Goal: Find contact information: Find contact information

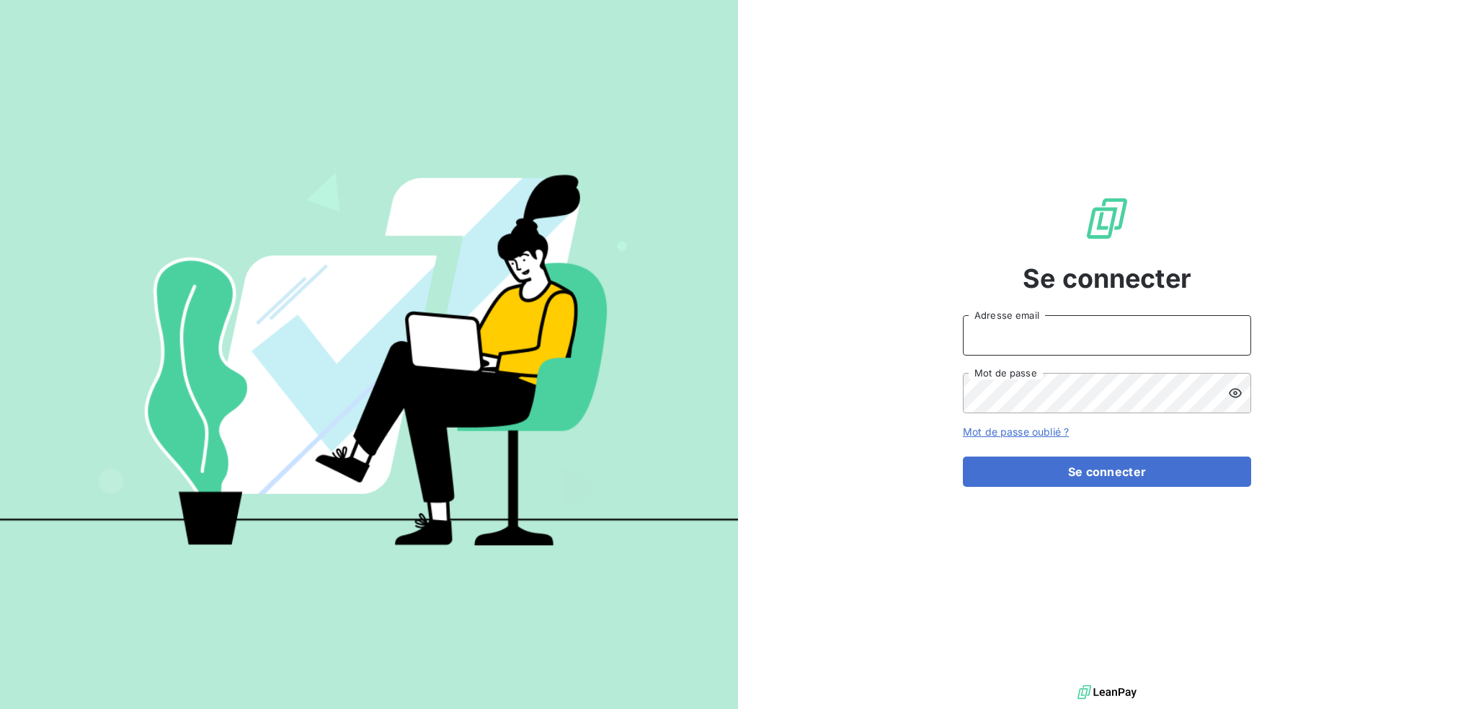
click at [1034, 331] on input "Adresse email" at bounding box center [1107, 335] width 288 height 40
type input "[EMAIL_ADDRESS][DOMAIN_NAME]"
click at [963, 456] on button "Se connecter" at bounding box center [1107, 471] width 288 height 30
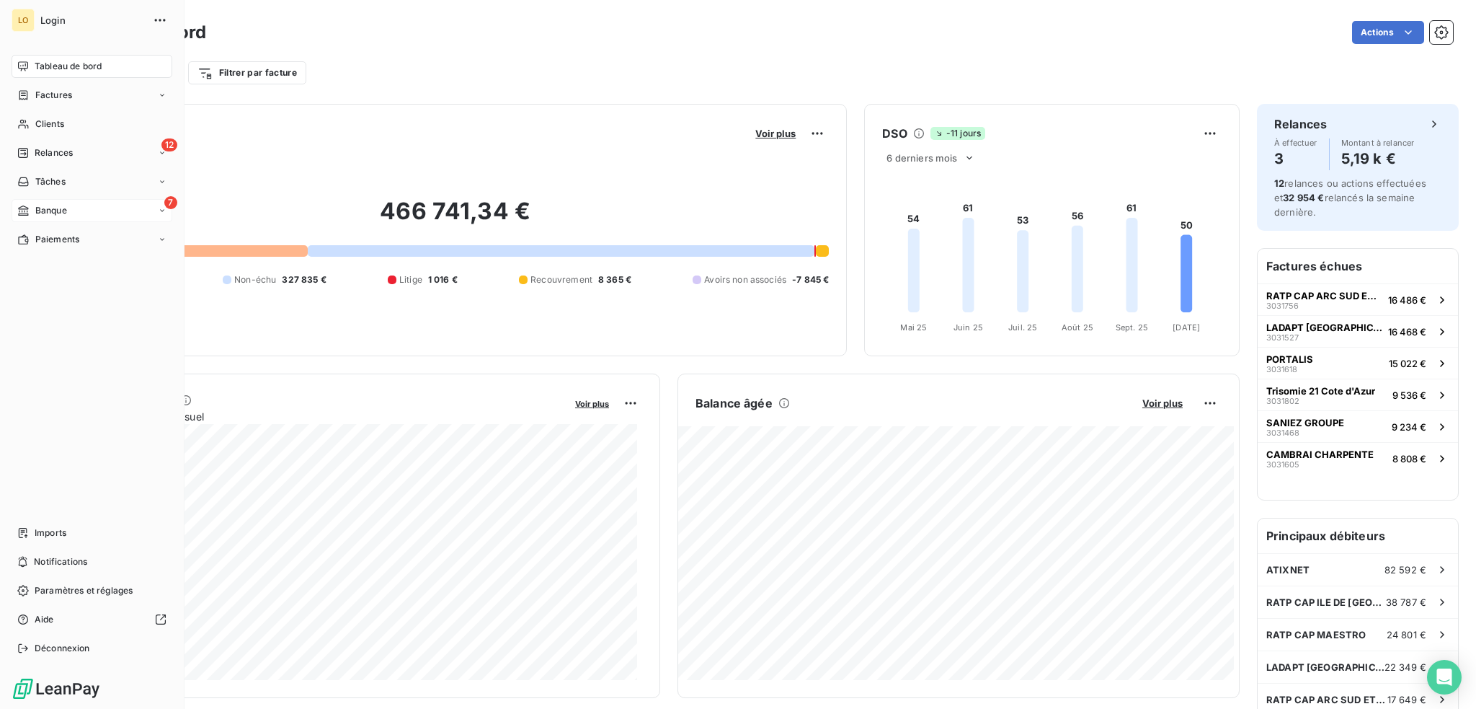
click at [40, 209] on span "Banque" at bounding box center [51, 210] width 32 height 13
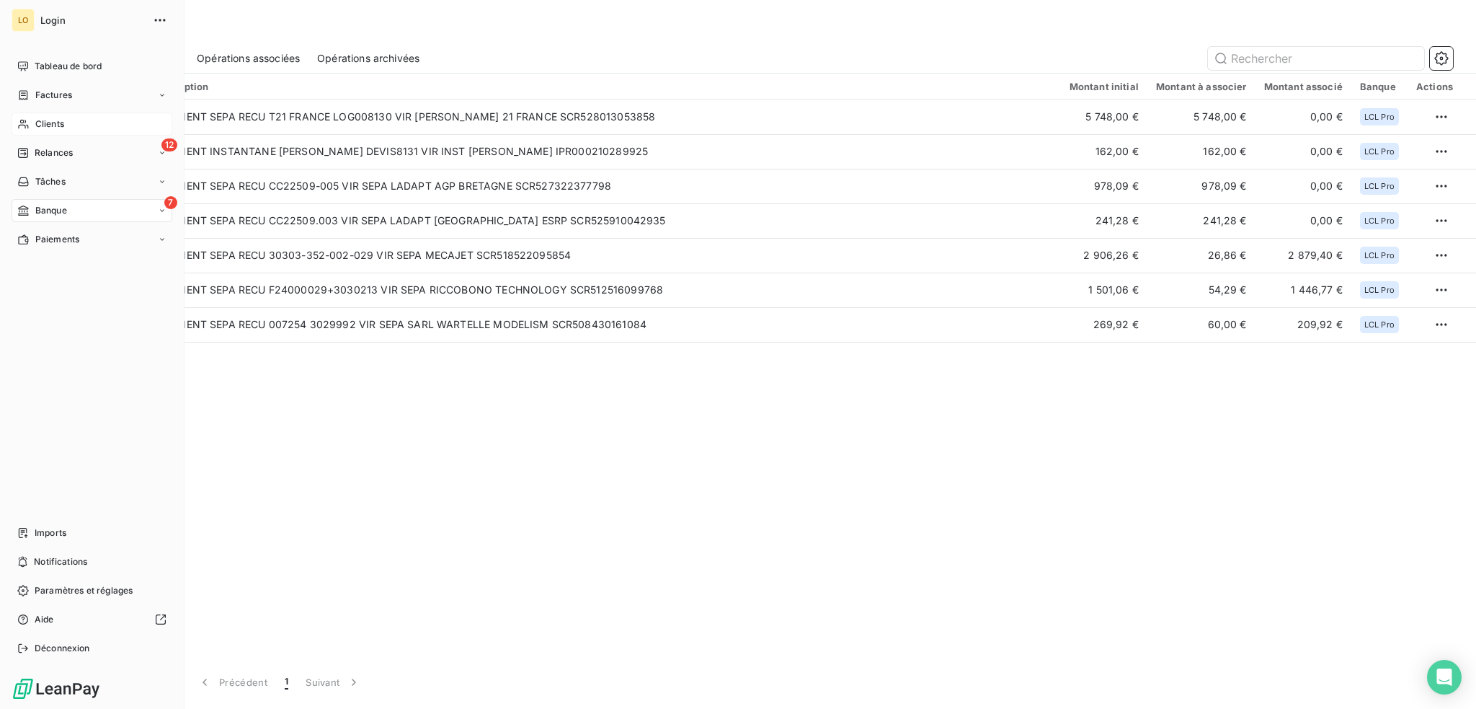
click at [38, 123] on span "Clients" at bounding box center [49, 123] width 29 height 13
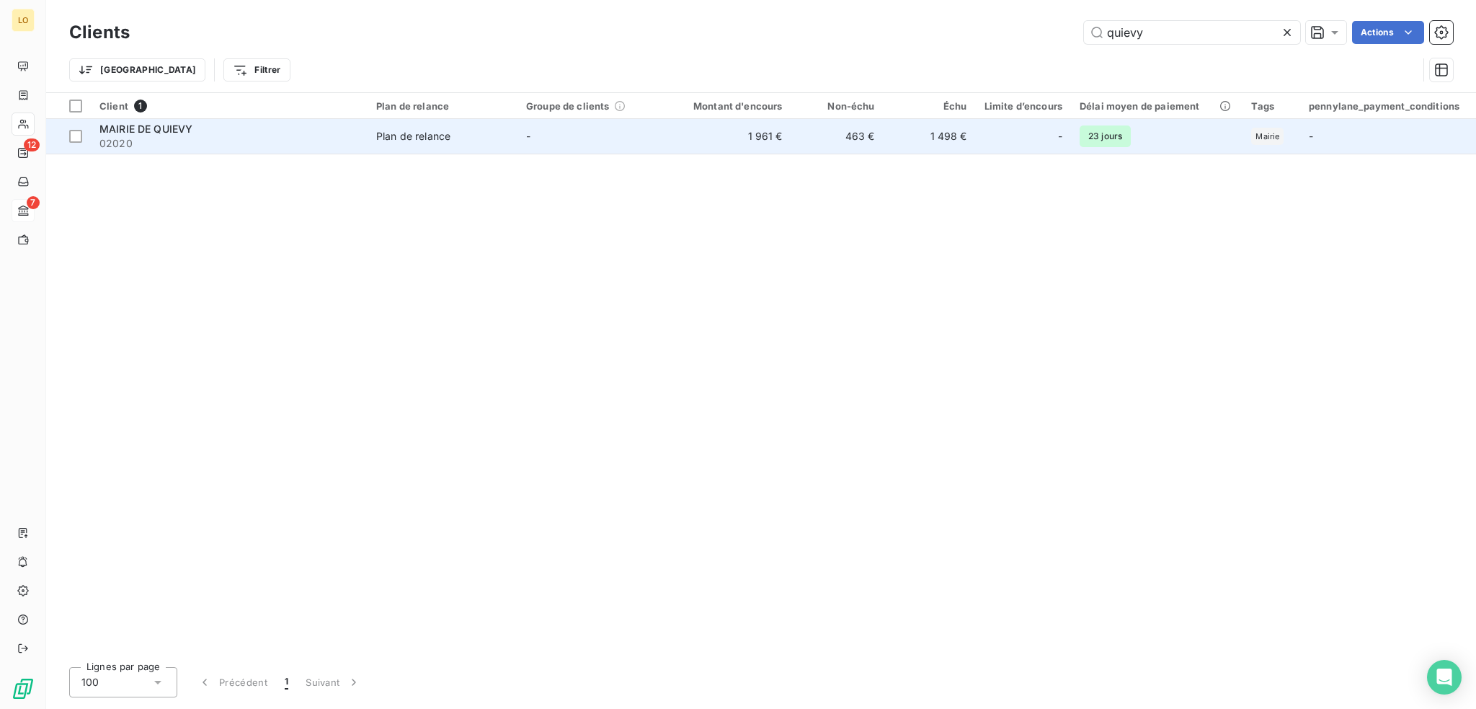
type input "quievy"
click at [320, 135] on div "MAIRIE DE QUIEVY" at bounding box center [229, 129] width 260 height 14
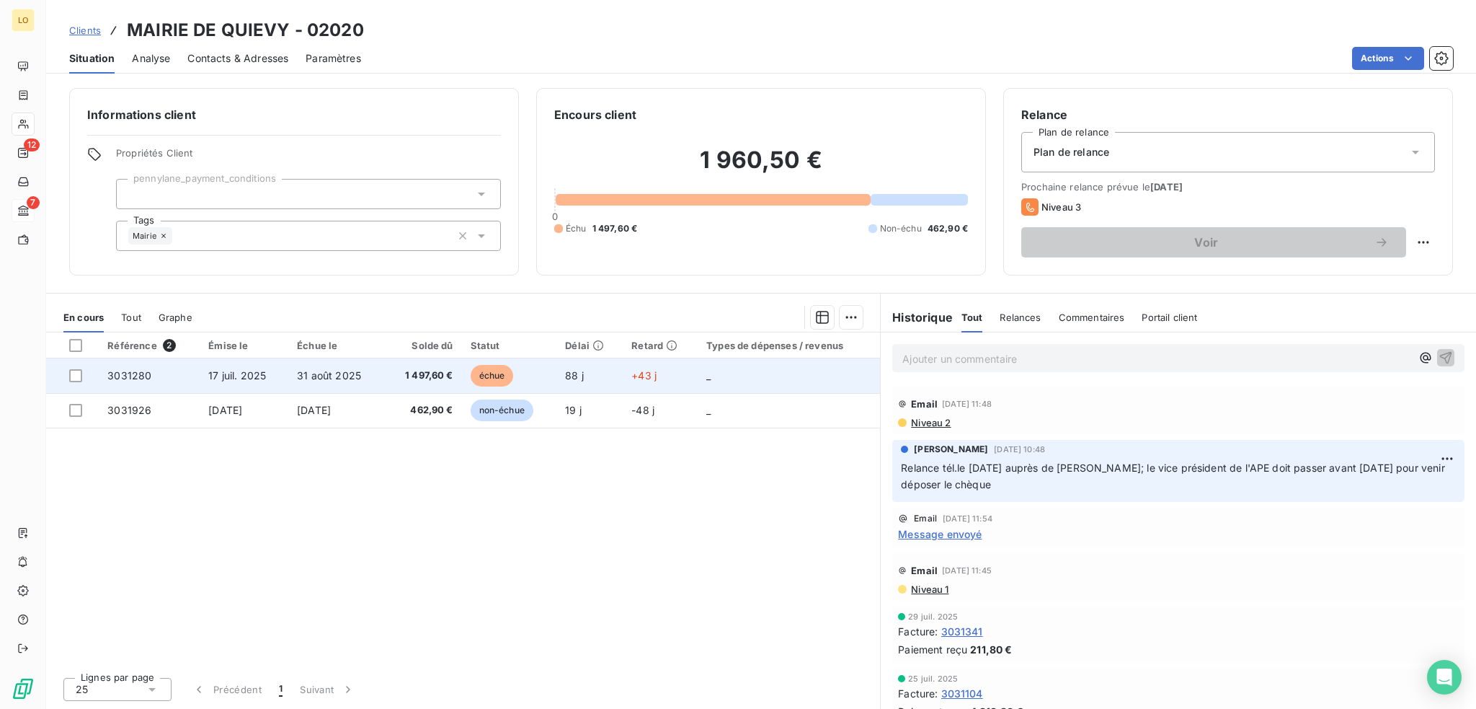
click at [493, 377] on span "échue" at bounding box center [492, 376] width 43 height 22
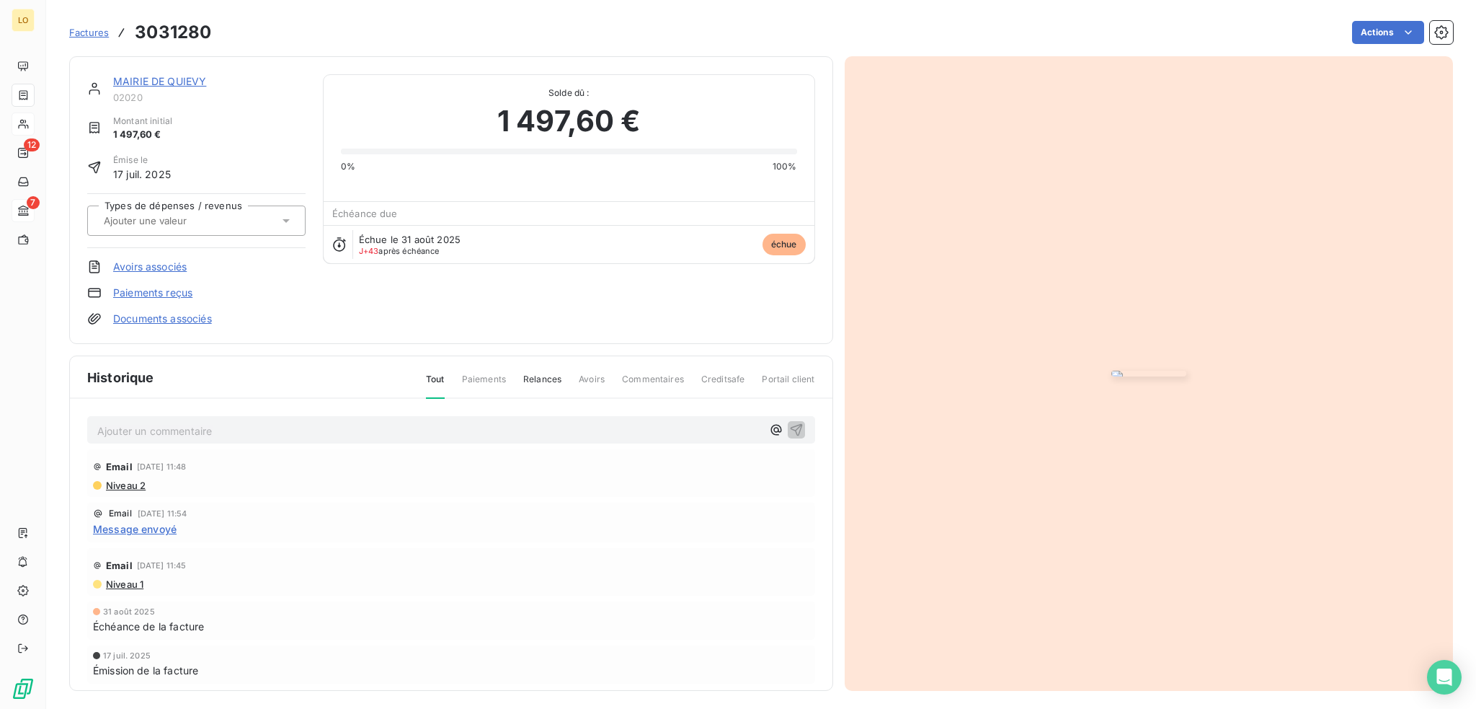
click at [131, 296] on link "Paiements reçus" at bounding box center [152, 292] width 79 height 14
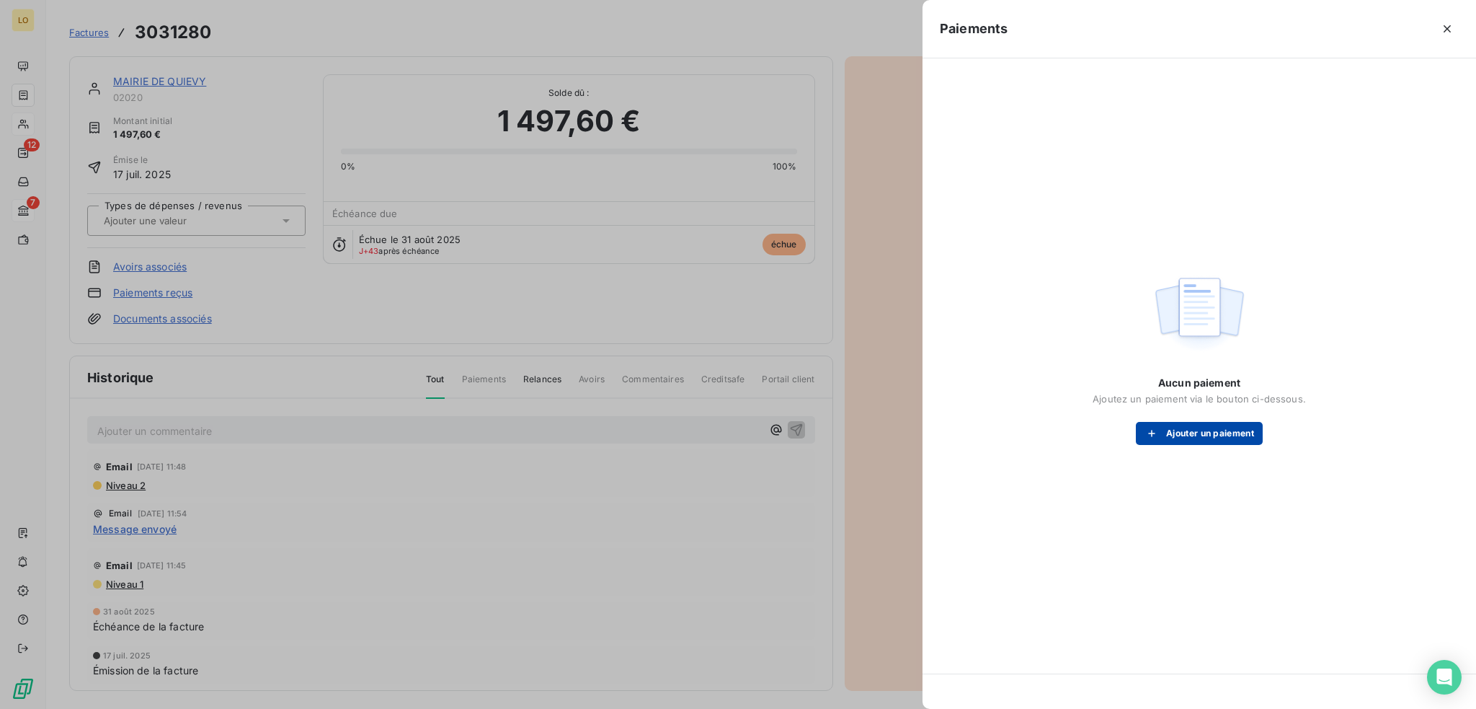
click at [1211, 427] on button "Ajouter un paiement" at bounding box center [1199, 433] width 127 height 23
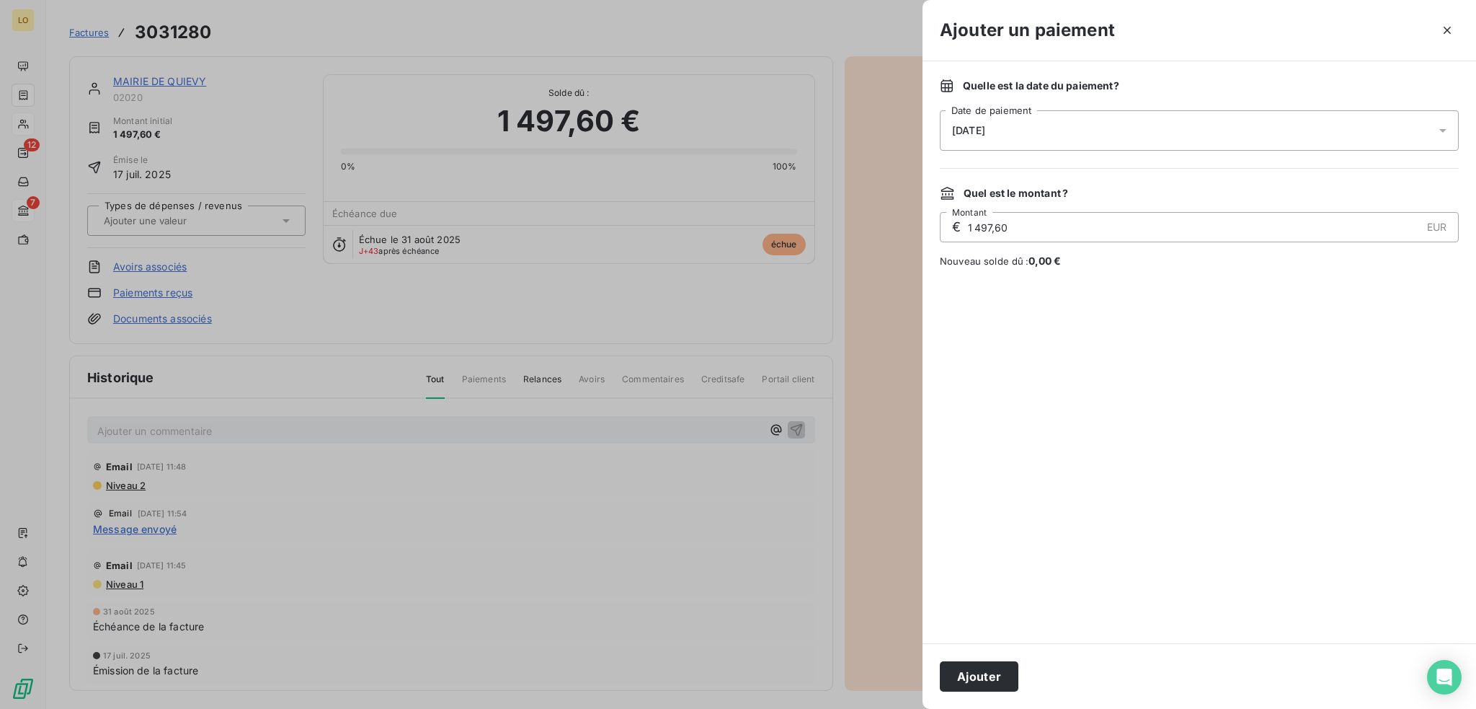
click at [949, 677] on button "Ajouter" at bounding box center [979, 676] width 79 height 30
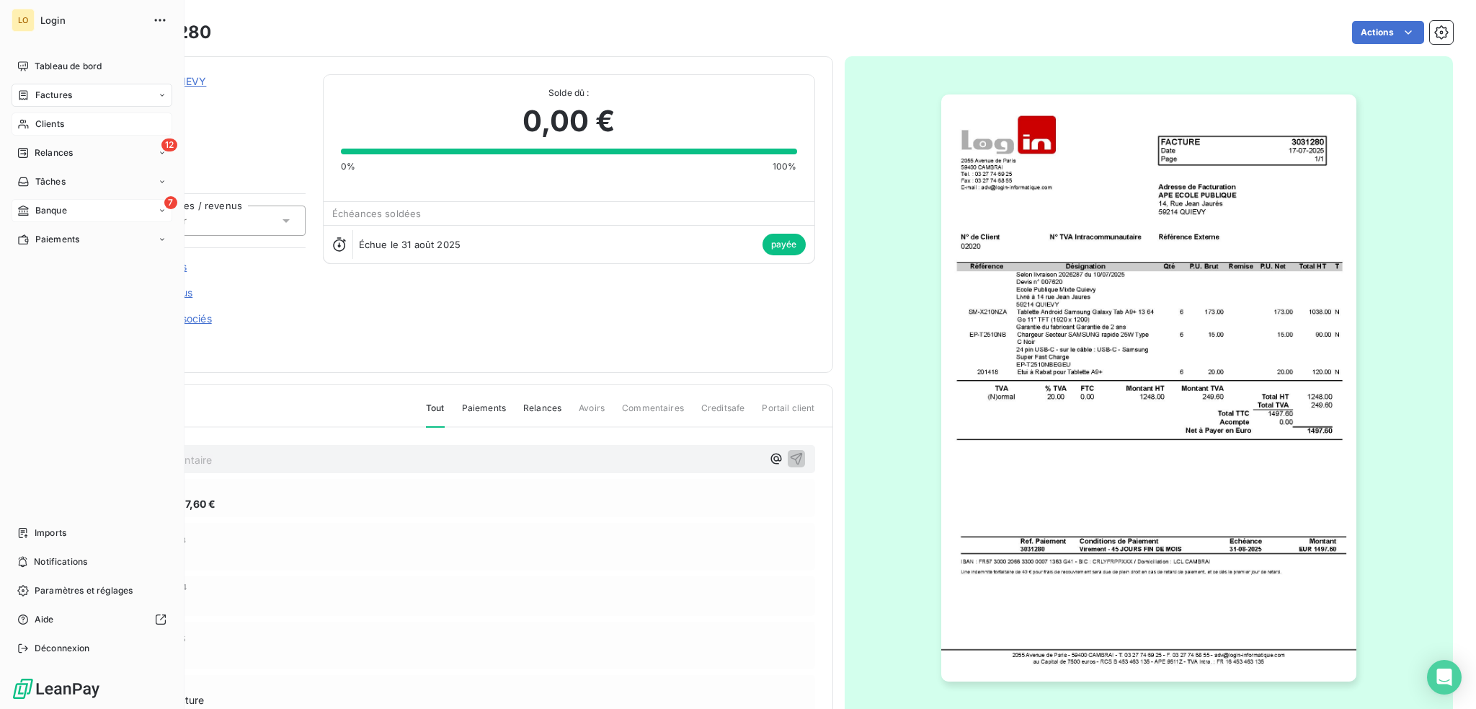
click at [56, 210] on span "Banque" at bounding box center [51, 210] width 32 height 13
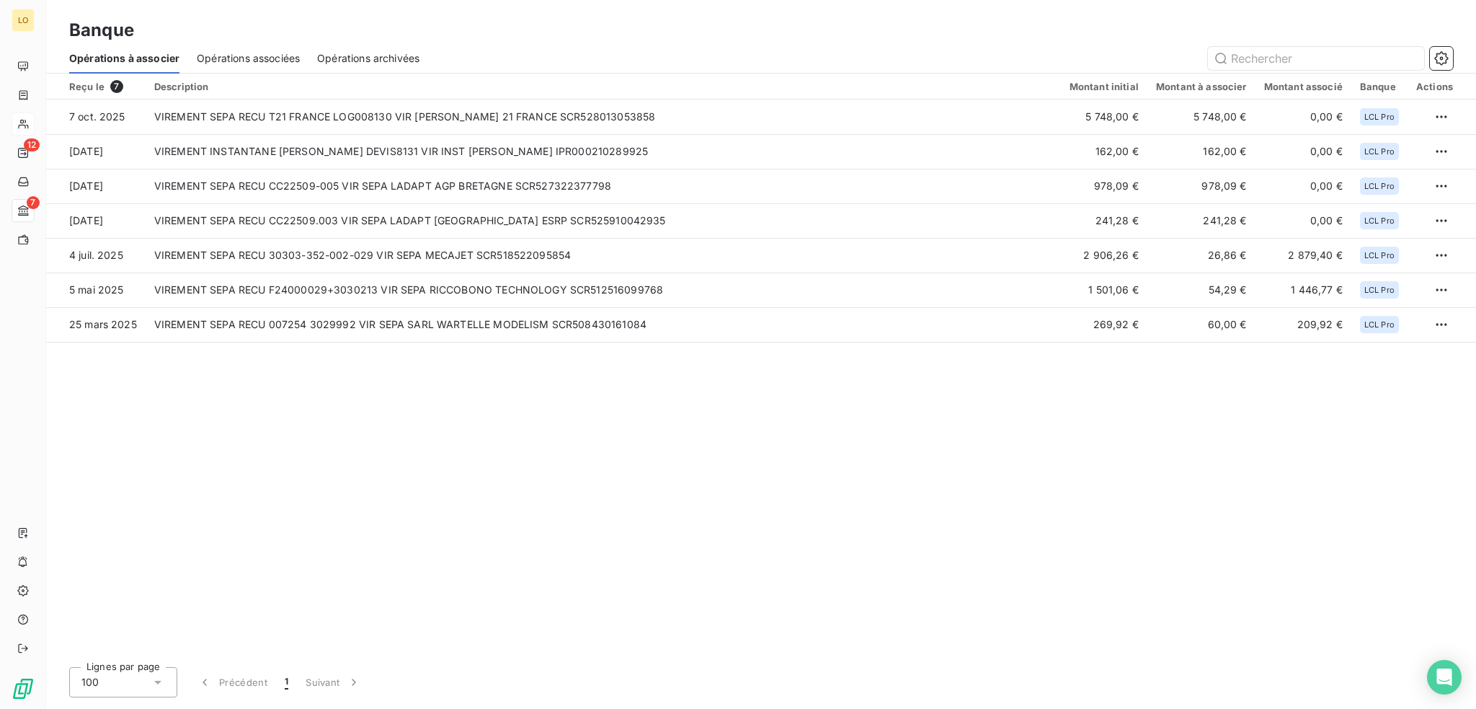
click at [364, 60] on span "Opérations archivées" at bounding box center [368, 58] width 102 height 14
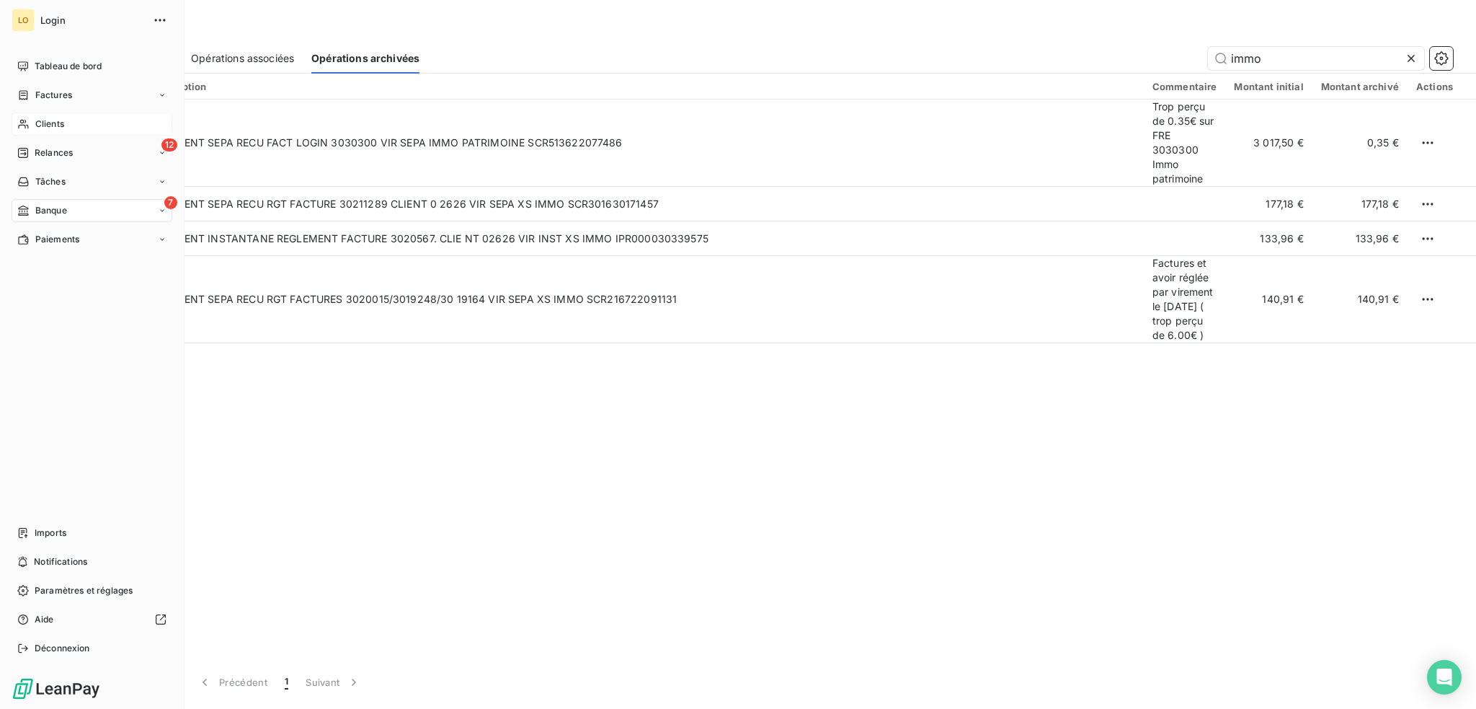
type input "immo"
click at [56, 123] on span "Clients" at bounding box center [49, 123] width 29 height 13
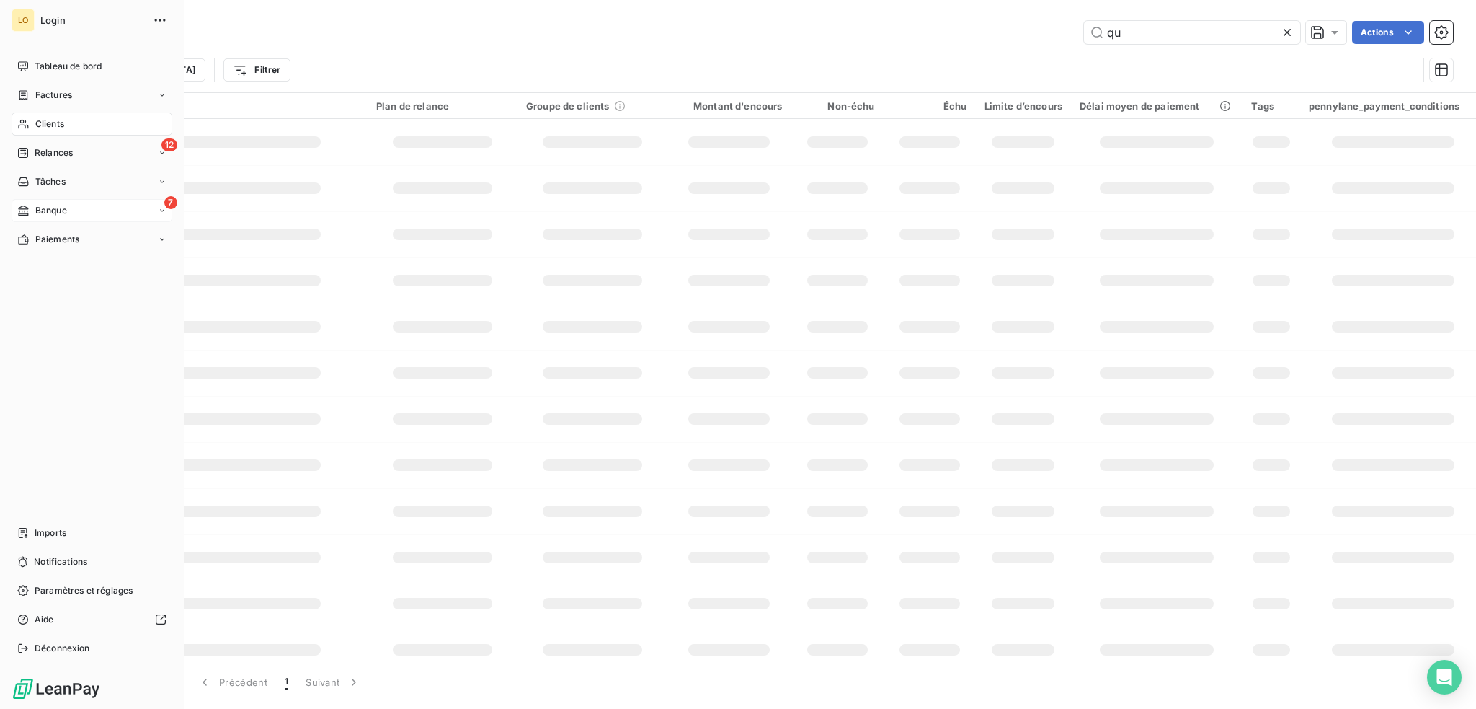
type input "q"
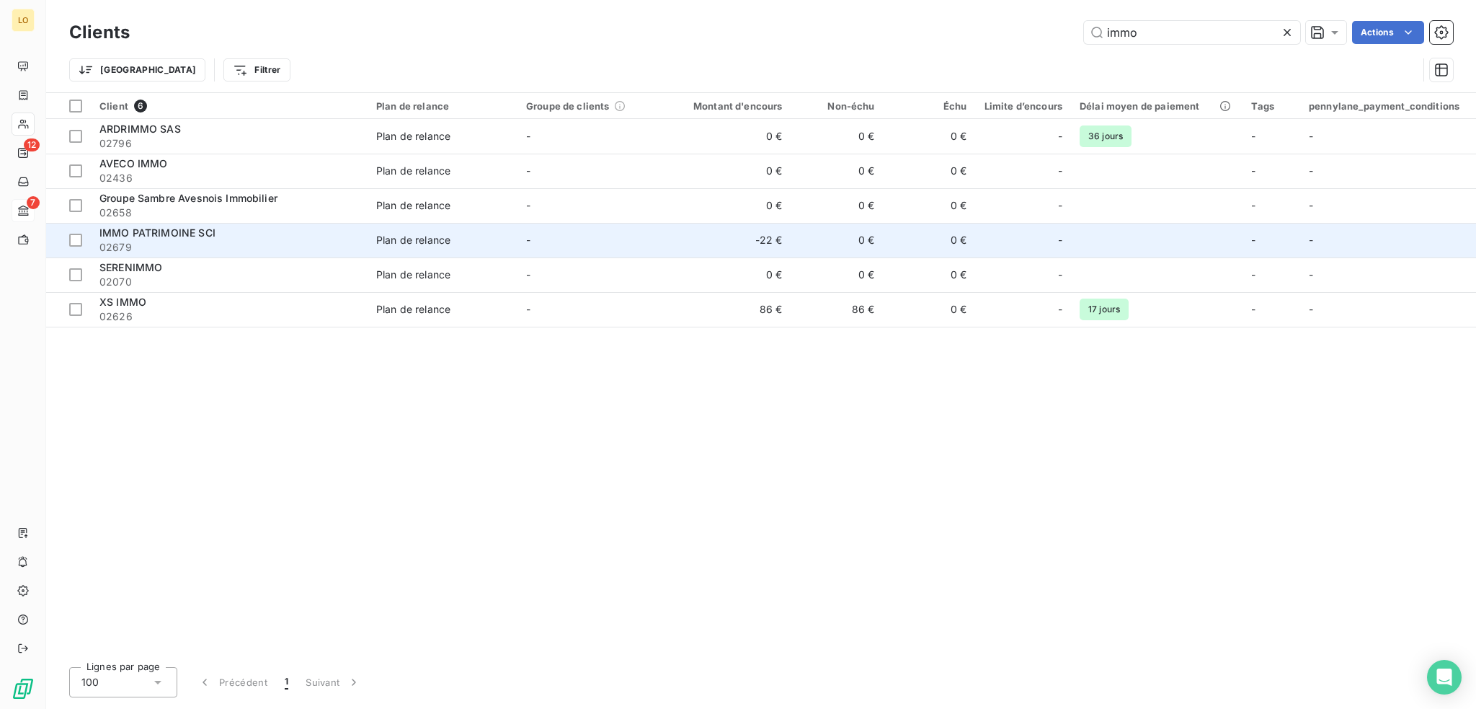
type input "immo"
click at [219, 235] on div "IMMO PATRIMOINE SCI" at bounding box center [229, 233] width 260 height 14
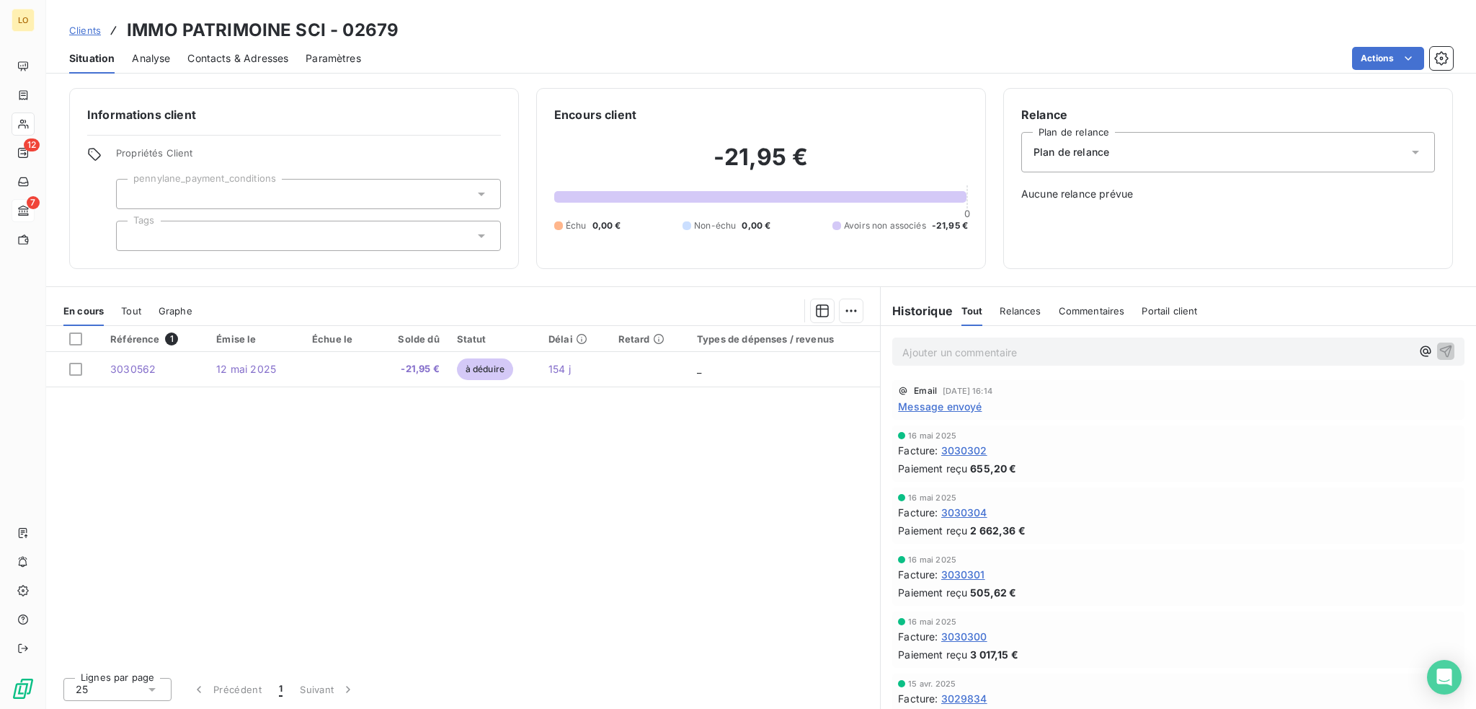
click at [245, 55] on span "Contacts & Adresses" at bounding box center [237, 58] width 101 height 14
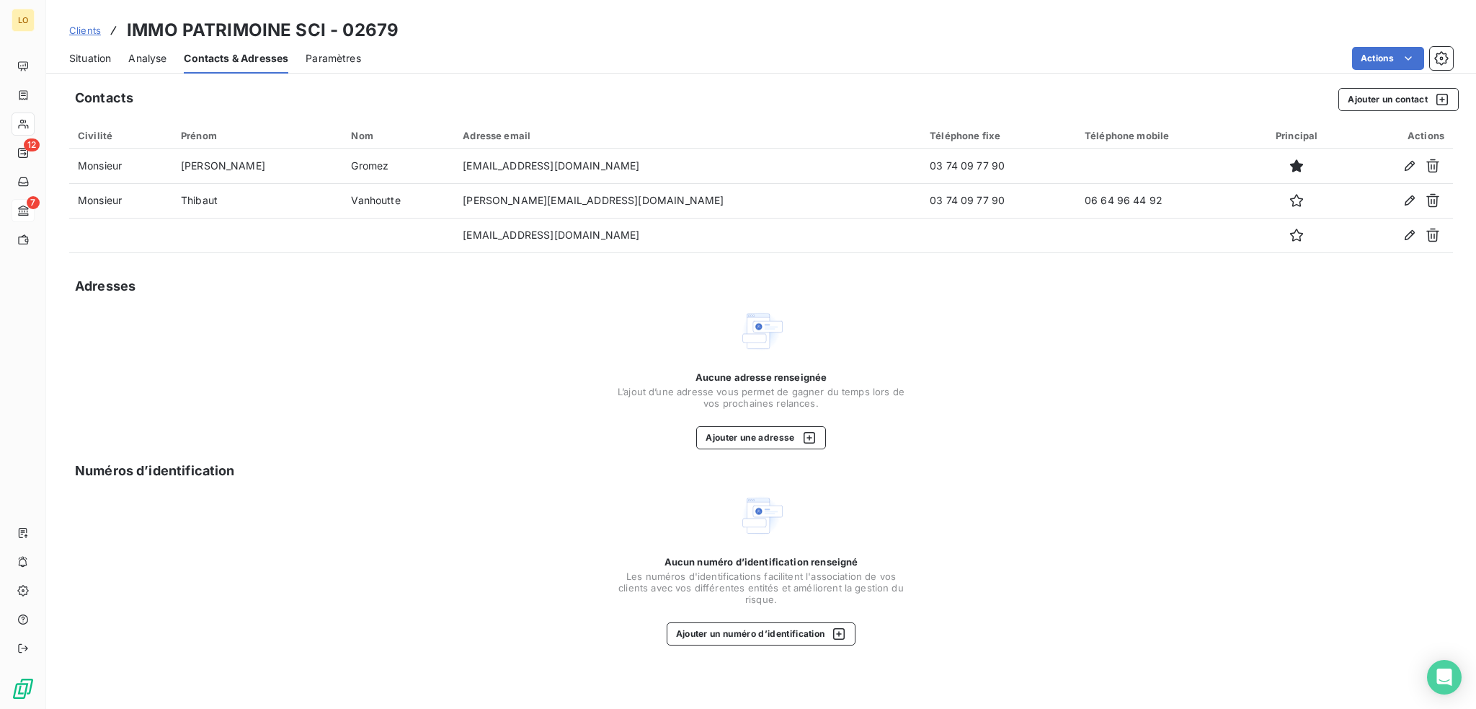
click at [90, 54] on span "Situation" at bounding box center [90, 58] width 42 height 14
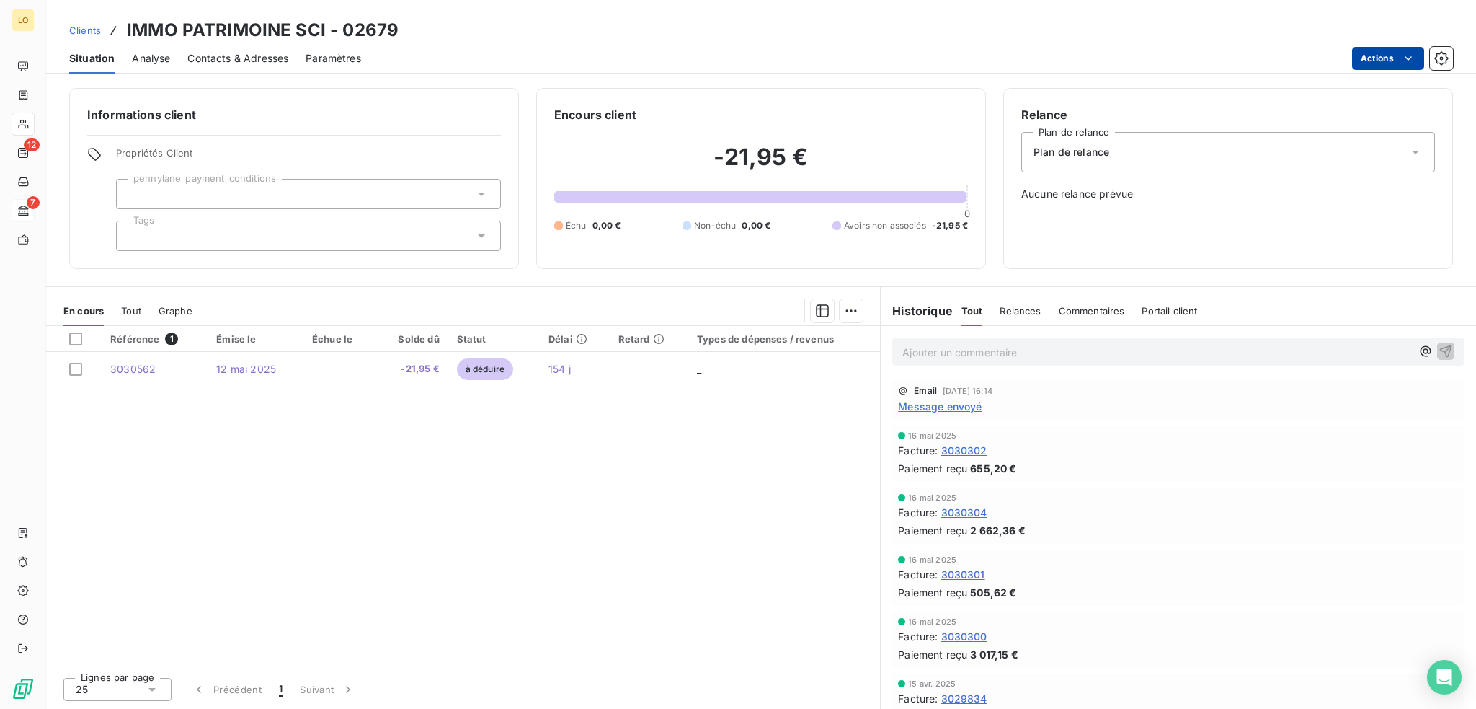
click at [1365, 54] on html "LO 12 7 Clients IMMO PATRIMOINE SCI - 02679 Situation Analyse Contacts & Adress…" at bounding box center [738, 354] width 1476 height 709
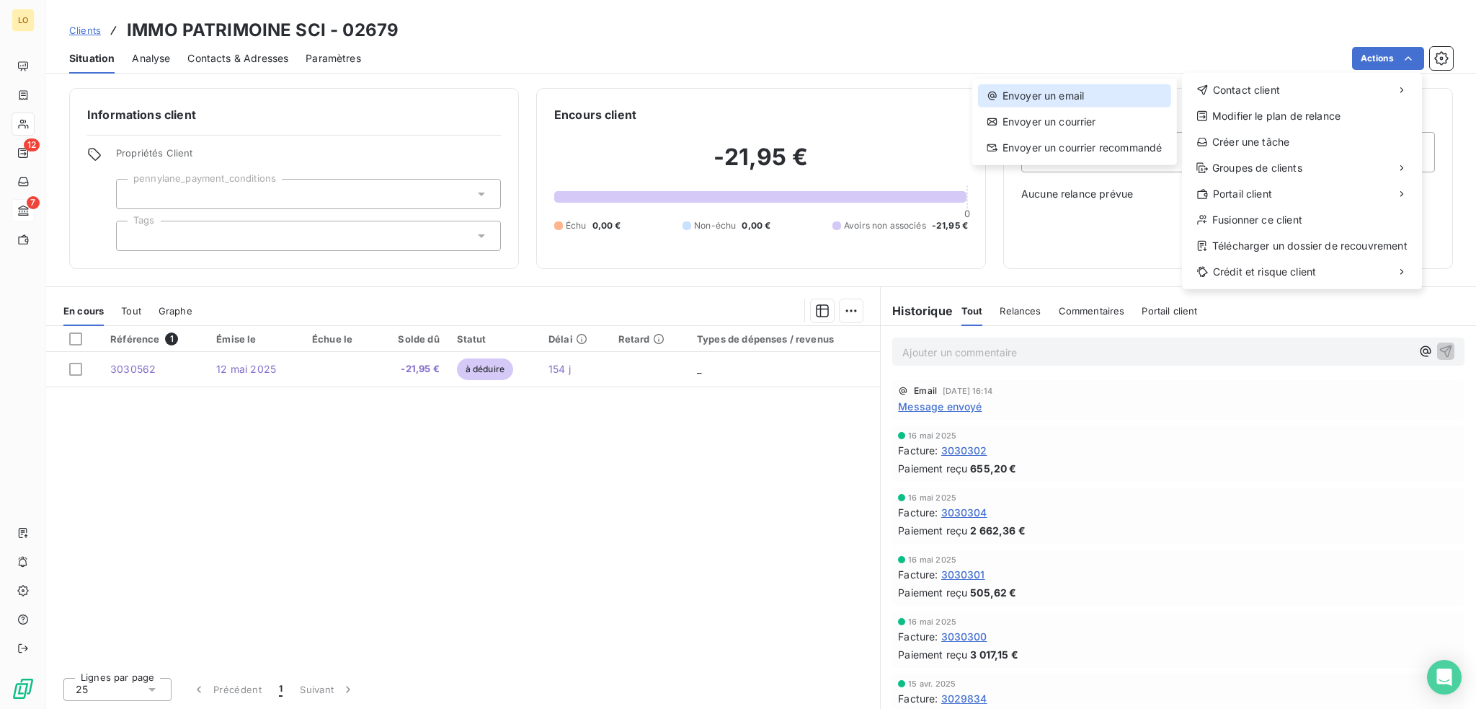
click at [1067, 92] on div "Envoyer un email" at bounding box center [1074, 95] width 193 height 23
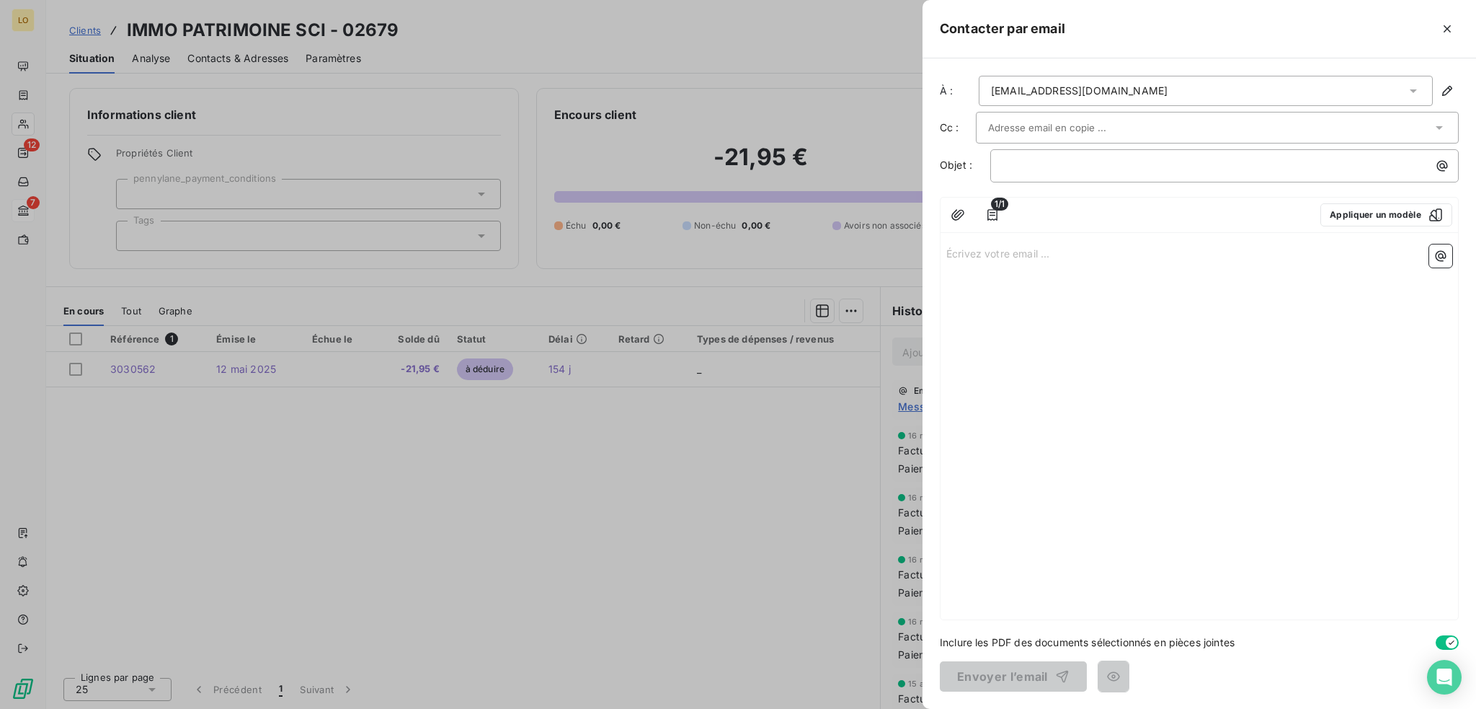
click at [1197, 89] on div "[EMAIL_ADDRESS][DOMAIN_NAME]" at bounding box center [1206, 91] width 454 height 30
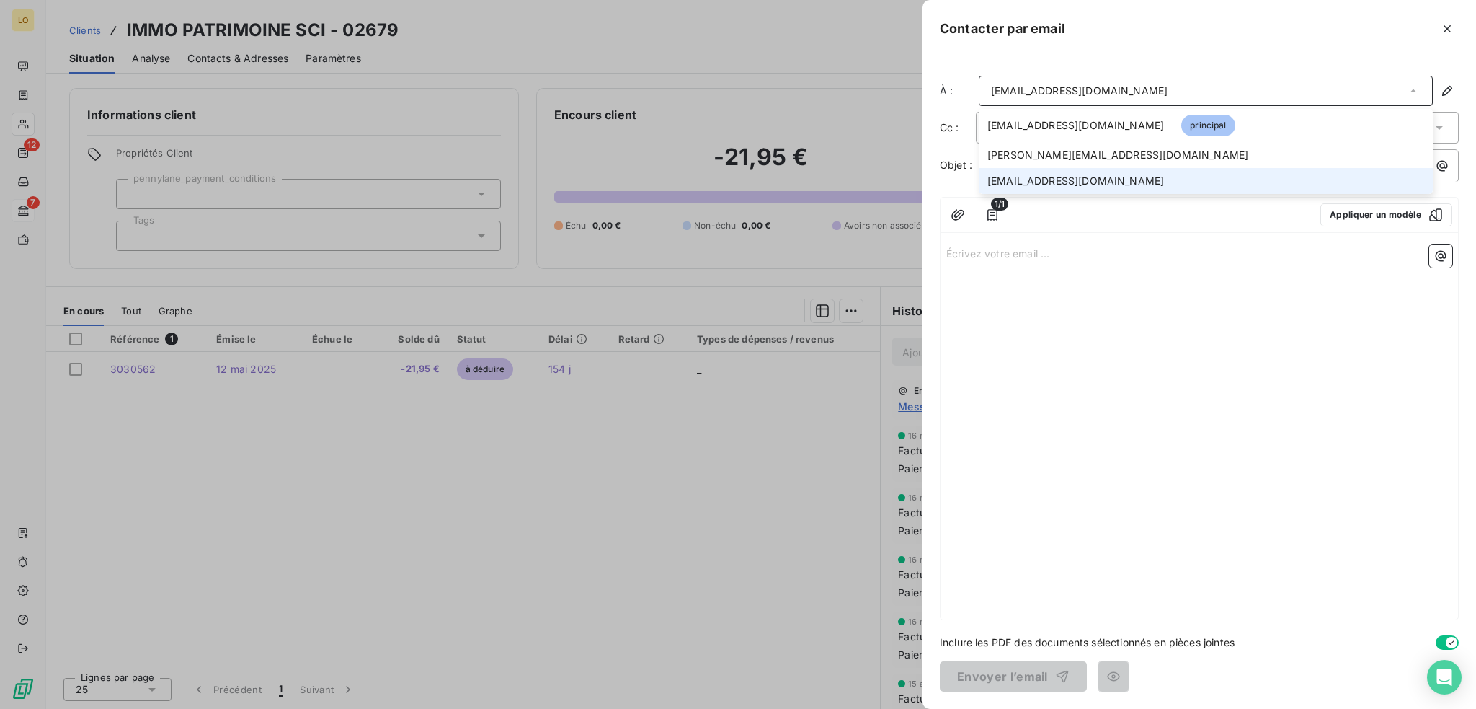
click at [1061, 185] on span "[EMAIL_ADDRESS][DOMAIN_NAME]" at bounding box center [1076, 181] width 177 height 14
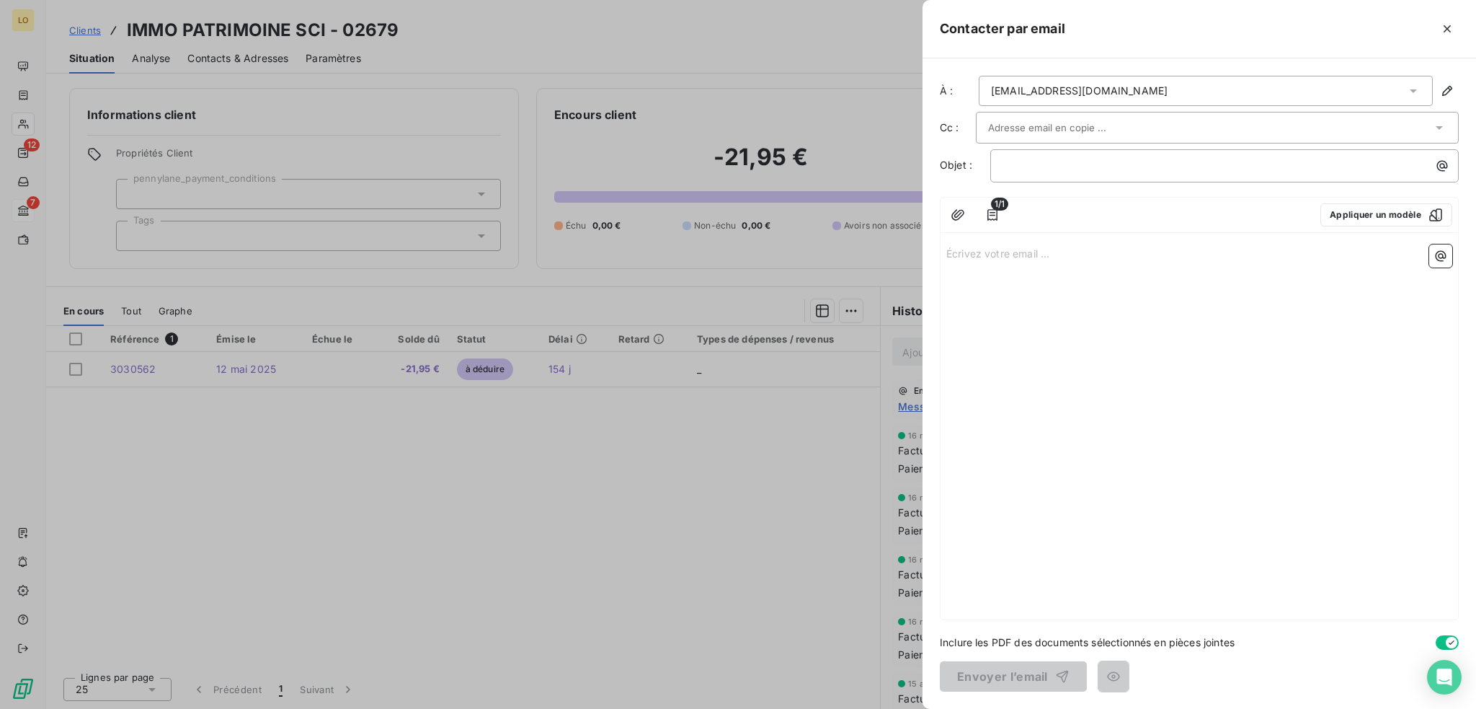
click at [1047, 123] on input "text" at bounding box center [1065, 128] width 155 height 22
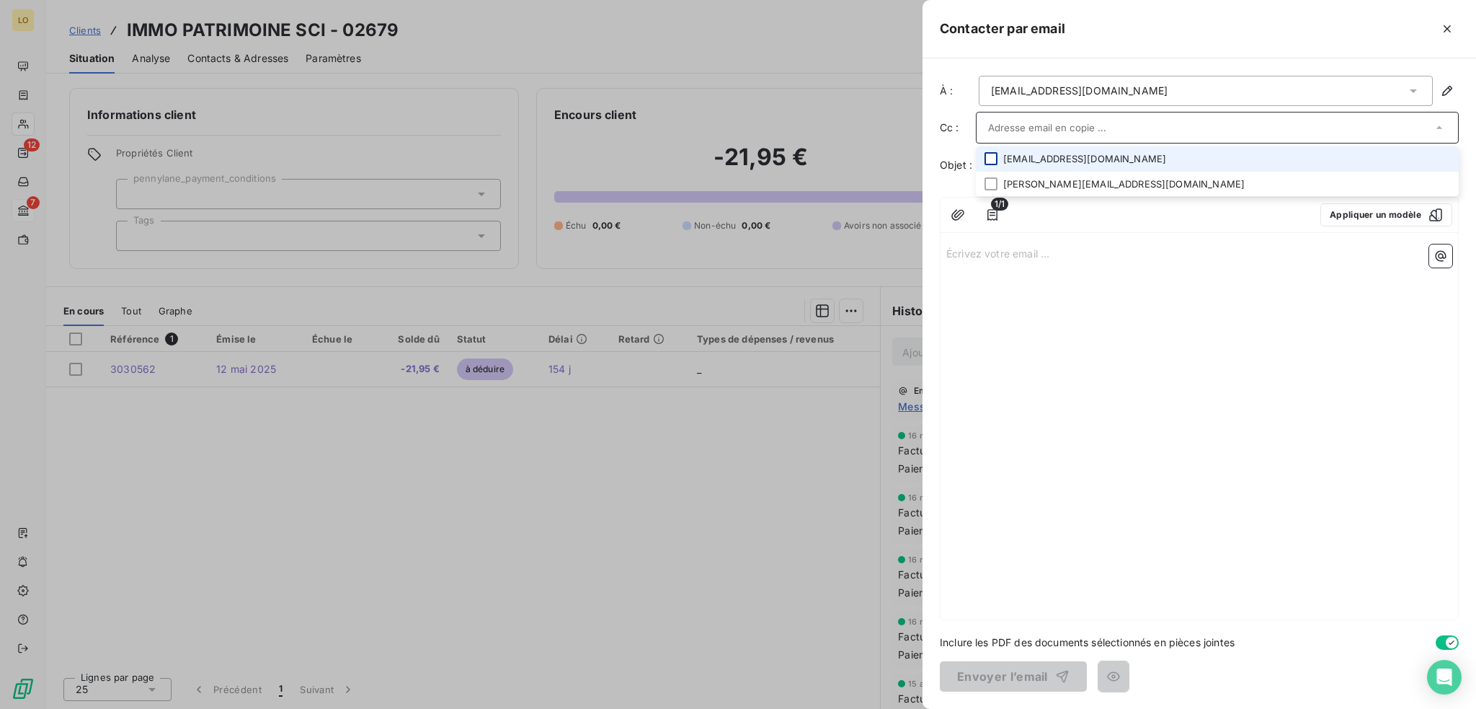
click at [993, 156] on div at bounding box center [991, 158] width 13 height 13
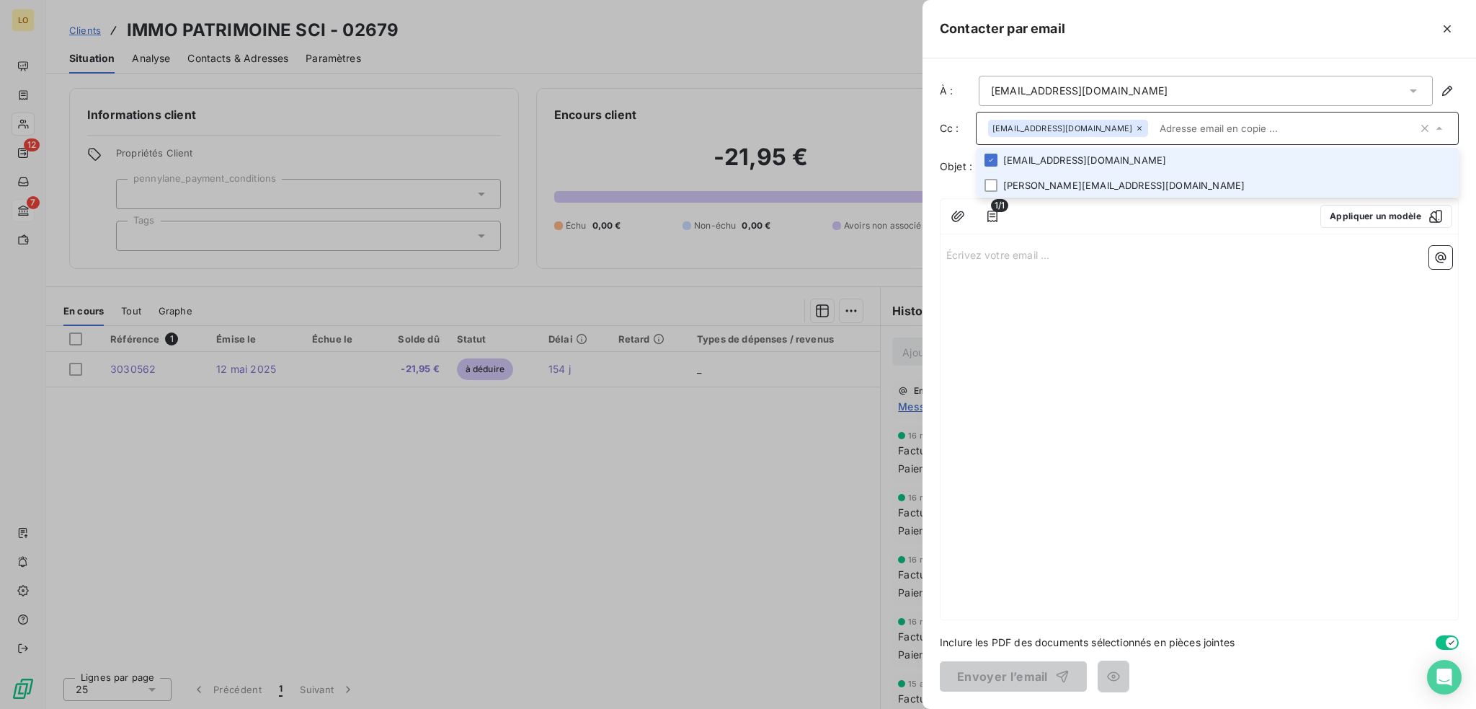
click at [999, 184] on li "[PERSON_NAME][EMAIL_ADDRESS][DOMAIN_NAME]" at bounding box center [1217, 185] width 483 height 25
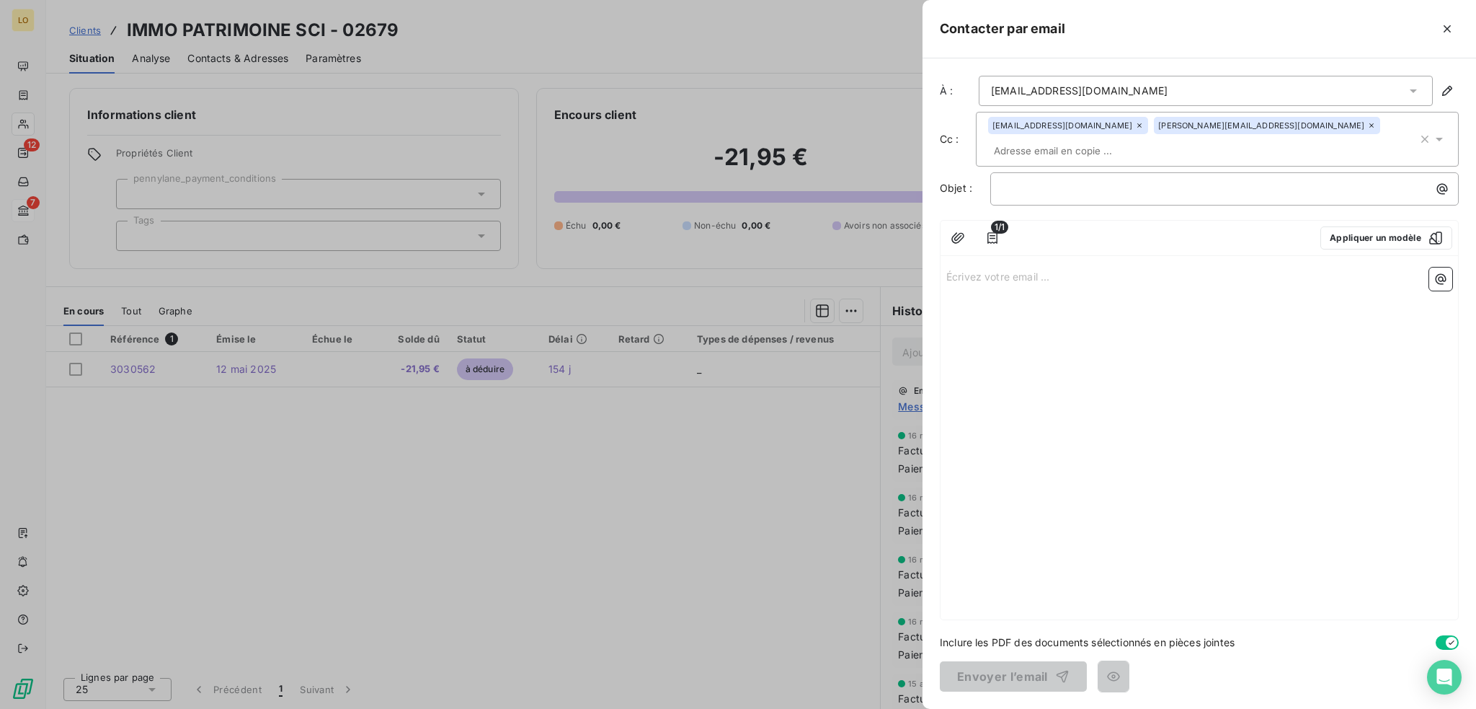
click at [1143, 360] on div "Écrivez votre email ... ﻿" at bounding box center [1200, 441] width 518 height 358
click at [1026, 187] on p "﻿" at bounding box center [1228, 188] width 451 height 17
click at [1448, 279] on button "button" at bounding box center [1440, 278] width 23 height 23
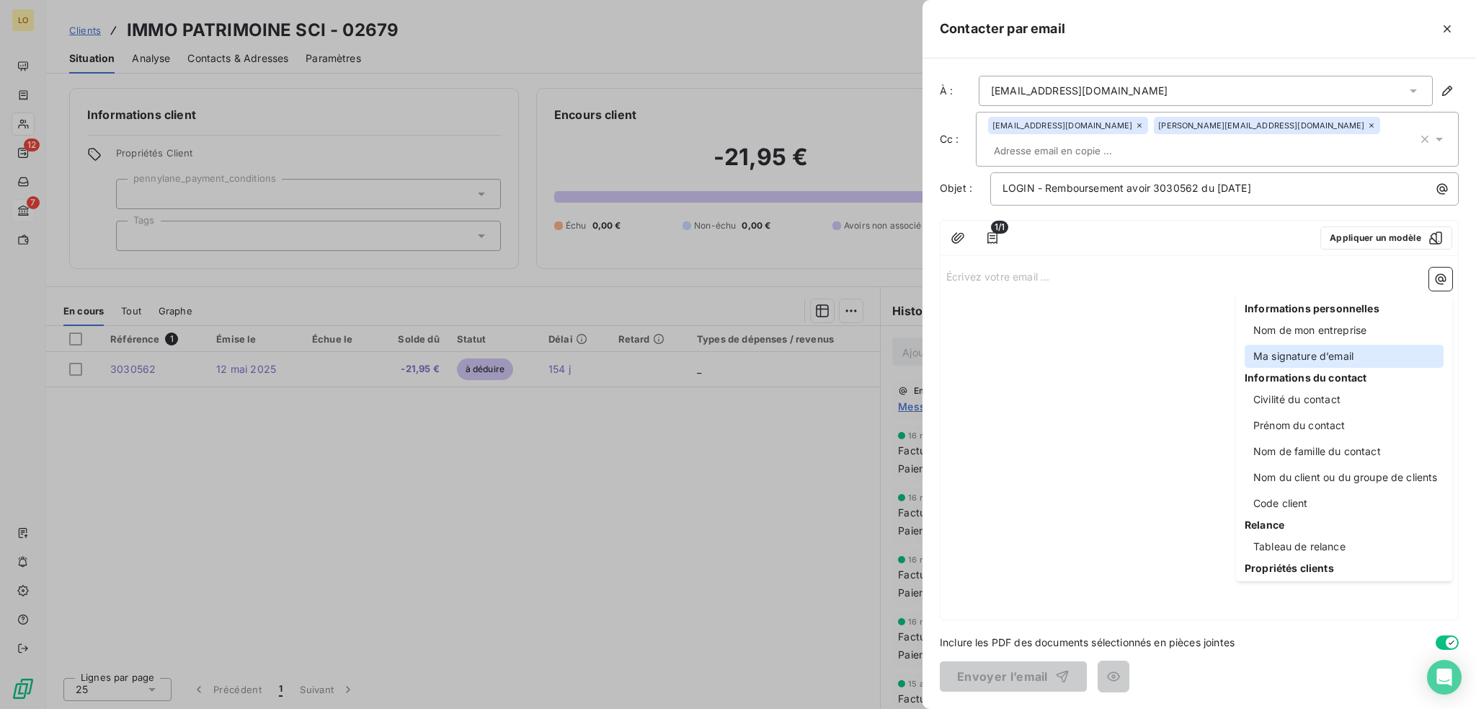
click at [1334, 360] on div "Ma signature d’email" at bounding box center [1344, 356] width 199 height 23
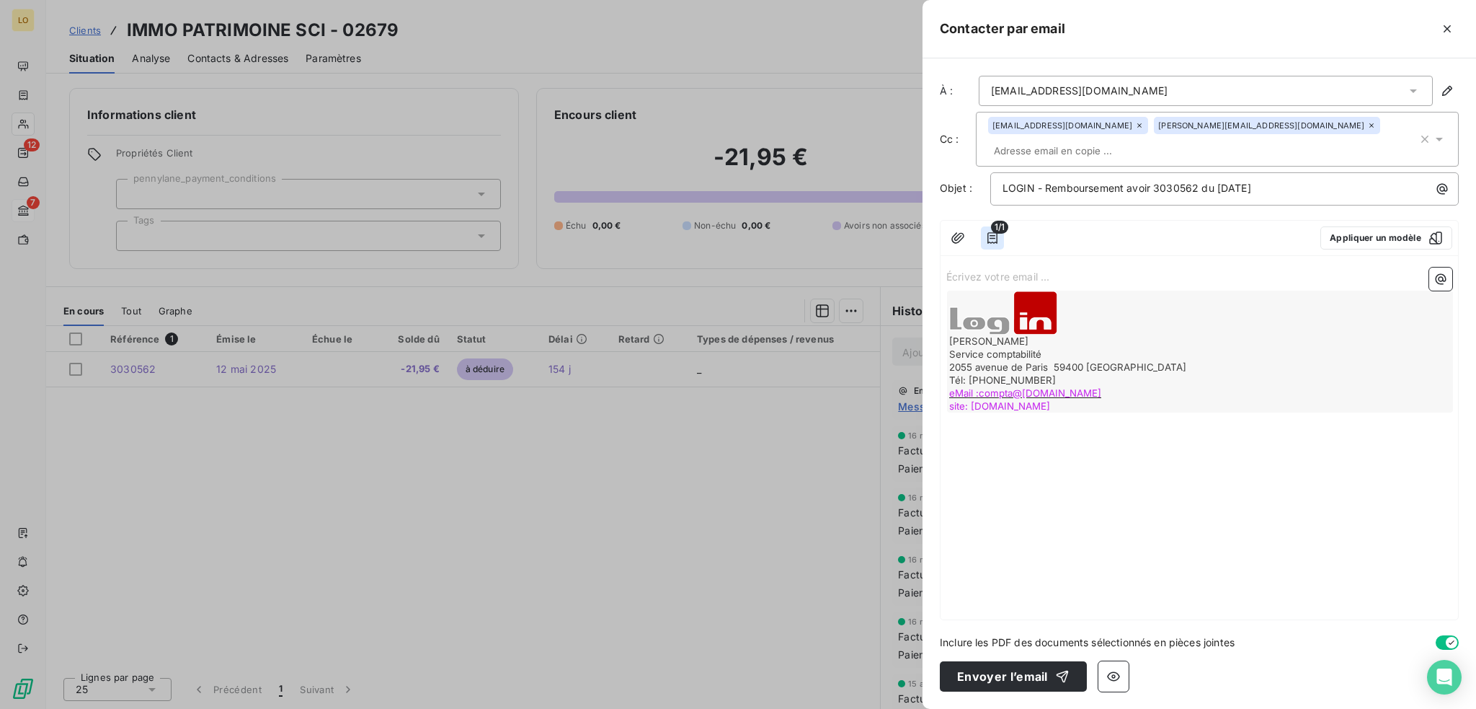
click at [995, 236] on icon "button" at bounding box center [992, 238] width 14 height 14
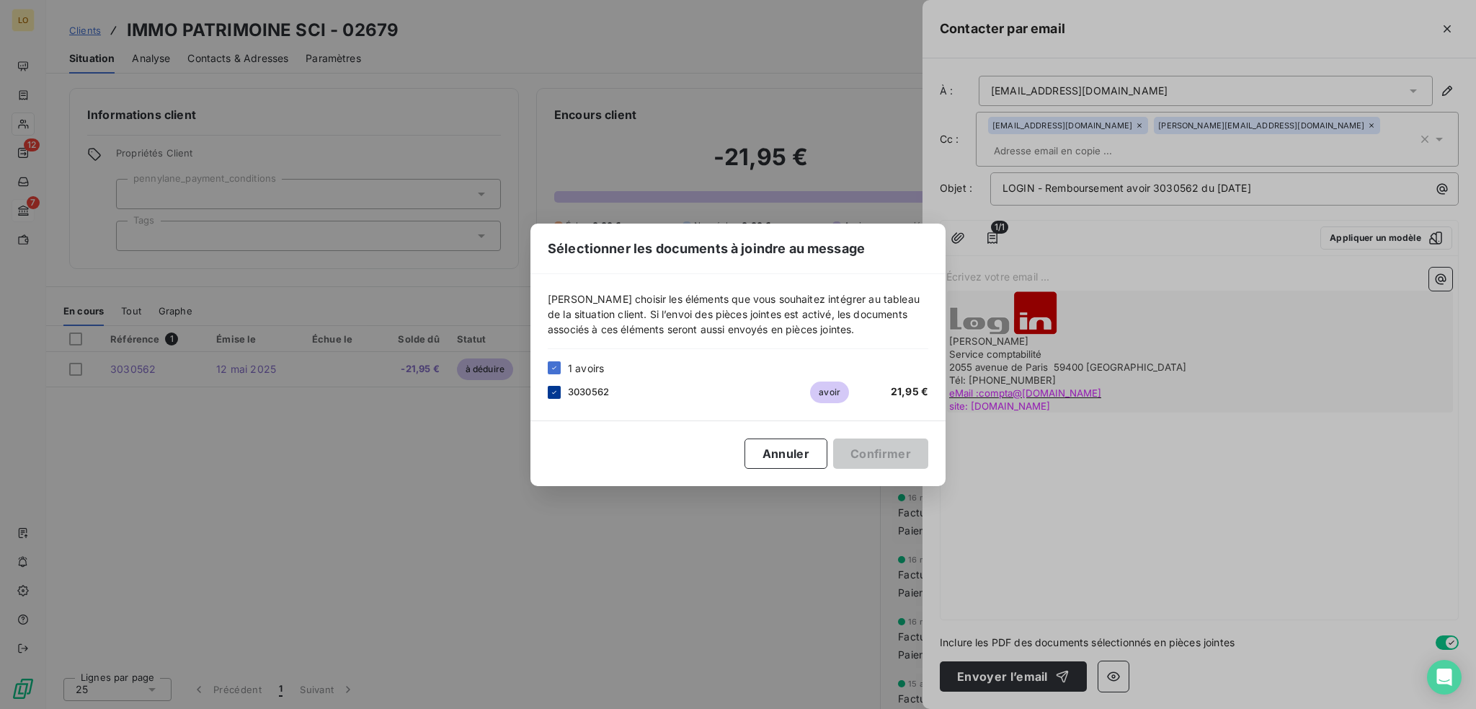
click at [551, 393] on icon at bounding box center [554, 392] width 9 height 9
click at [552, 393] on div at bounding box center [554, 392] width 13 height 13
click at [851, 543] on div "Sélectionner les documents à joindre au message [PERSON_NAME] choisir les éléme…" at bounding box center [738, 354] width 1476 height 709
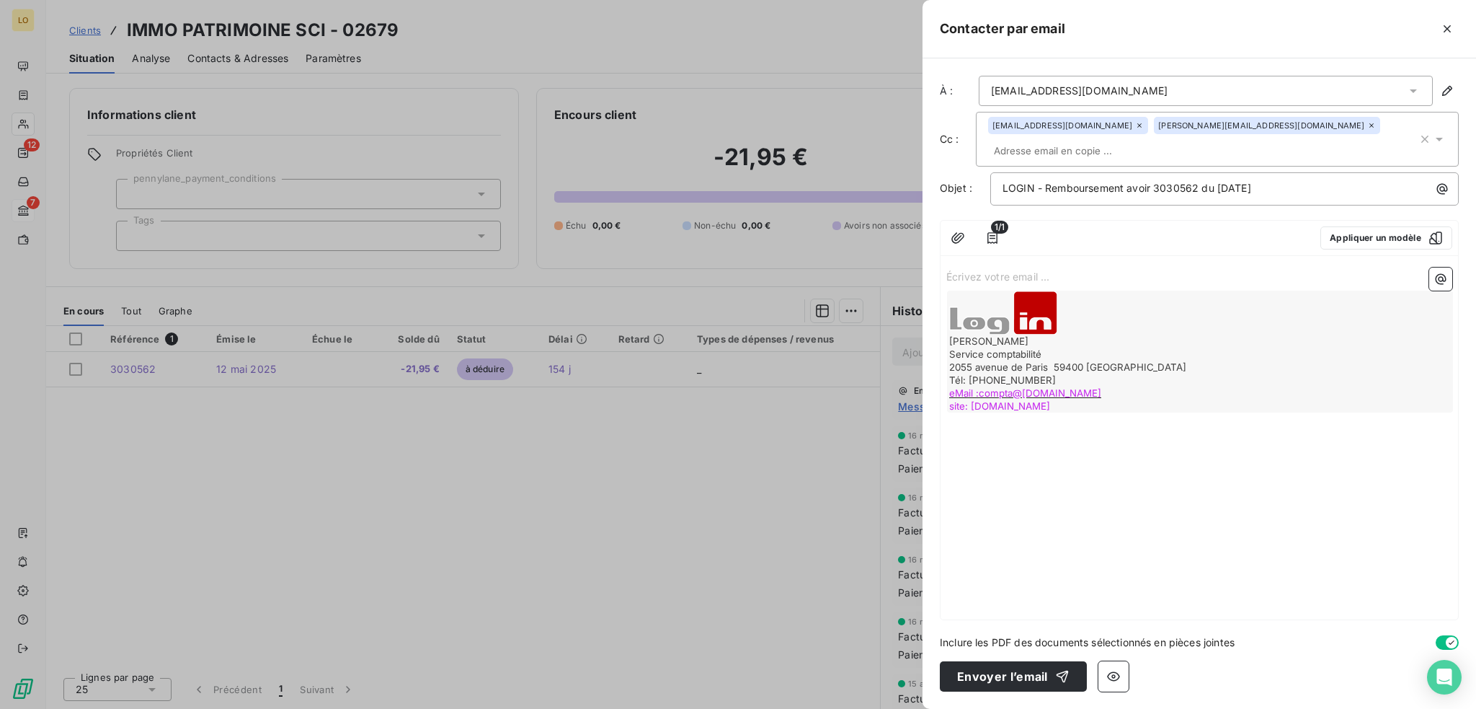
click at [998, 277] on p "Écrivez votre email ... ﻿" at bounding box center [1199, 275] width 506 height 17
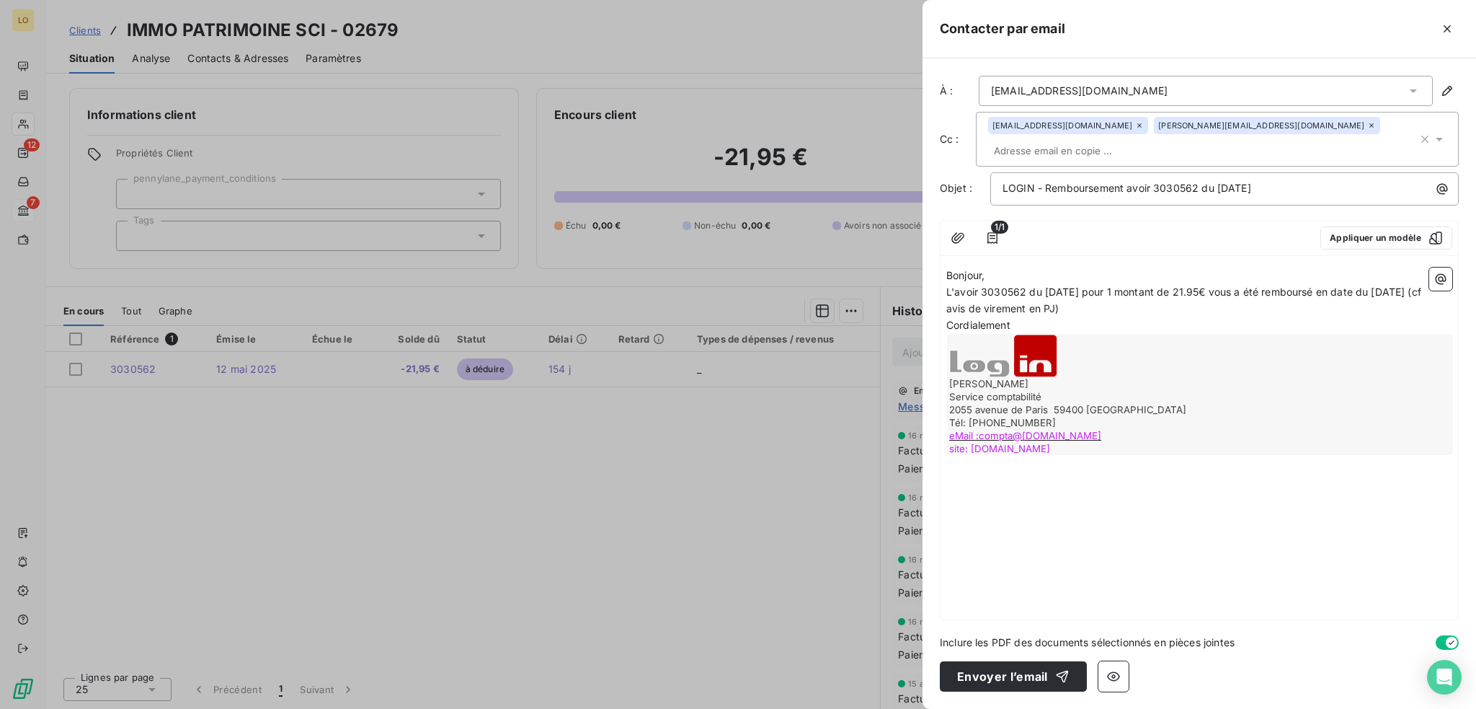
click at [993, 277] on p "Bonjour," at bounding box center [1199, 275] width 506 height 17
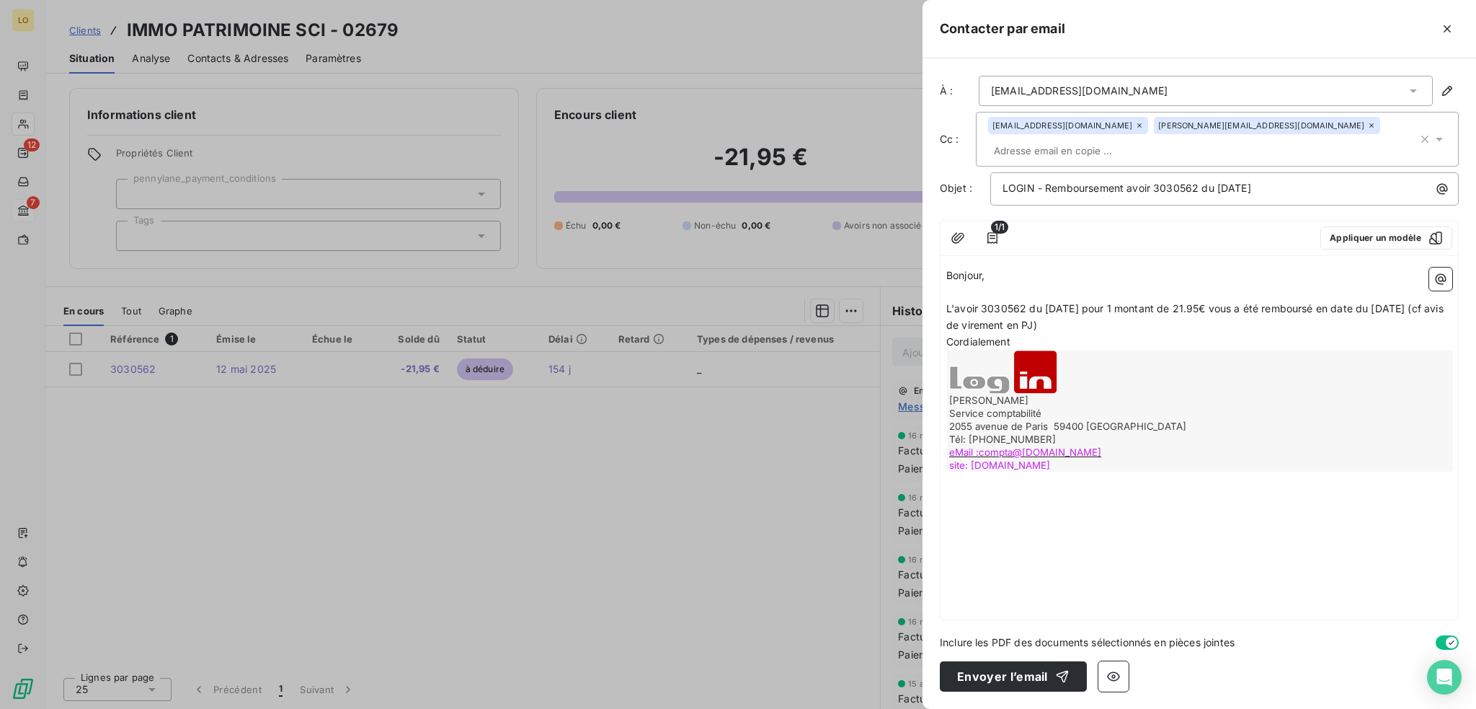
click at [1101, 324] on p "L'avoir 3030562 du [DATE] pour 1 montant de 21.95€ vous a été remboursé en date…" at bounding box center [1199, 317] width 506 height 33
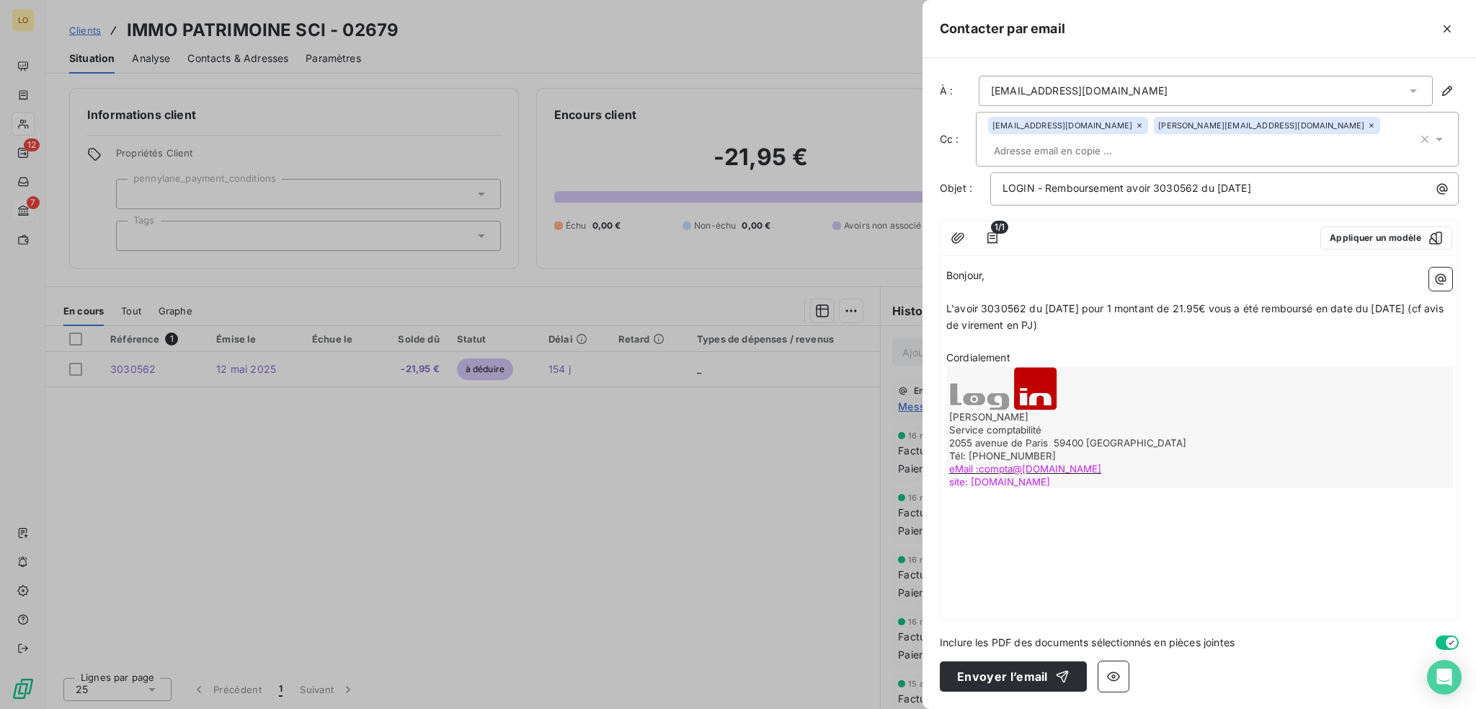
click at [1090, 360] on p "Cordialement" at bounding box center [1199, 358] width 506 height 17
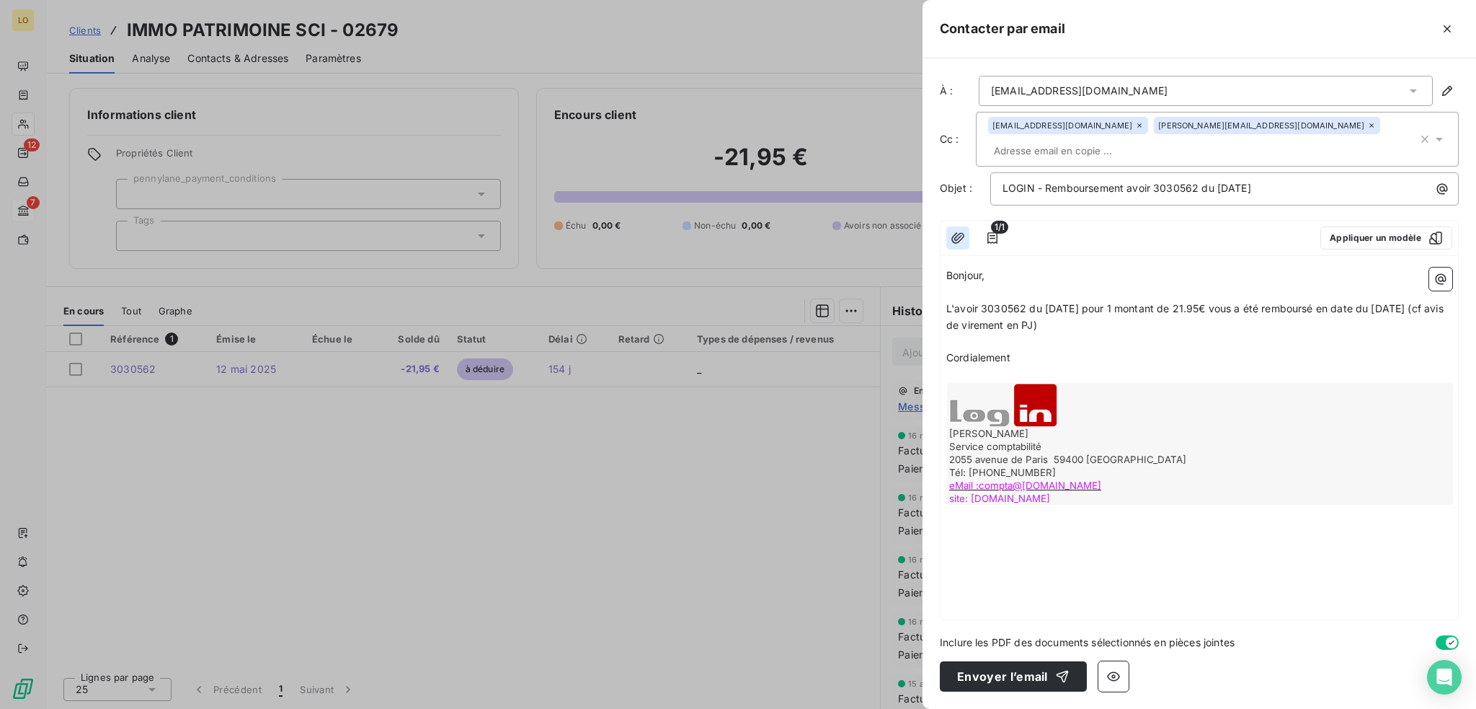
click at [959, 235] on icon "button" at bounding box center [958, 238] width 14 height 14
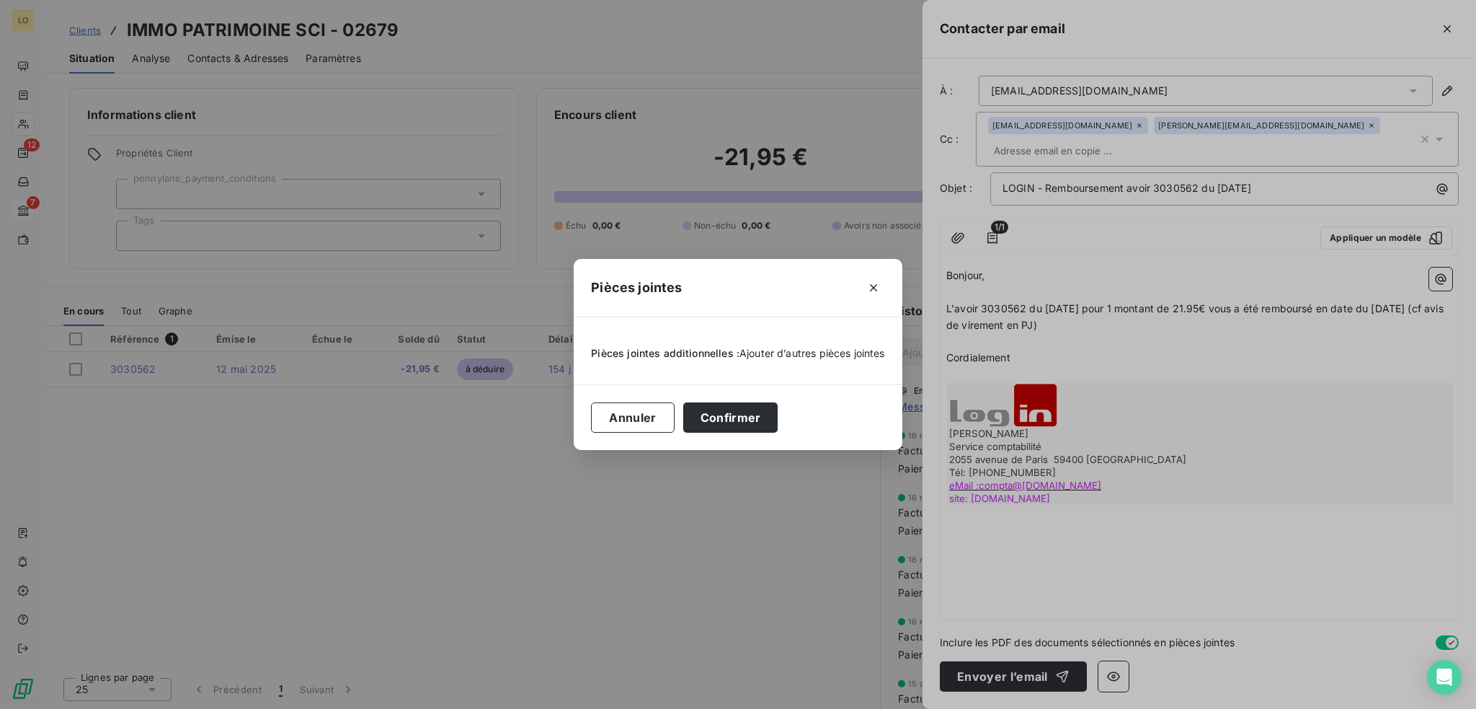
click at [792, 352] on span "Ajouter d’autres pièces jointes" at bounding box center [813, 353] width 146 height 12
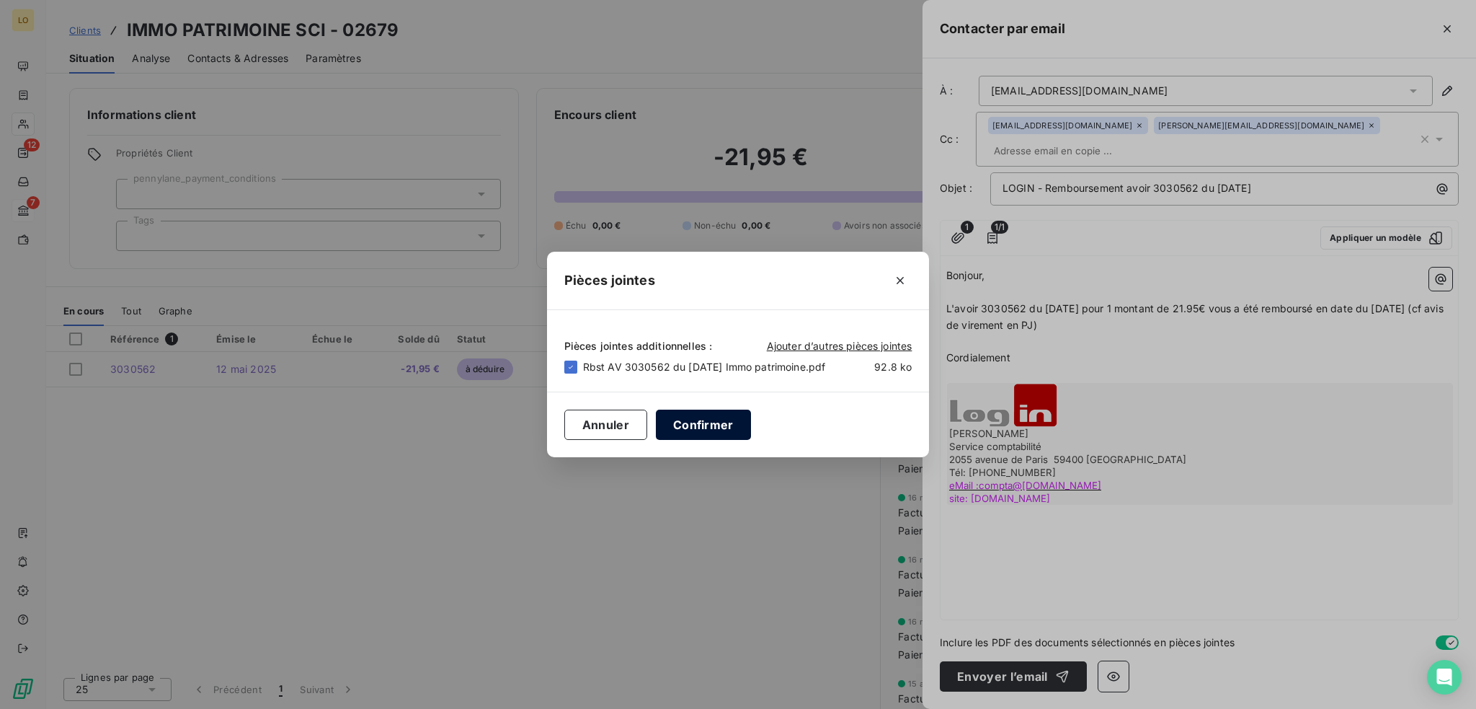
click at [687, 423] on button "Confirmer" at bounding box center [703, 424] width 95 height 30
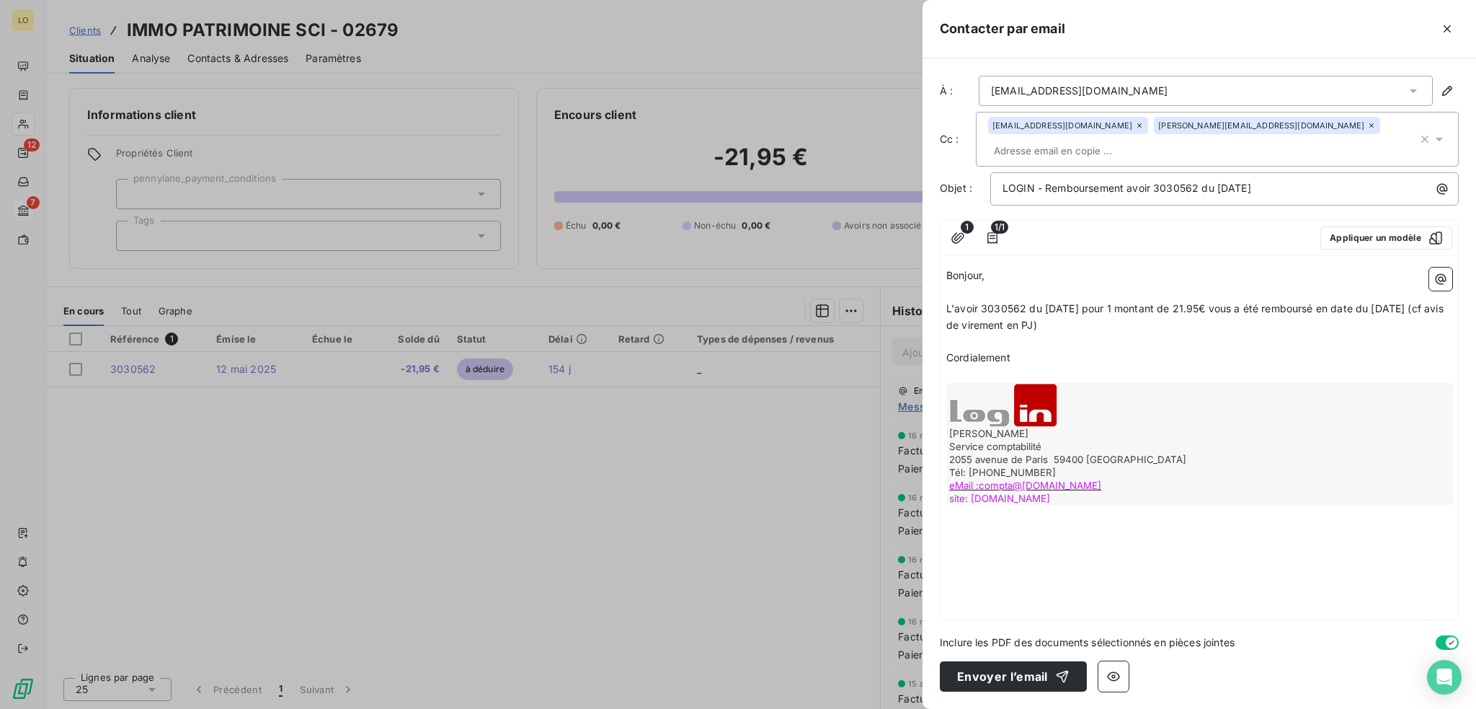
click at [1019, 358] on p "Cordialement" at bounding box center [1199, 358] width 506 height 17
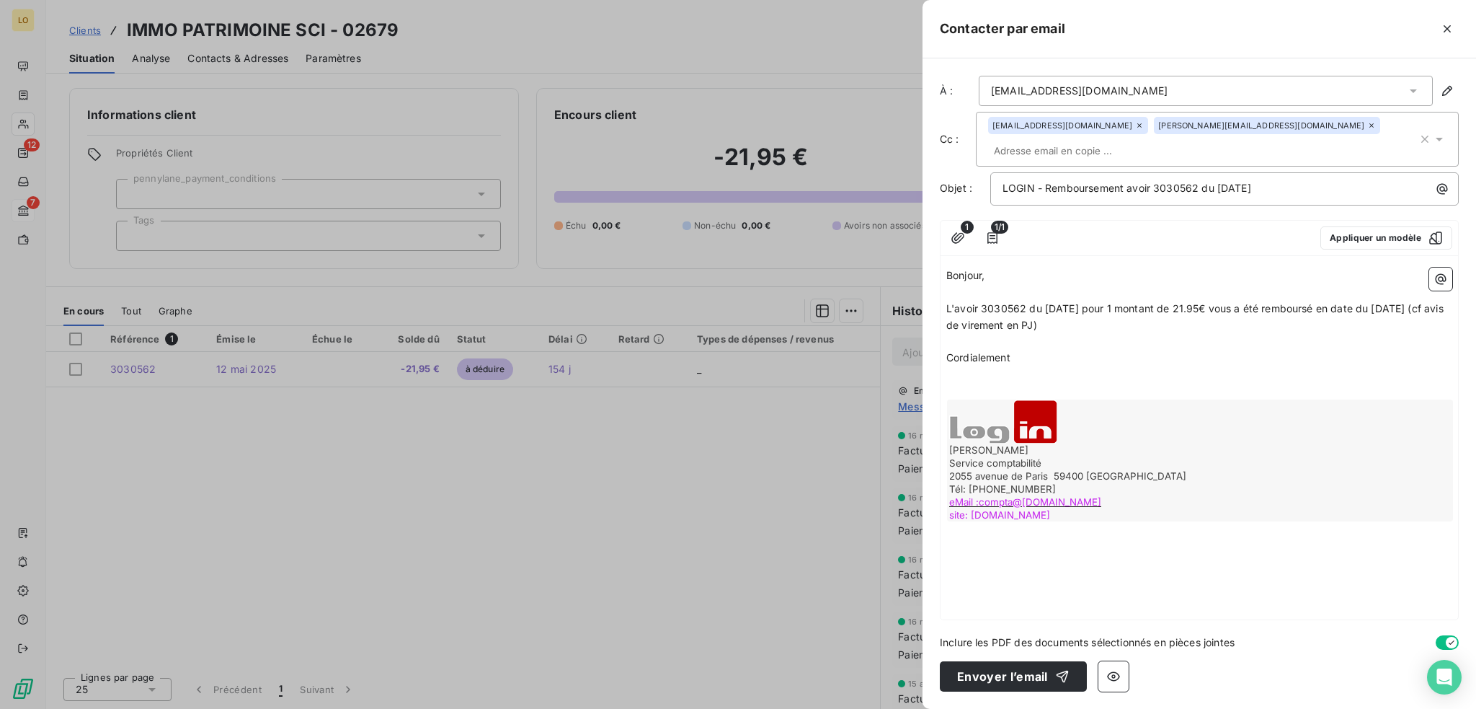
click at [1094, 325] on p "L'avoir 3030562 du [DATE] pour 1 montant de 21.95€ vous a été remboursé en date…" at bounding box center [1199, 317] width 506 height 33
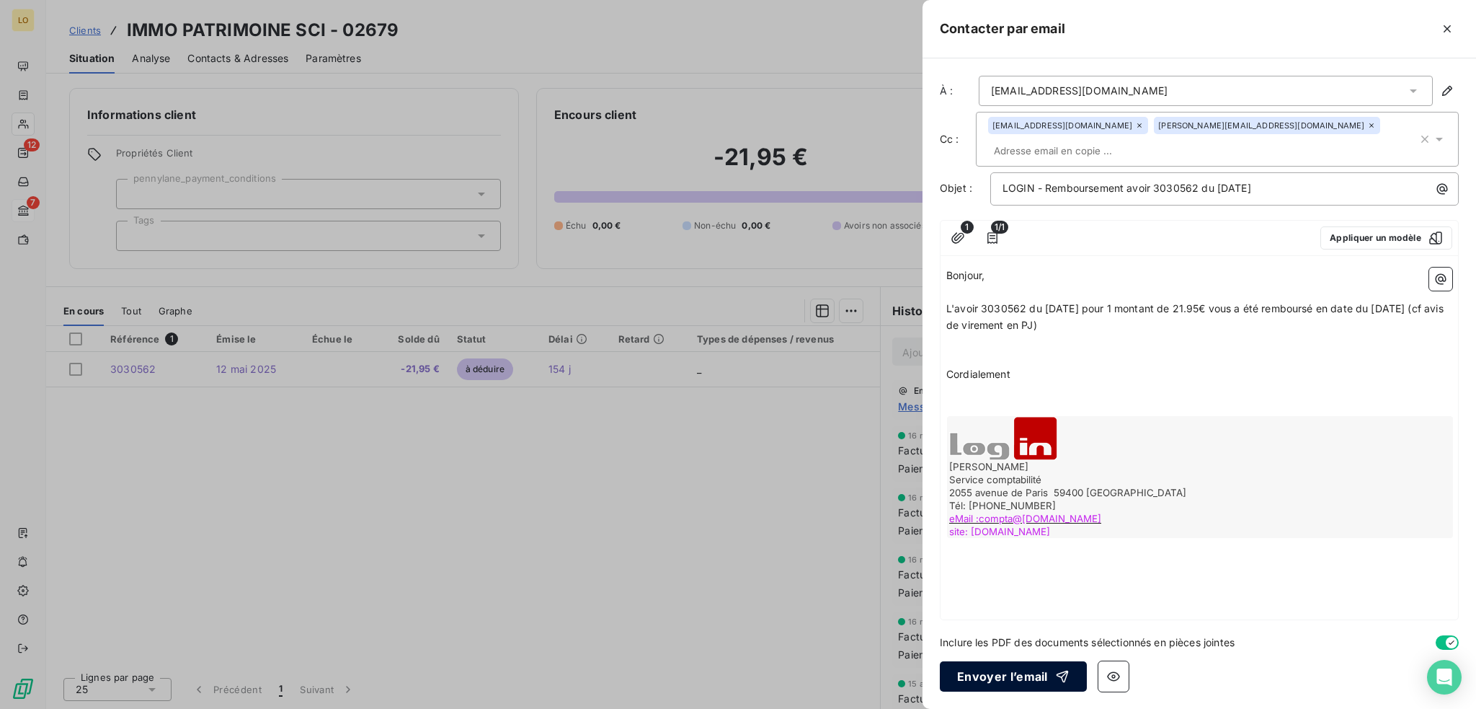
click at [1011, 677] on button "Envoyer l’email" at bounding box center [1013, 676] width 147 height 30
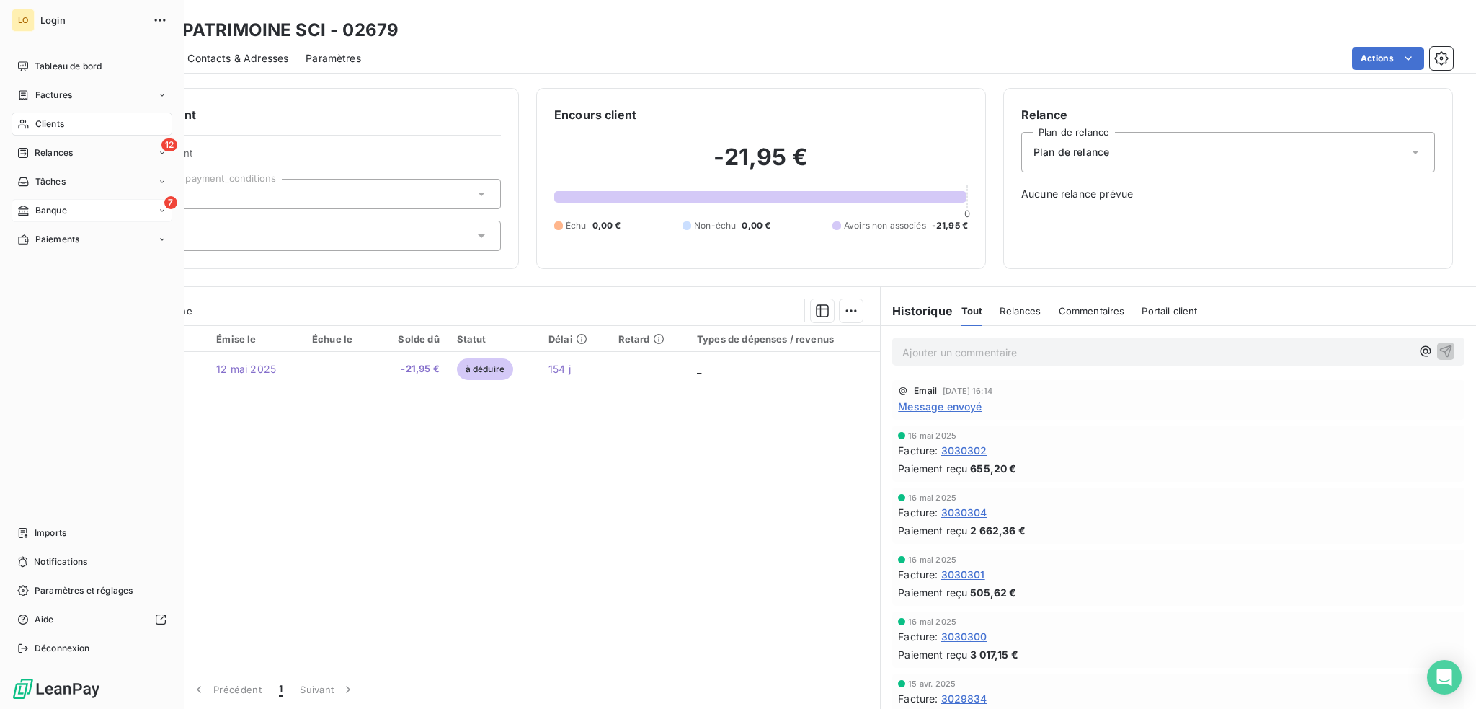
click at [35, 118] on span "Clients" at bounding box center [49, 123] width 29 height 13
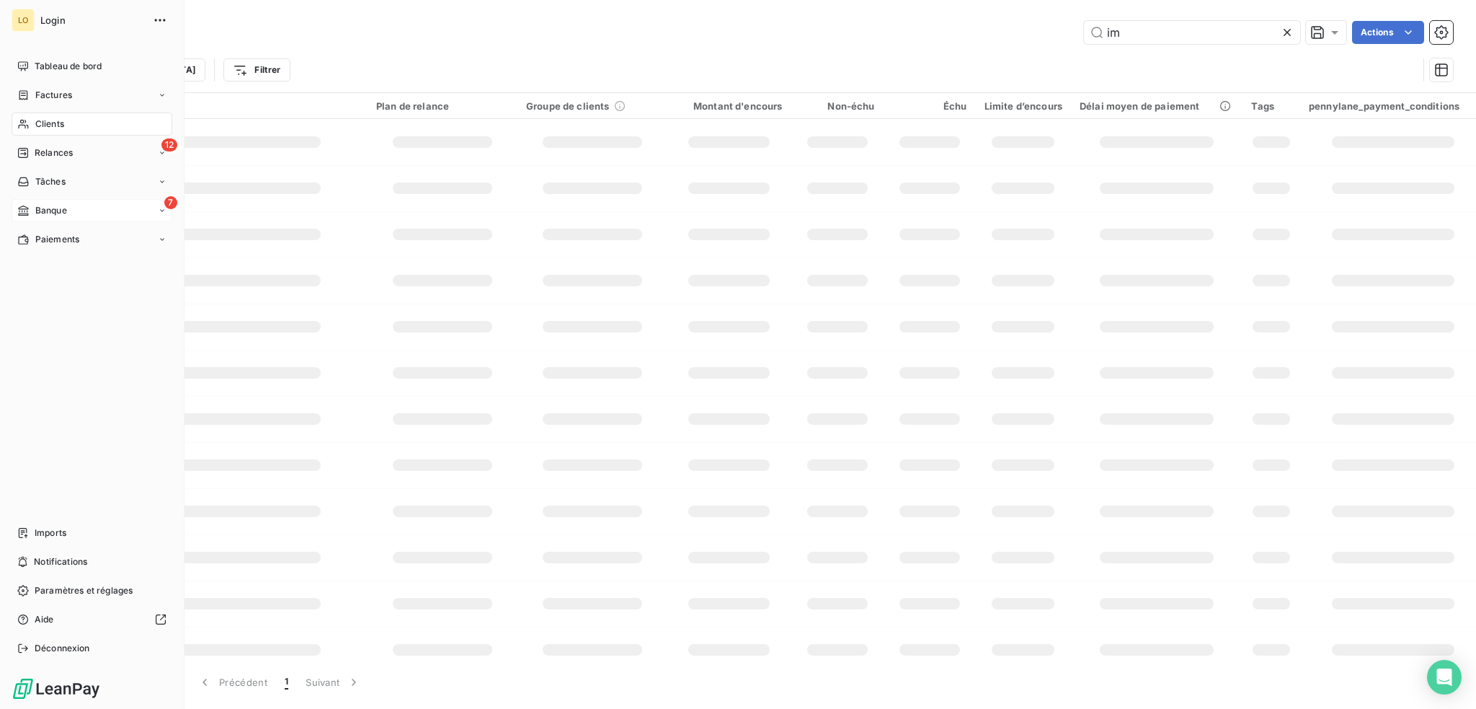
type input "i"
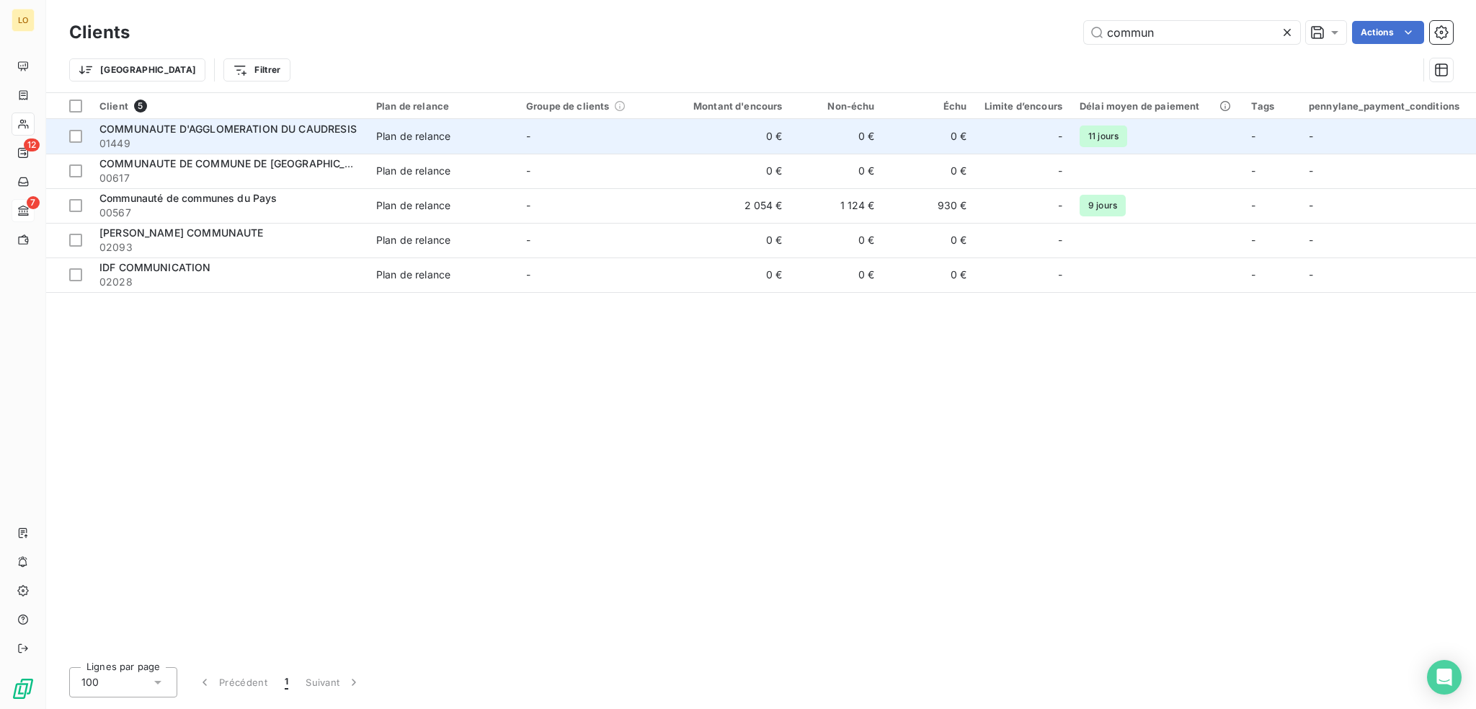
type input "commun"
click at [226, 136] on span "01449" at bounding box center [229, 143] width 260 height 14
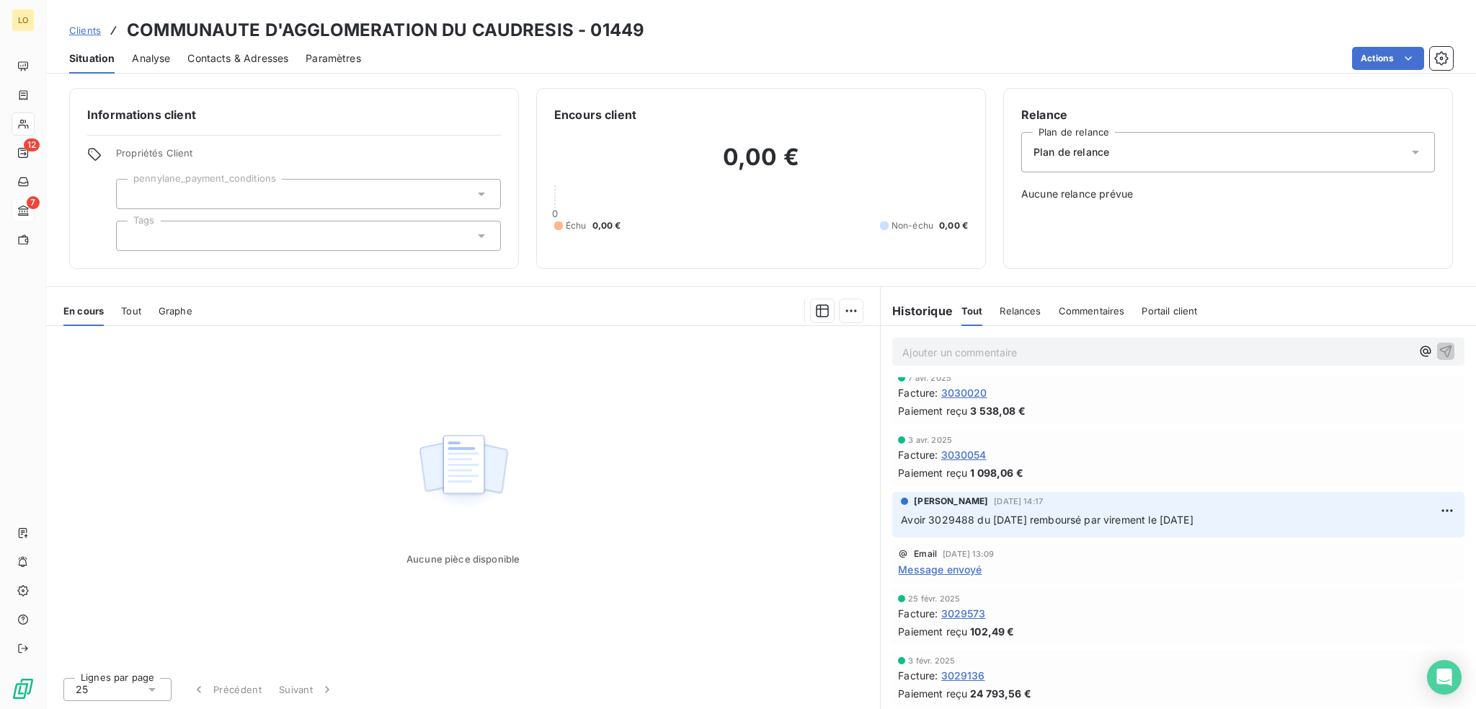
scroll to position [144, 0]
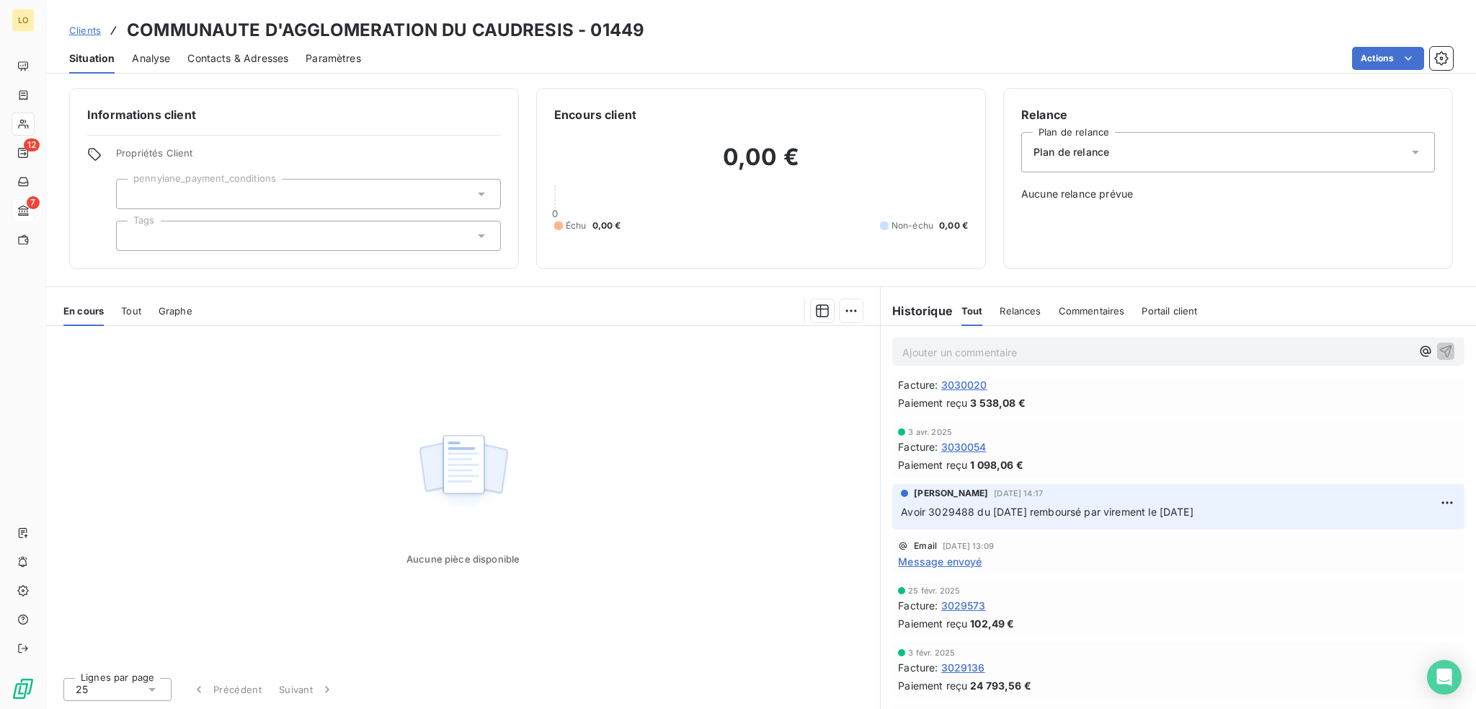
click at [914, 560] on span "Message envoyé" at bounding box center [940, 561] width 84 height 15
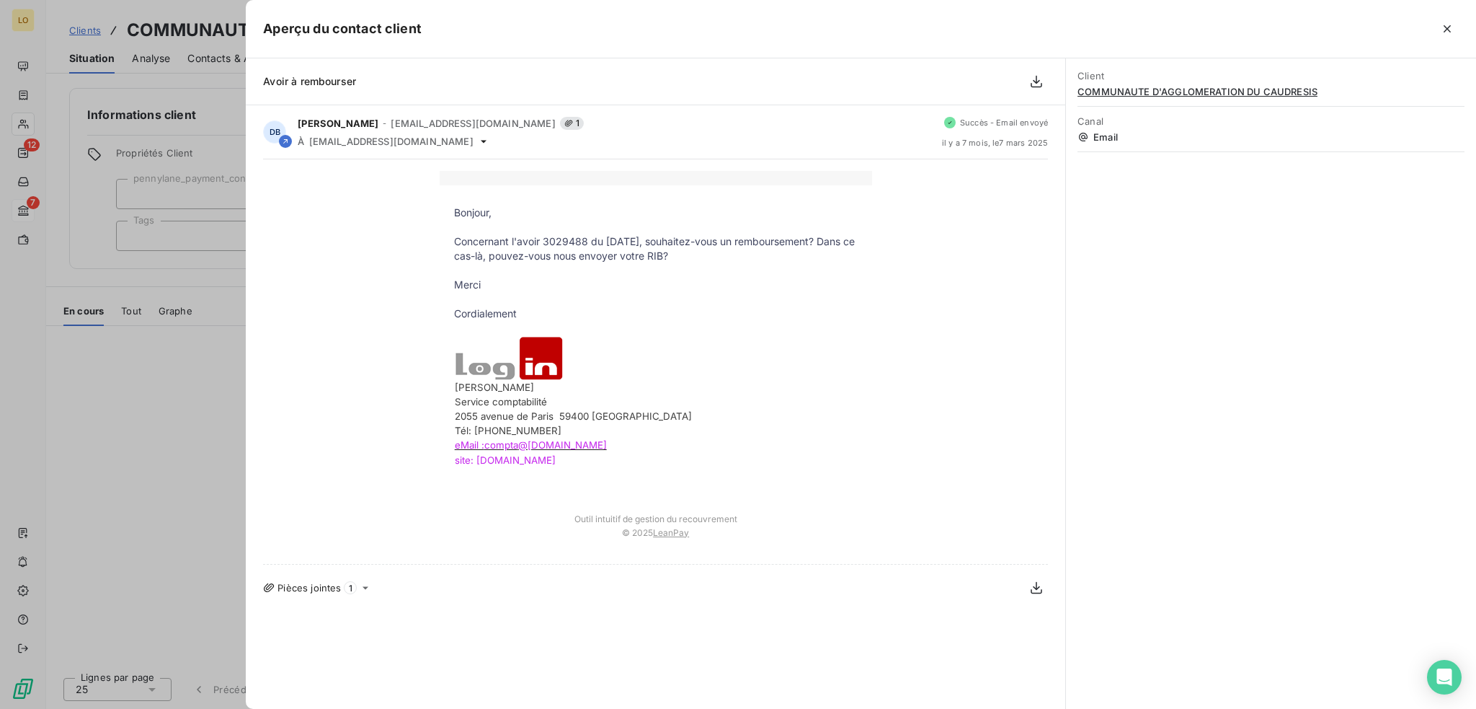
drag, startPoint x: 1450, startPoint y: 35, endPoint x: 1456, endPoint y: 48, distance: 14.2
click at [1456, 48] on div "Aperçu du contact client" at bounding box center [861, 29] width 1230 height 58
click at [1445, 31] on icon "button" at bounding box center [1447, 28] width 7 height 7
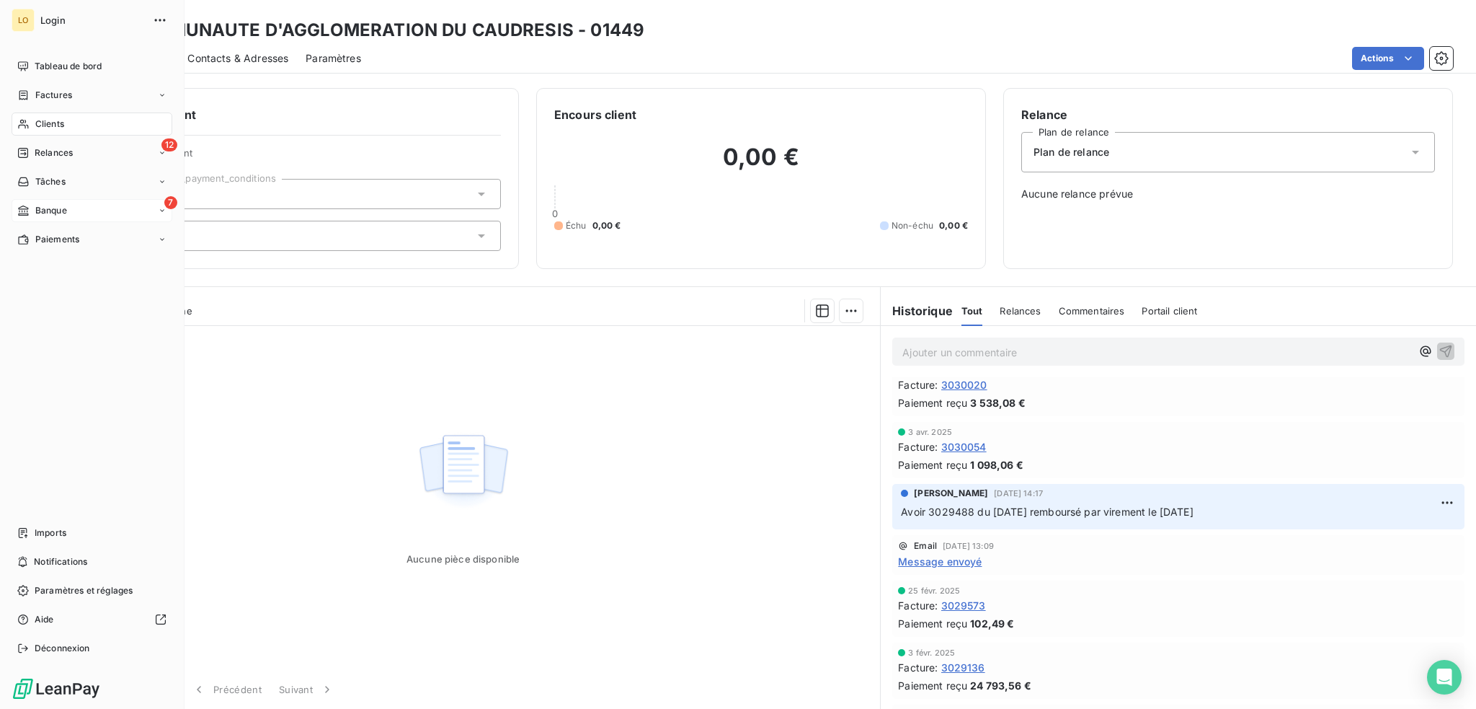
click at [55, 123] on span "Clients" at bounding box center [49, 123] width 29 height 13
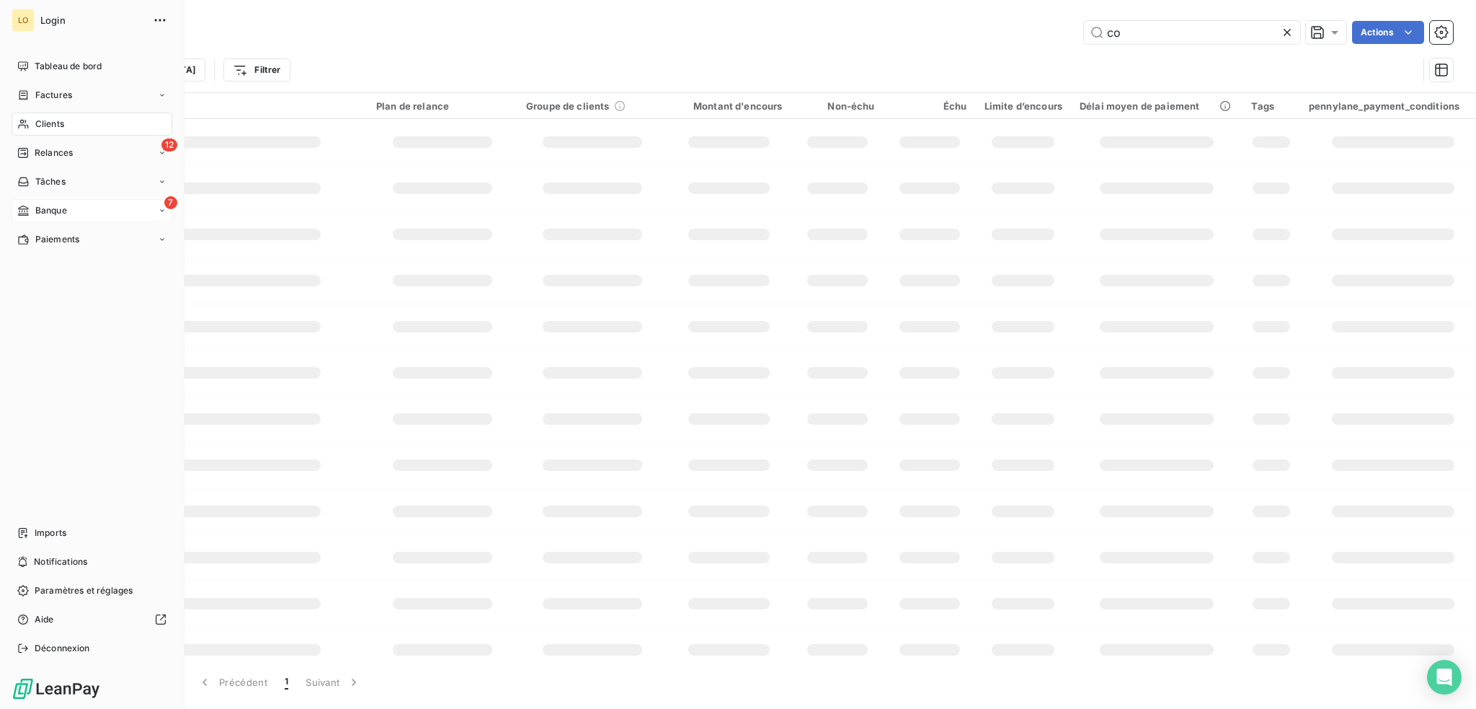
type input "c"
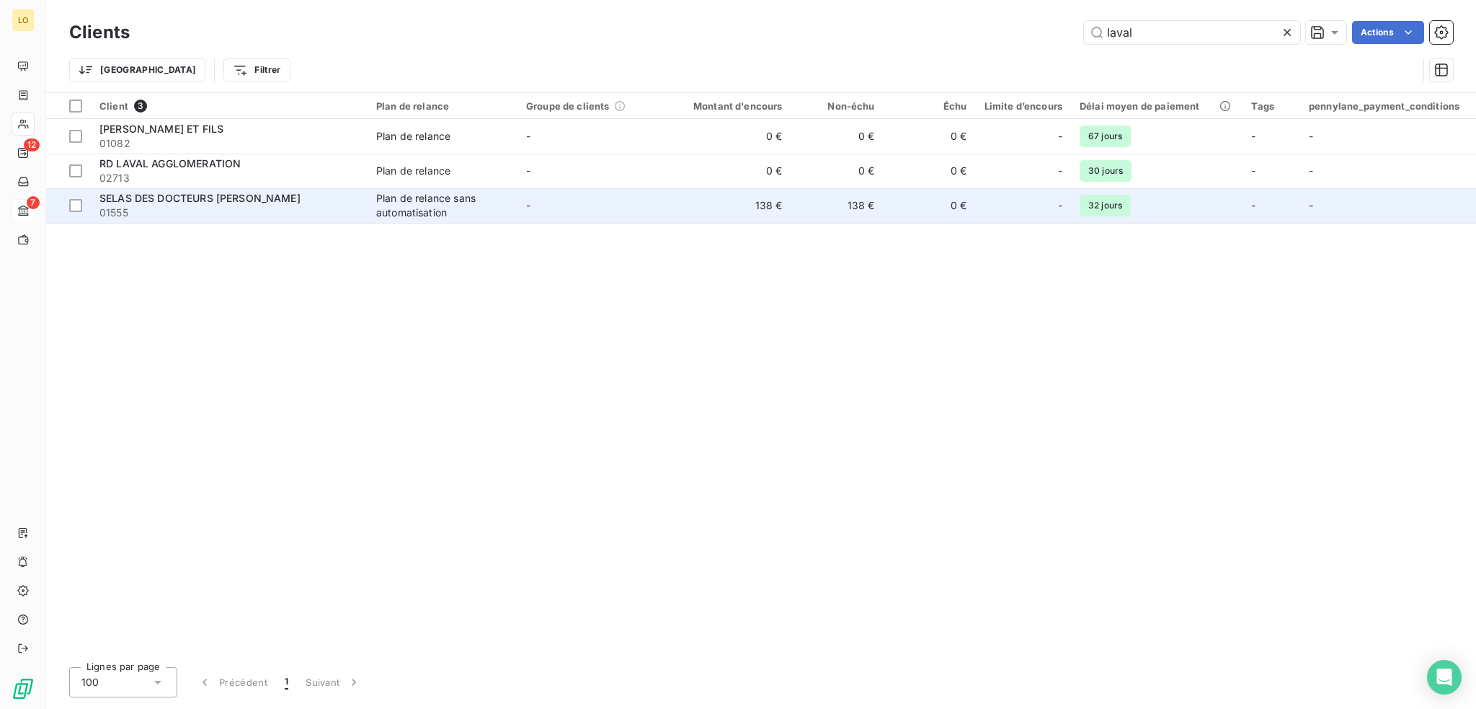
type input "laval"
click at [208, 199] on span "SELAS DES DOCTEURS [PERSON_NAME]" at bounding box center [199, 198] width 201 height 12
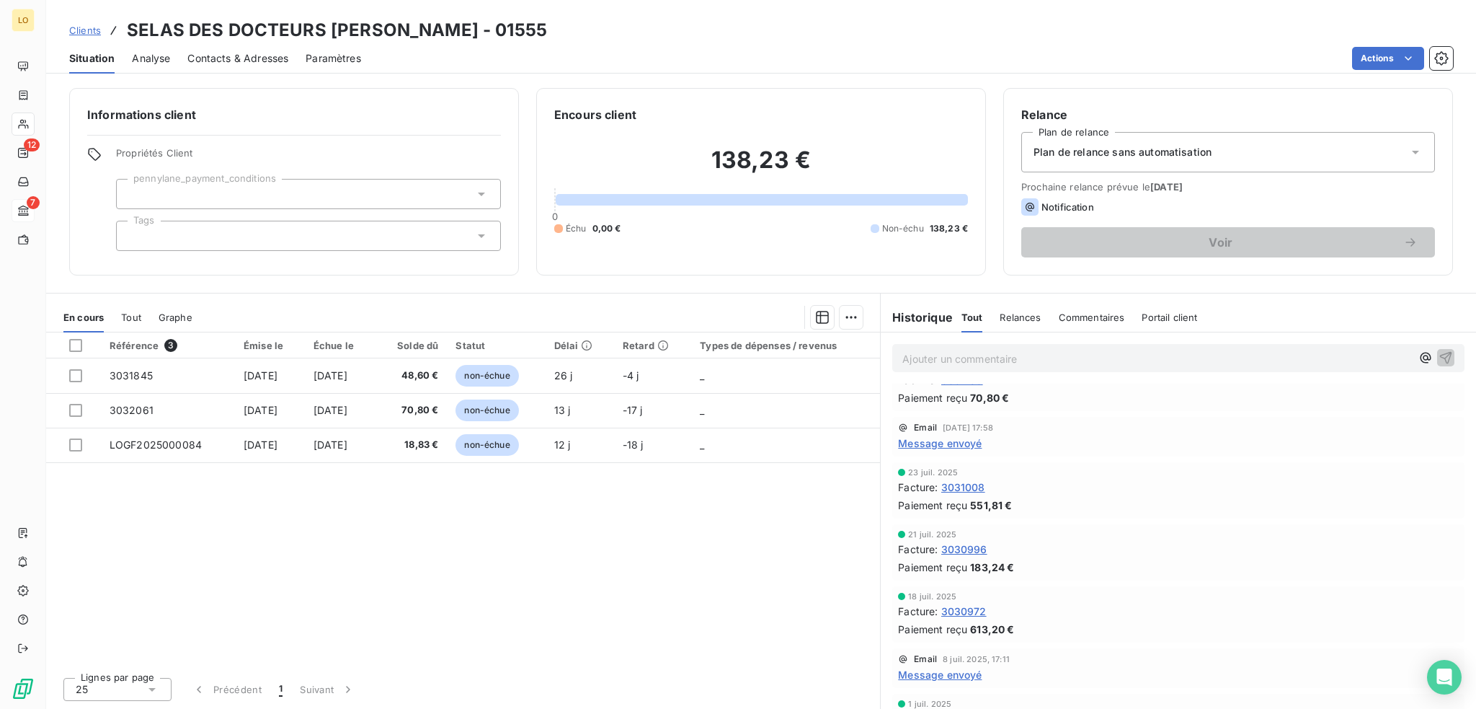
scroll to position [937, 0]
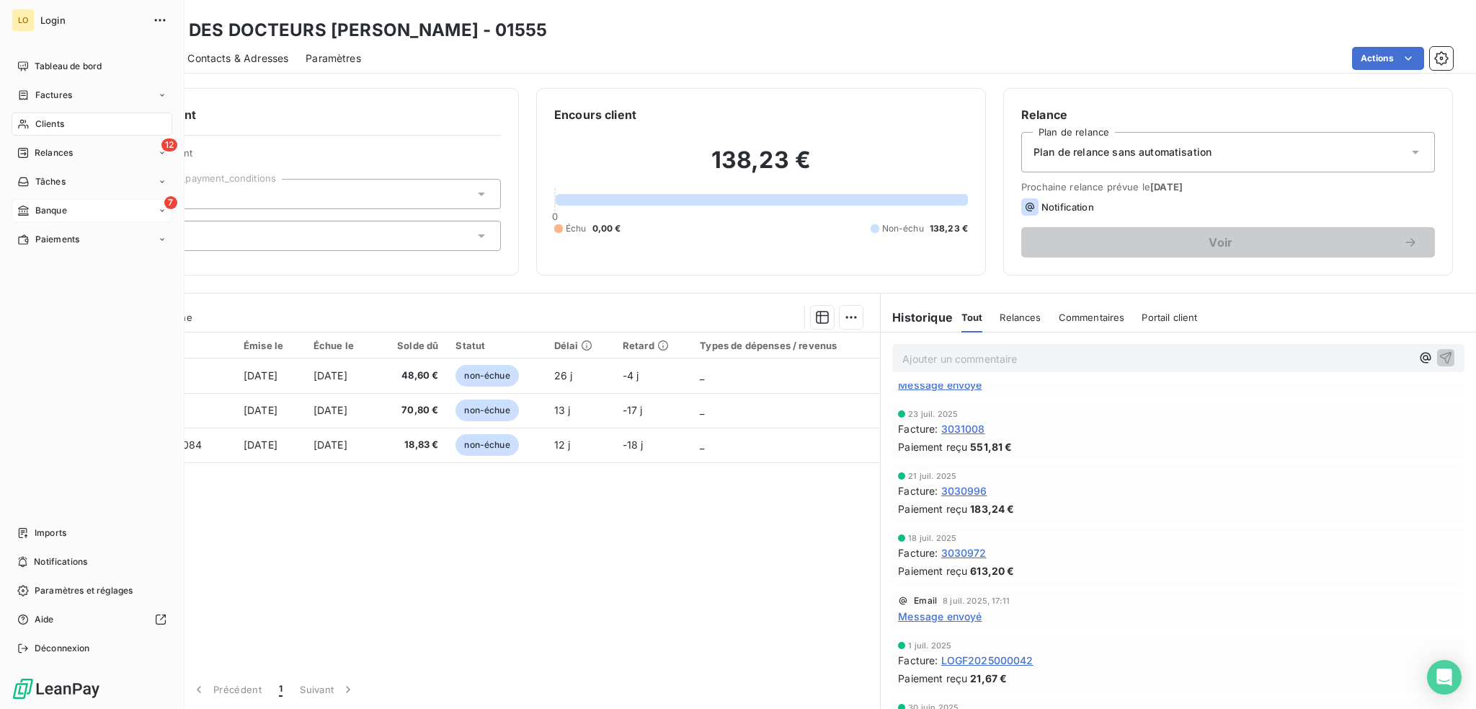
click at [46, 204] on span "Banque" at bounding box center [51, 210] width 32 height 13
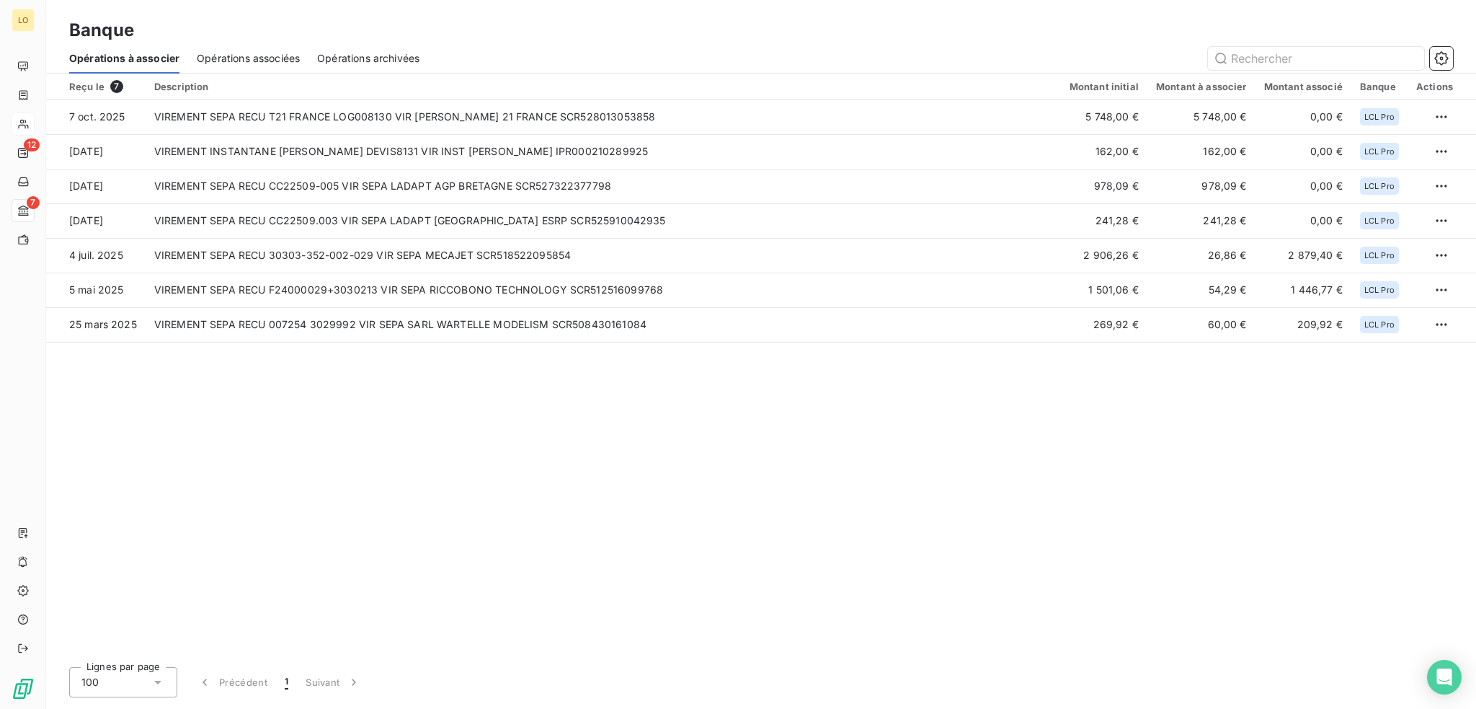
click at [370, 54] on span "Opérations archivées" at bounding box center [368, 58] width 102 height 14
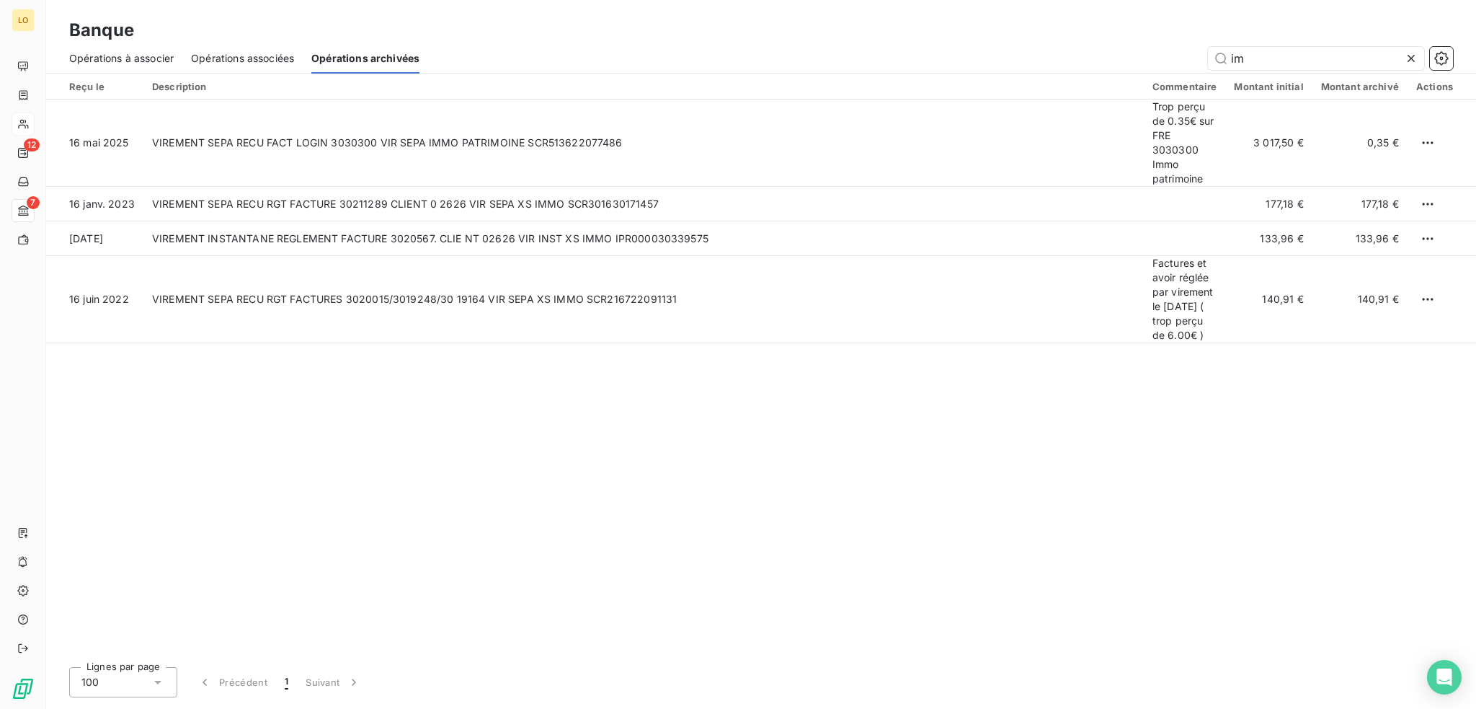
type input "i"
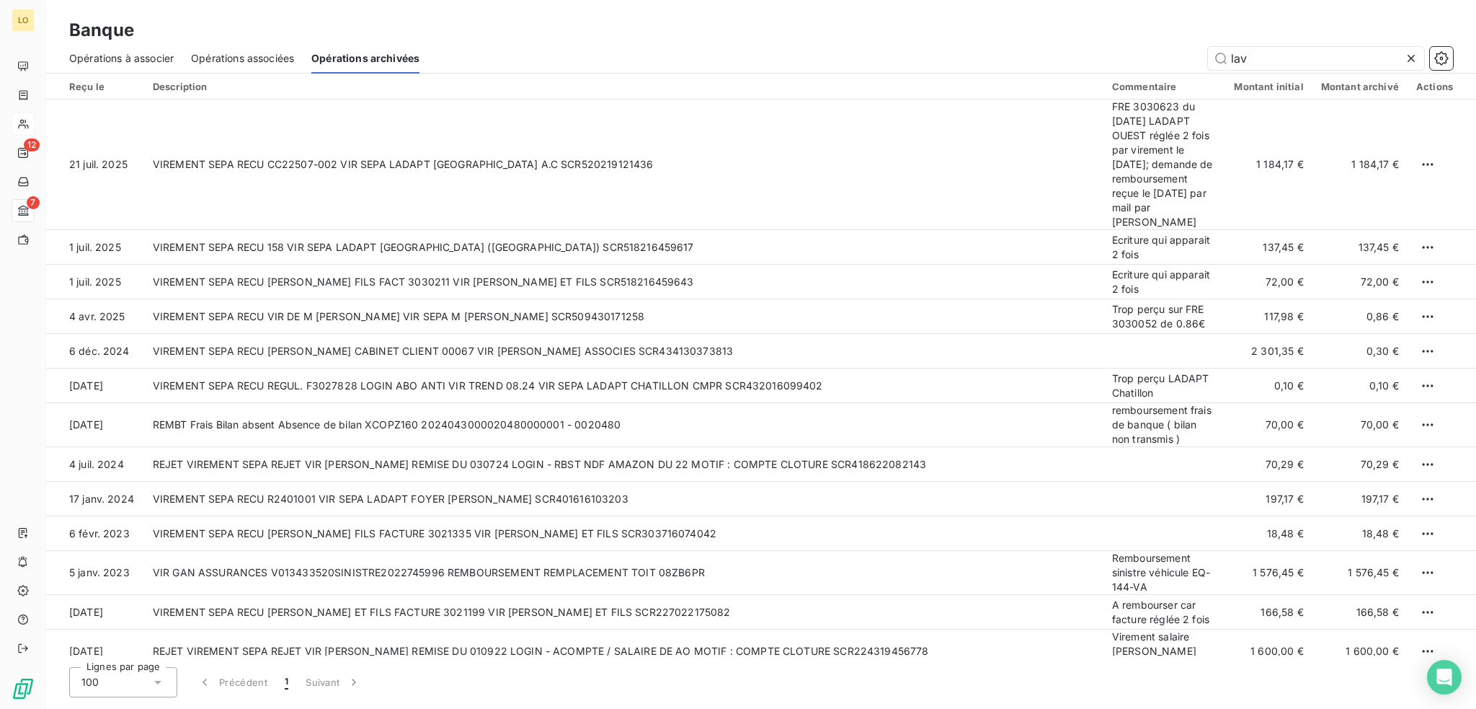
type input "lava"
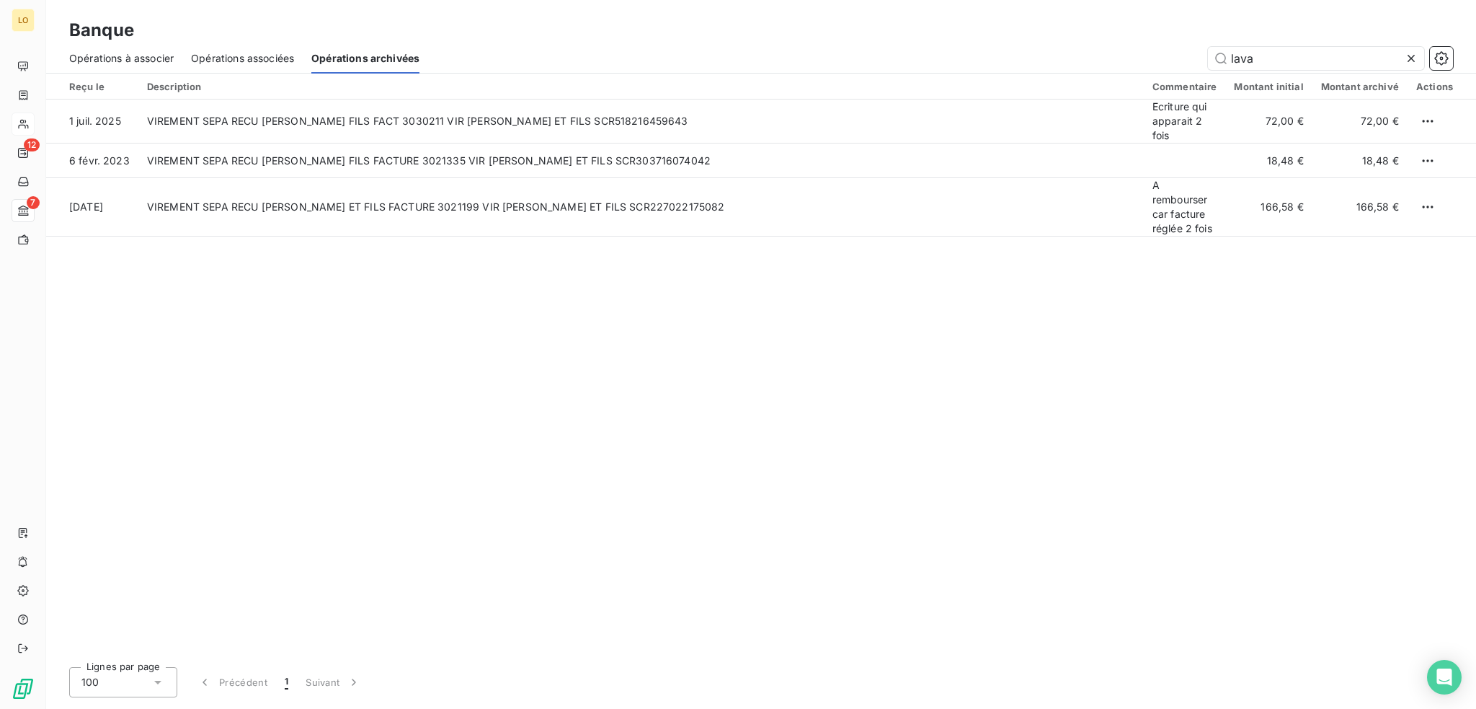
click at [137, 55] on span "Opérations à associer" at bounding box center [121, 58] width 105 height 14
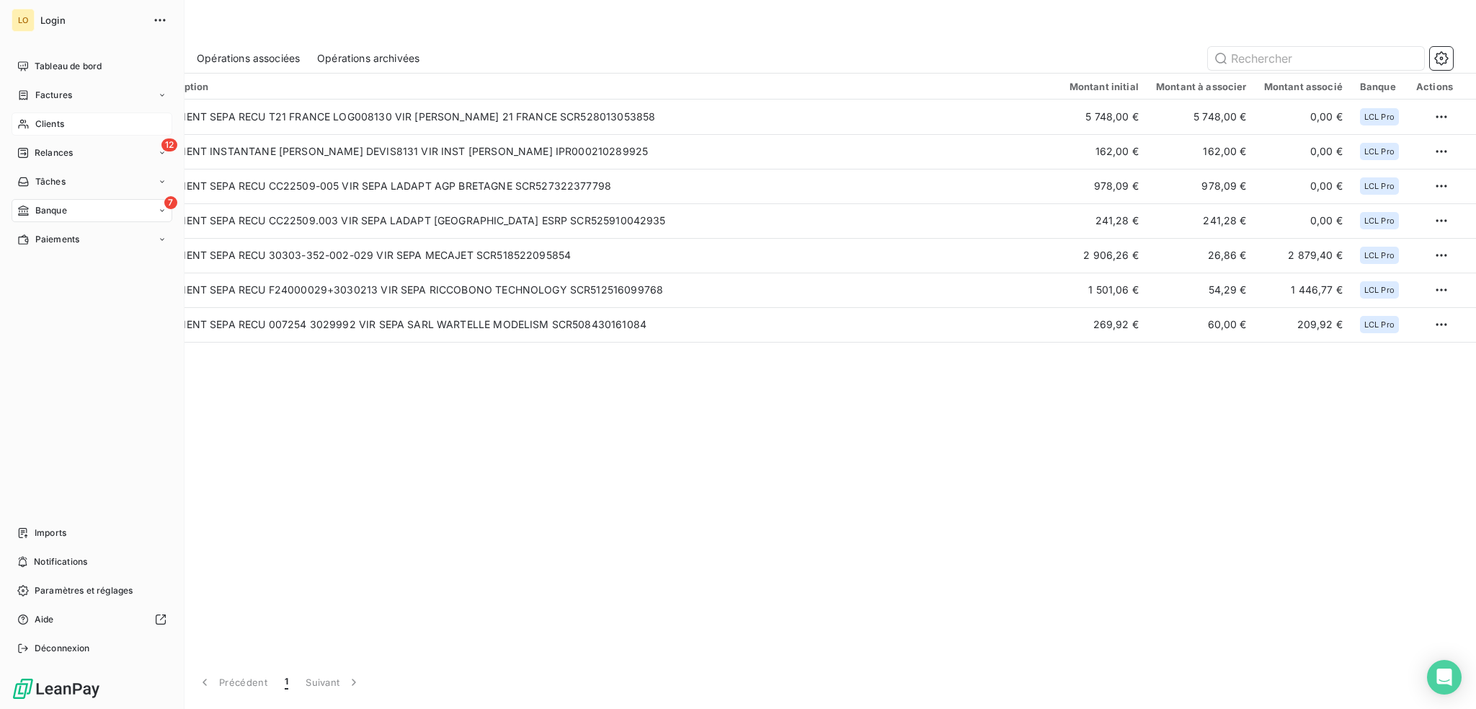
click at [40, 120] on span "Clients" at bounding box center [49, 123] width 29 height 13
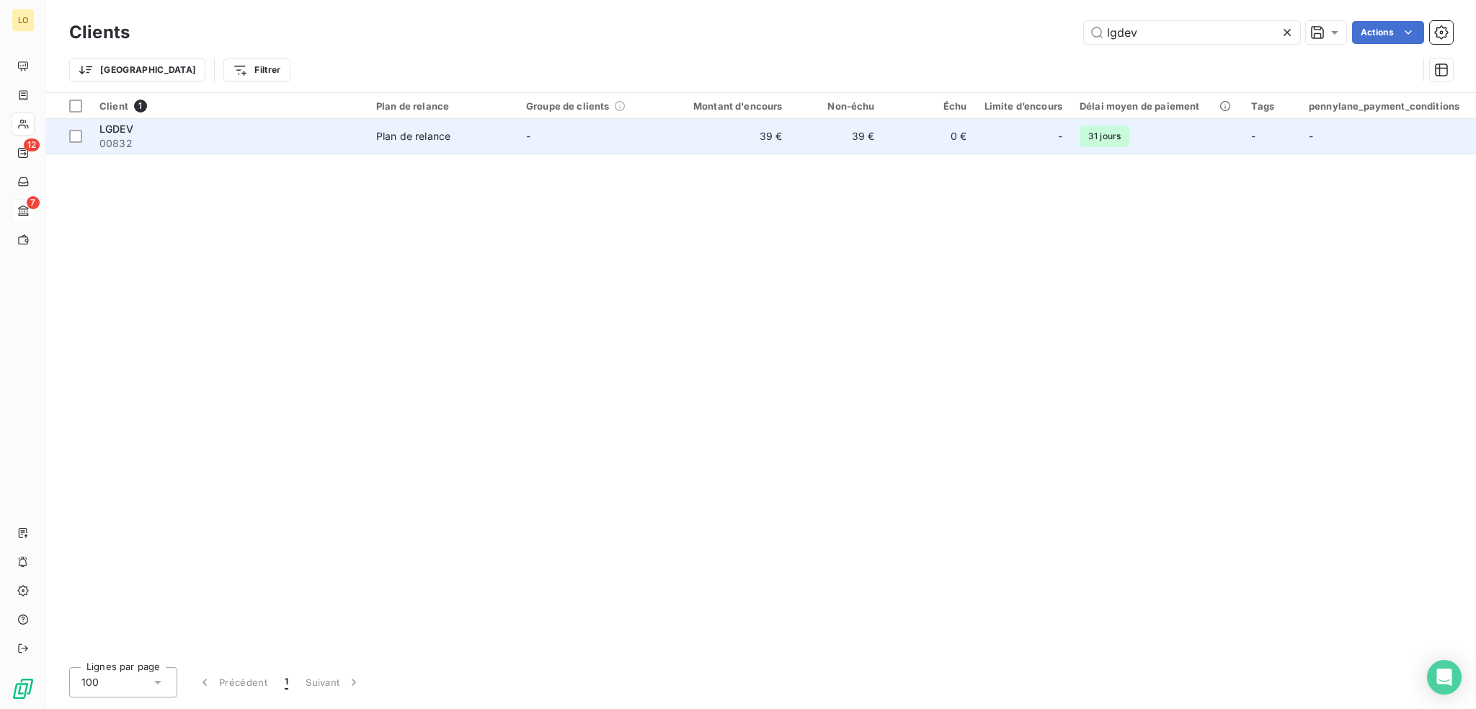
type input "lgdev"
click at [281, 127] on div "LGDEV" at bounding box center [229, 129] width 260 height 14
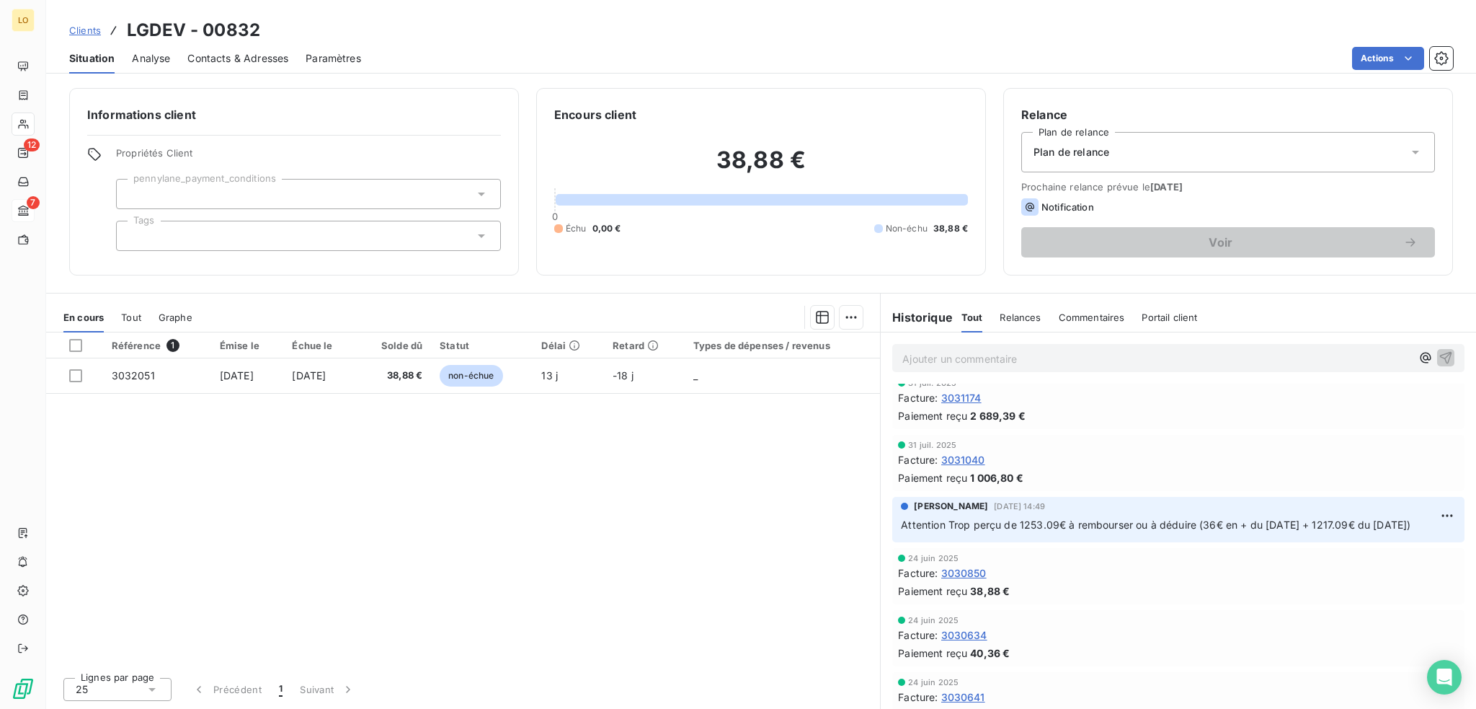
scroll to position [1009, 0]
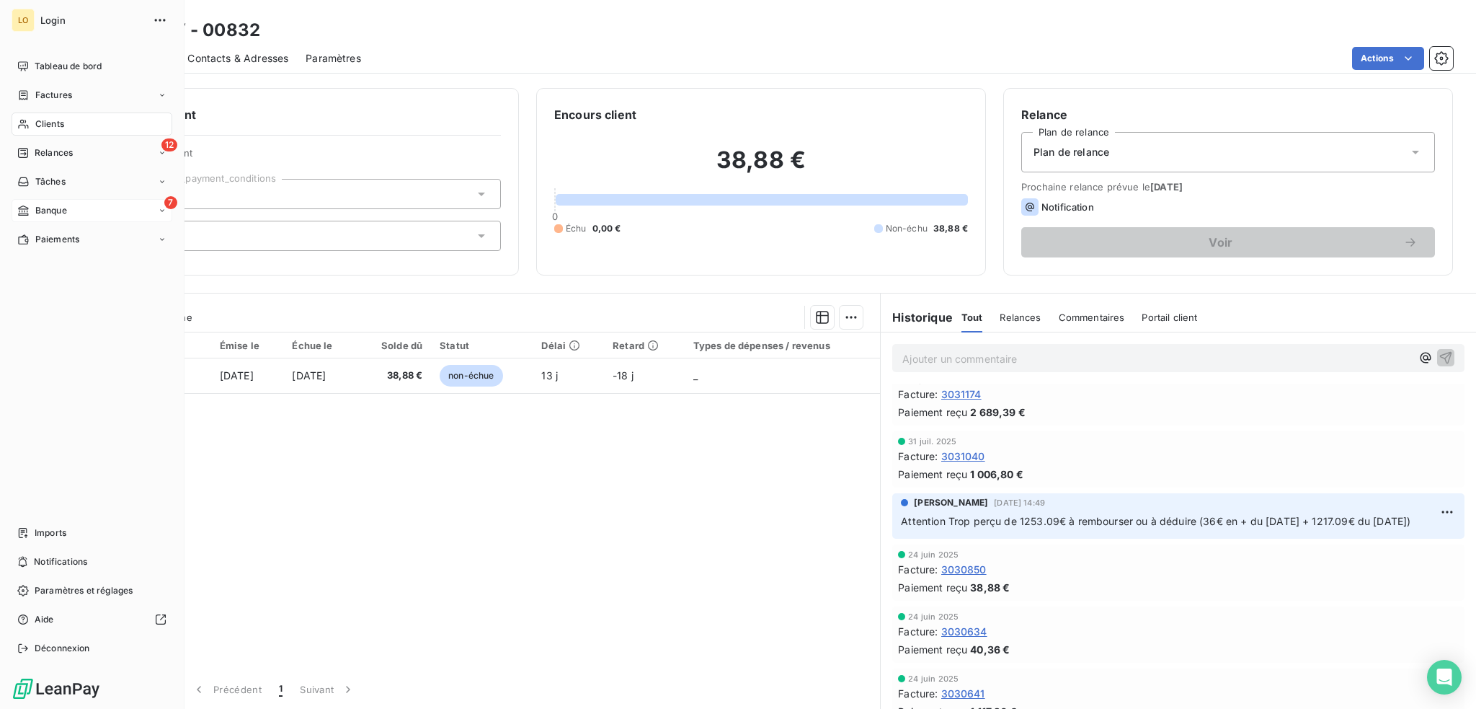
click at [49, 123] on span "Clients" at bounding box center [49, 123] width 29 height 13
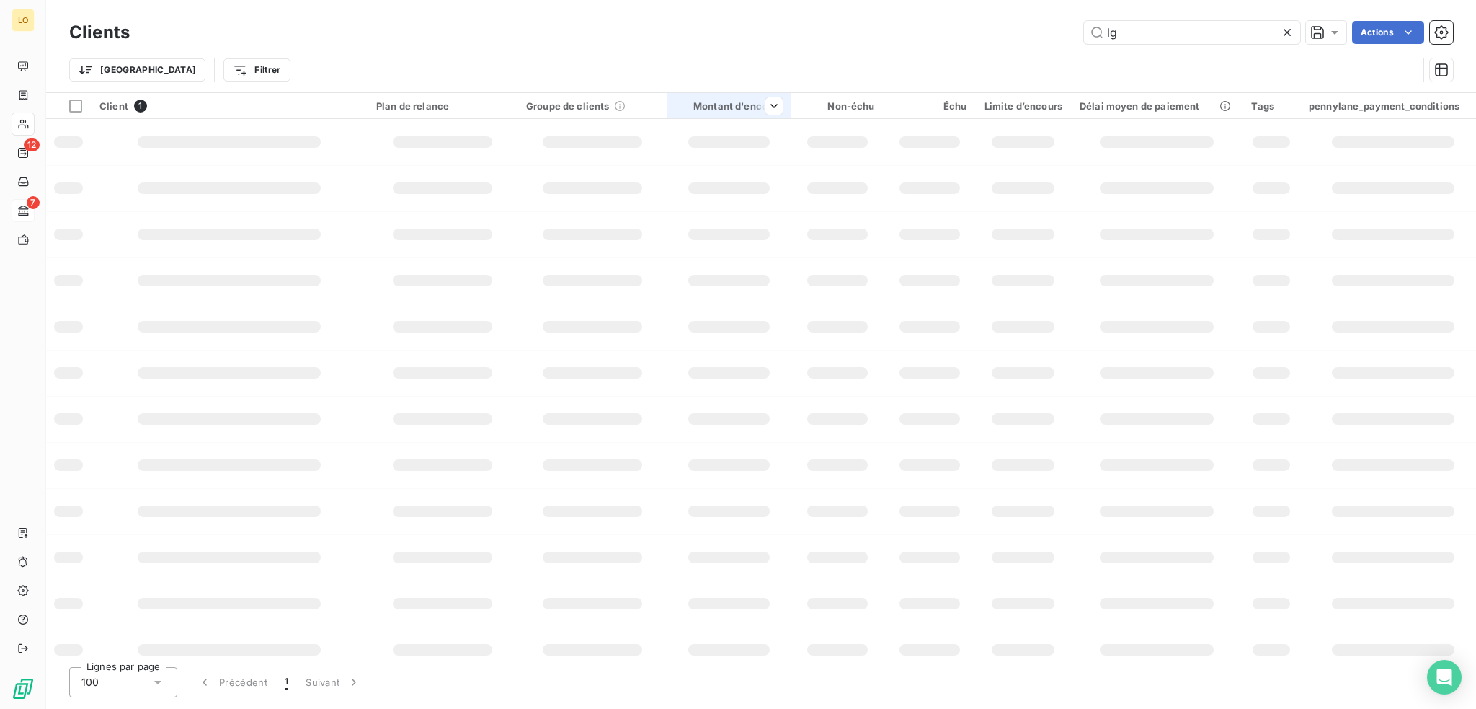
type input "l"
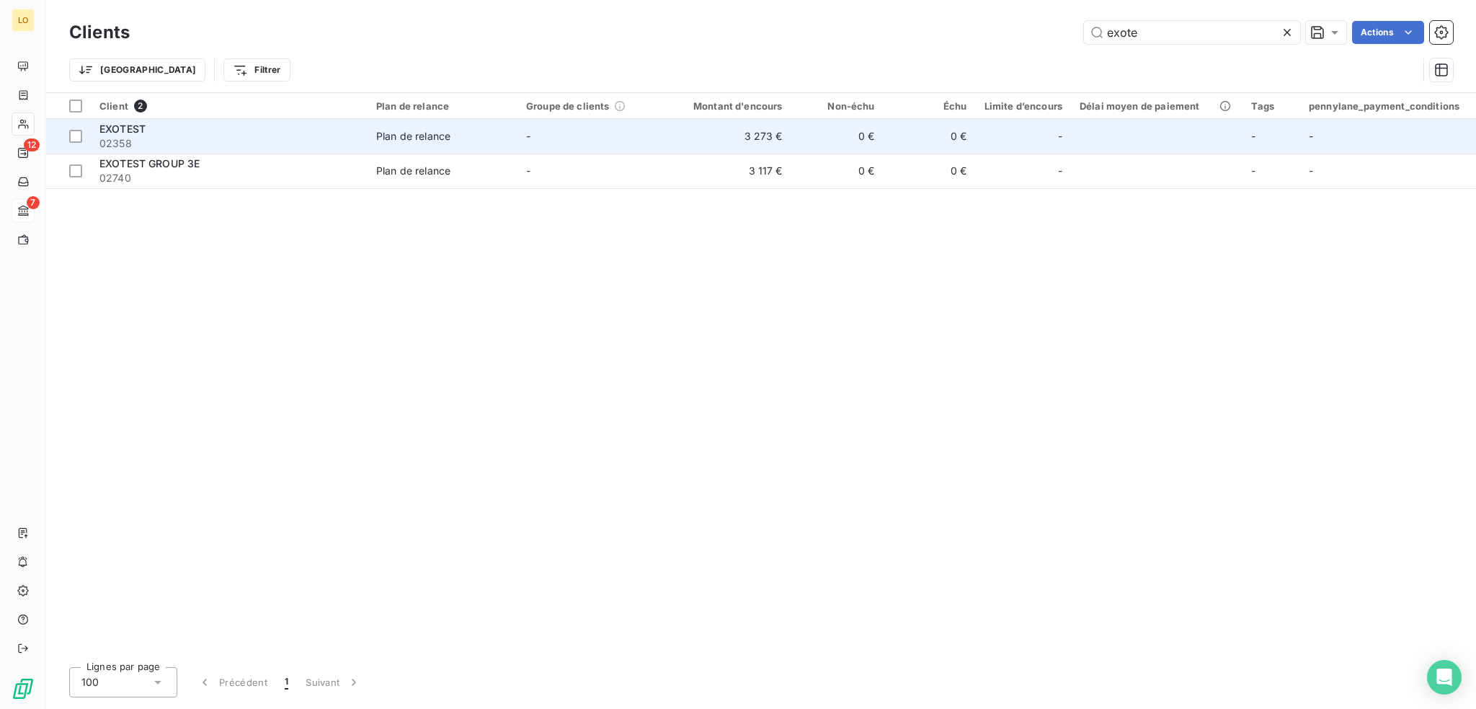
type input "exote"
click at [167, 134] on div "EXOTEST" at bounding box center [229, 129] width 260 height 14
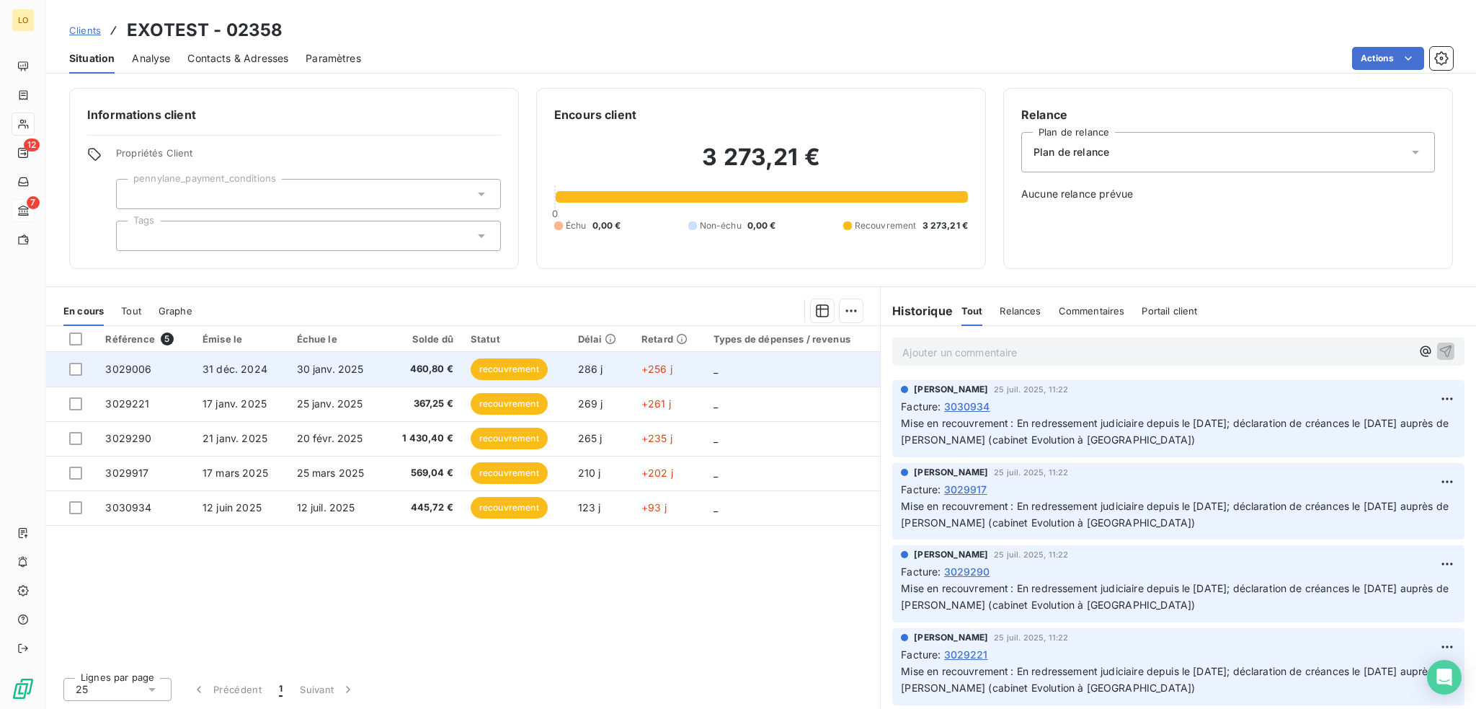
click at [504, 365] on span "recouvrement" at bounding box center [509, 369] width 77 height 22
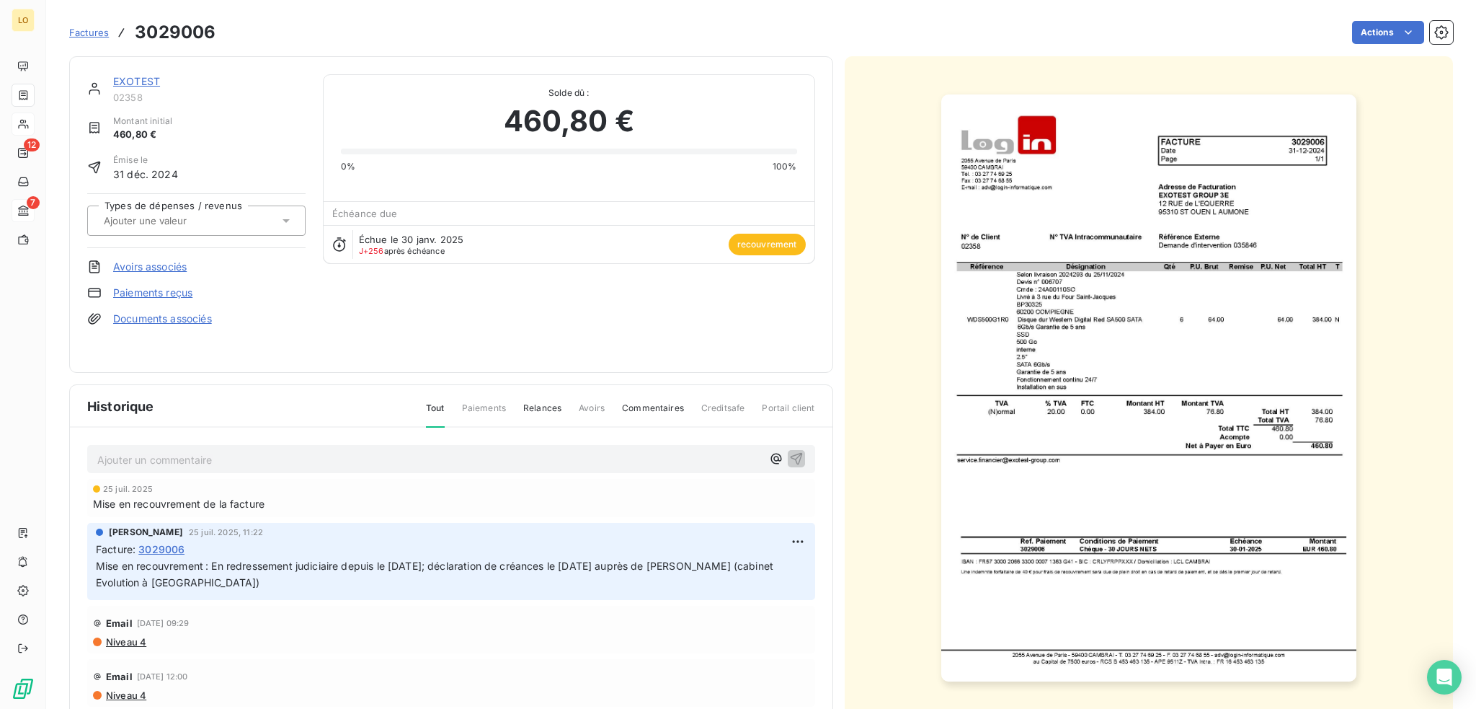
click at [136, 78] on link "EXOTEST" at bounding box center [136, 81] width 47 height 12
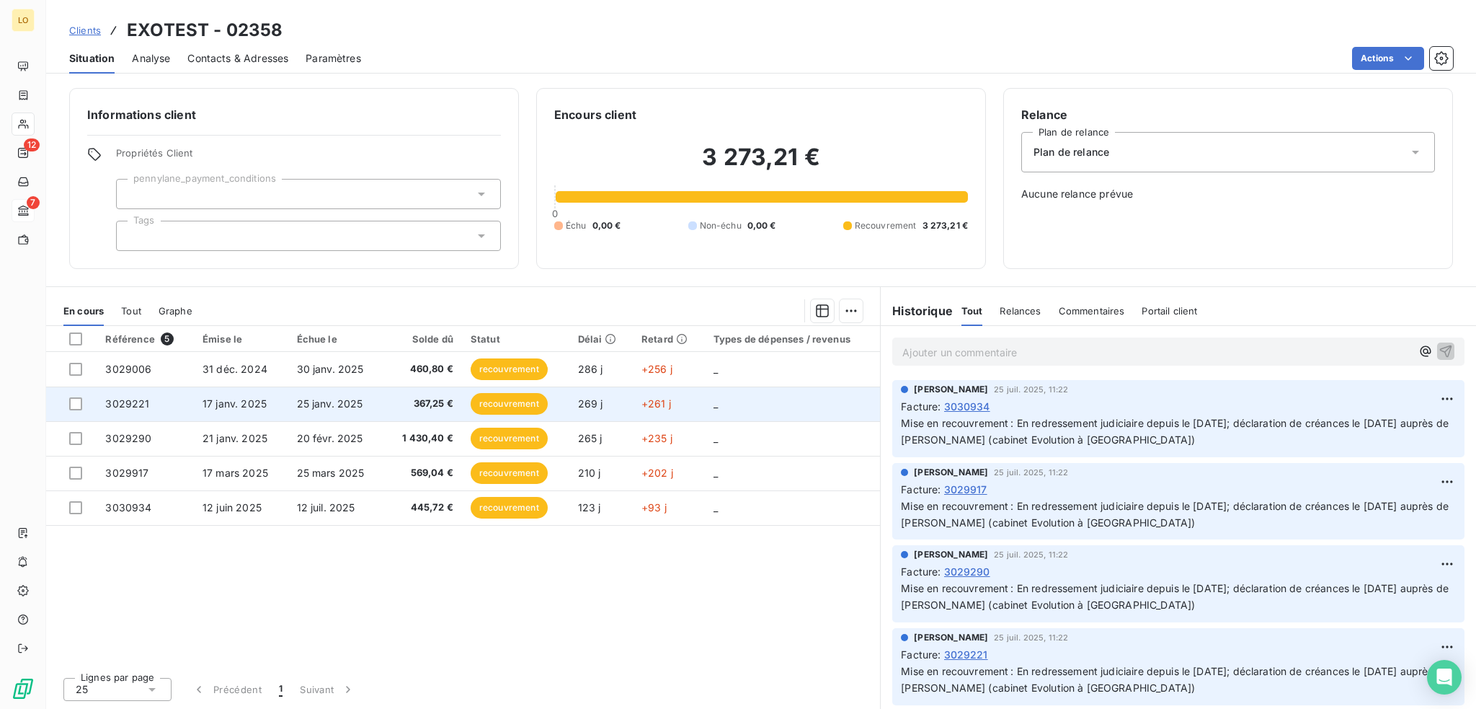
click at [505, 403] on span "recouvrement" at bounding box center [509, 404] width 77 height 22
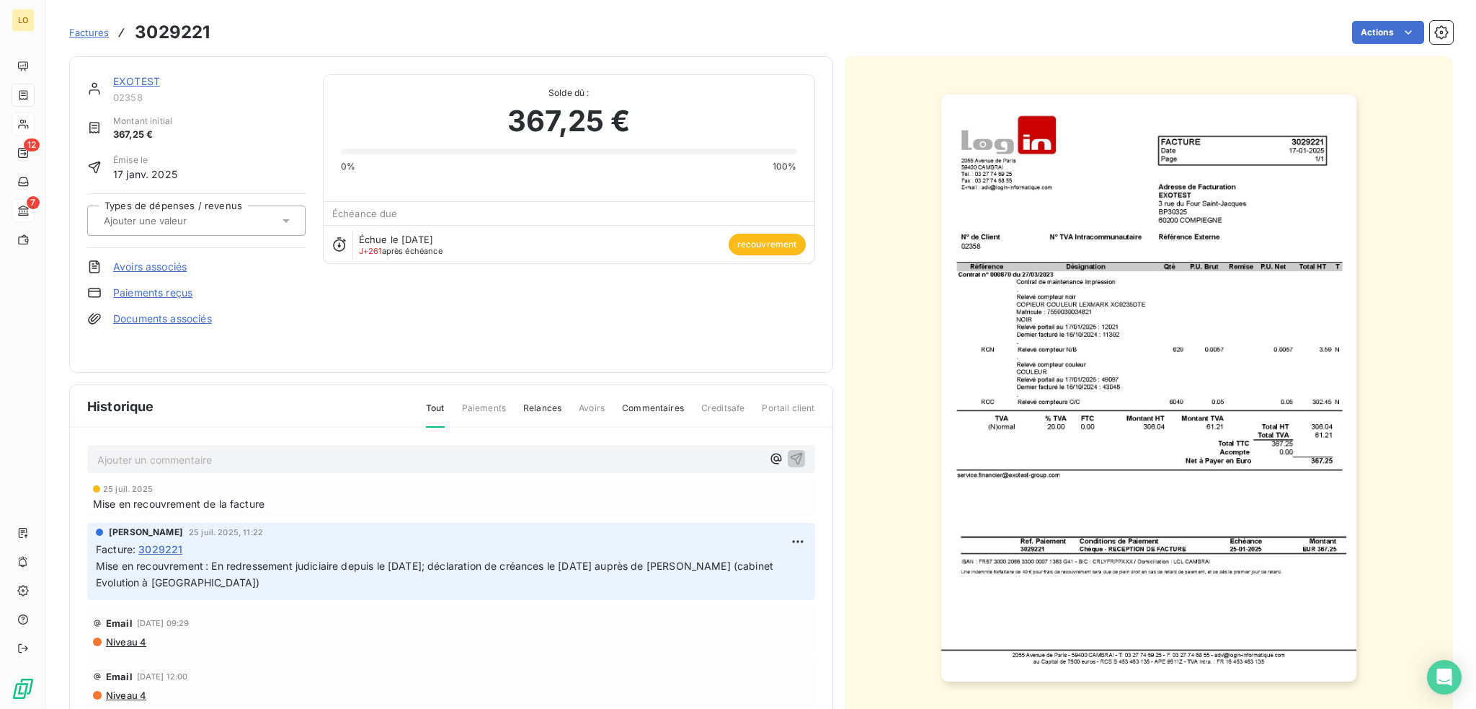
click at [127, 82] on link "EXOTEST" at bounding box center [136, 81] width 47 height 12
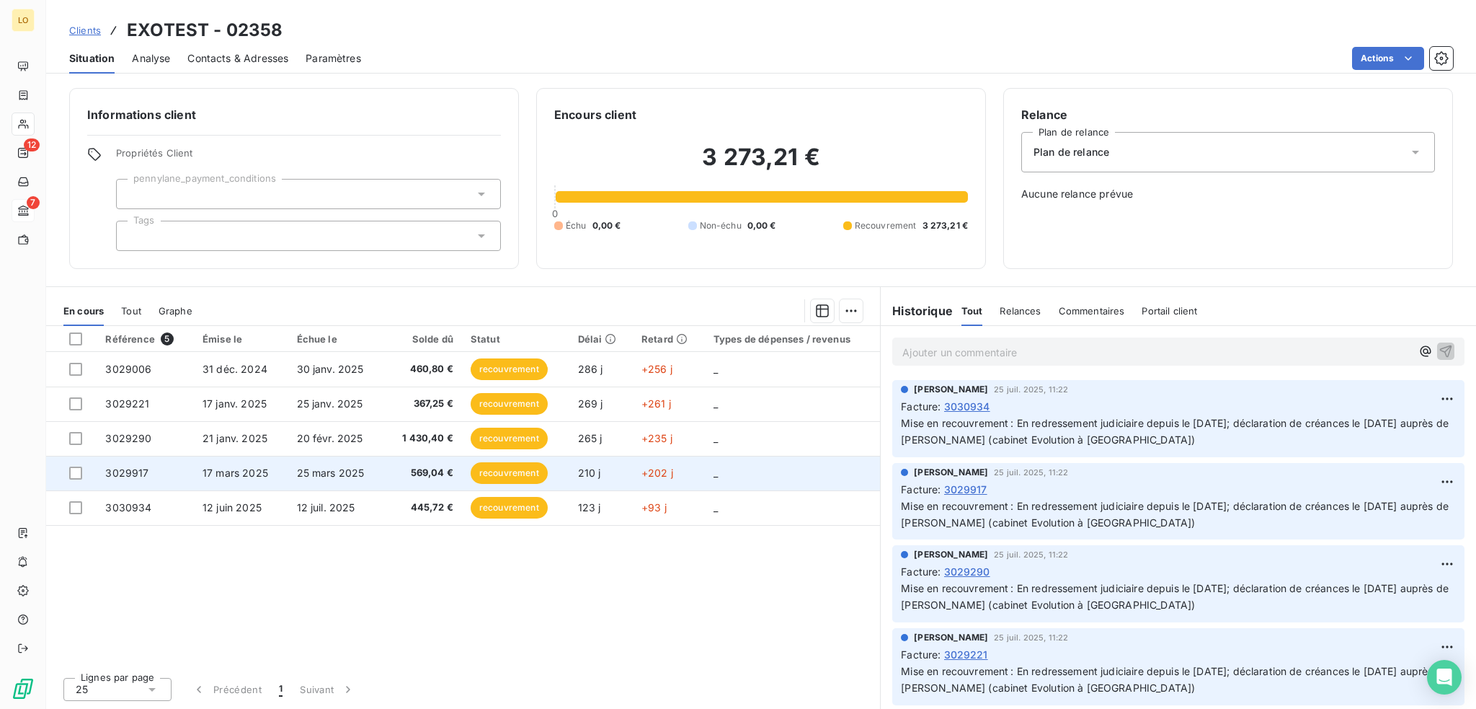
click at [507, 471] on span "recouvrement" at bounding box center [509, 473] width 77 height 22
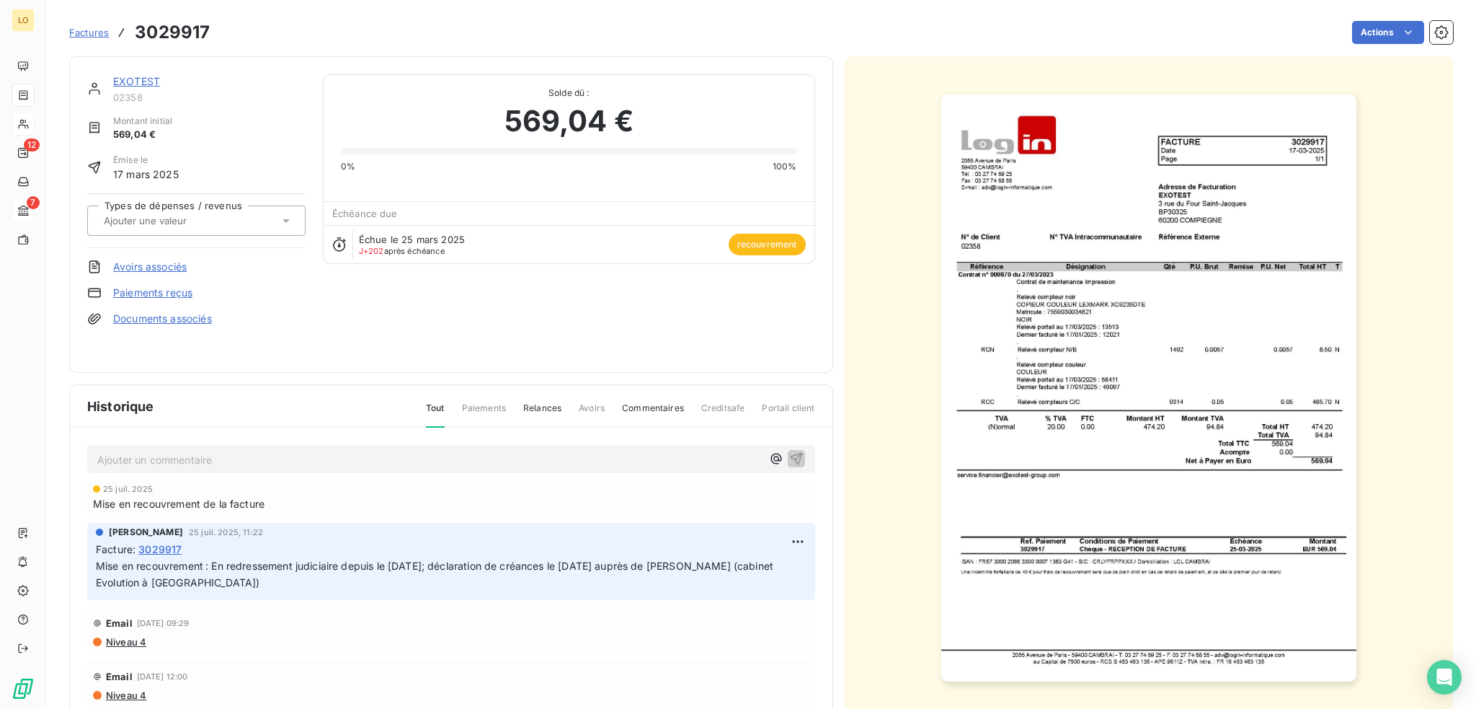
click at [136, 80] on link "EXOTEST" at bounding box center [136, 81] width 47 height 12
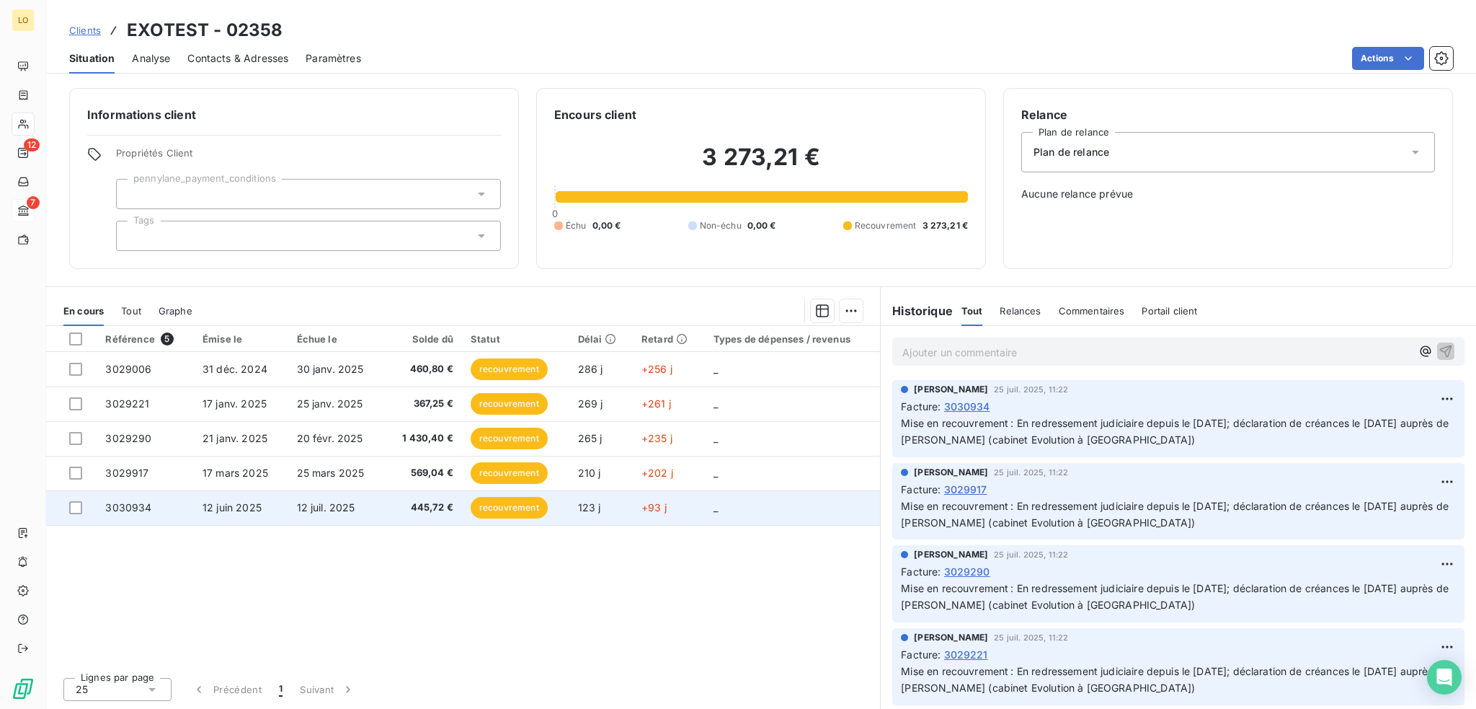
click at [488, 507] on span "recouvrement" at bounding box center [509, 508] width 77 height 22
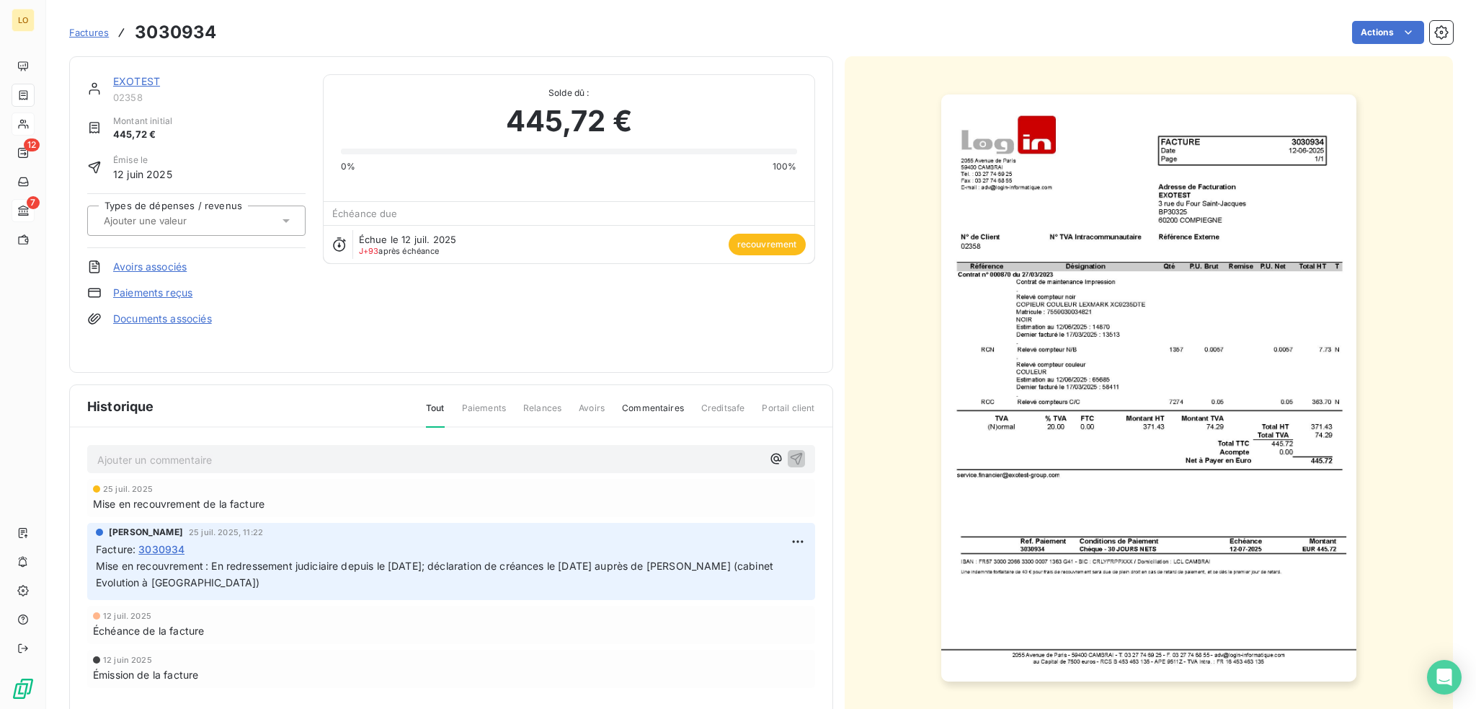
click at [143, 76] on link "EXOTEST" at bounding box center [136, 81] width 47 height 12
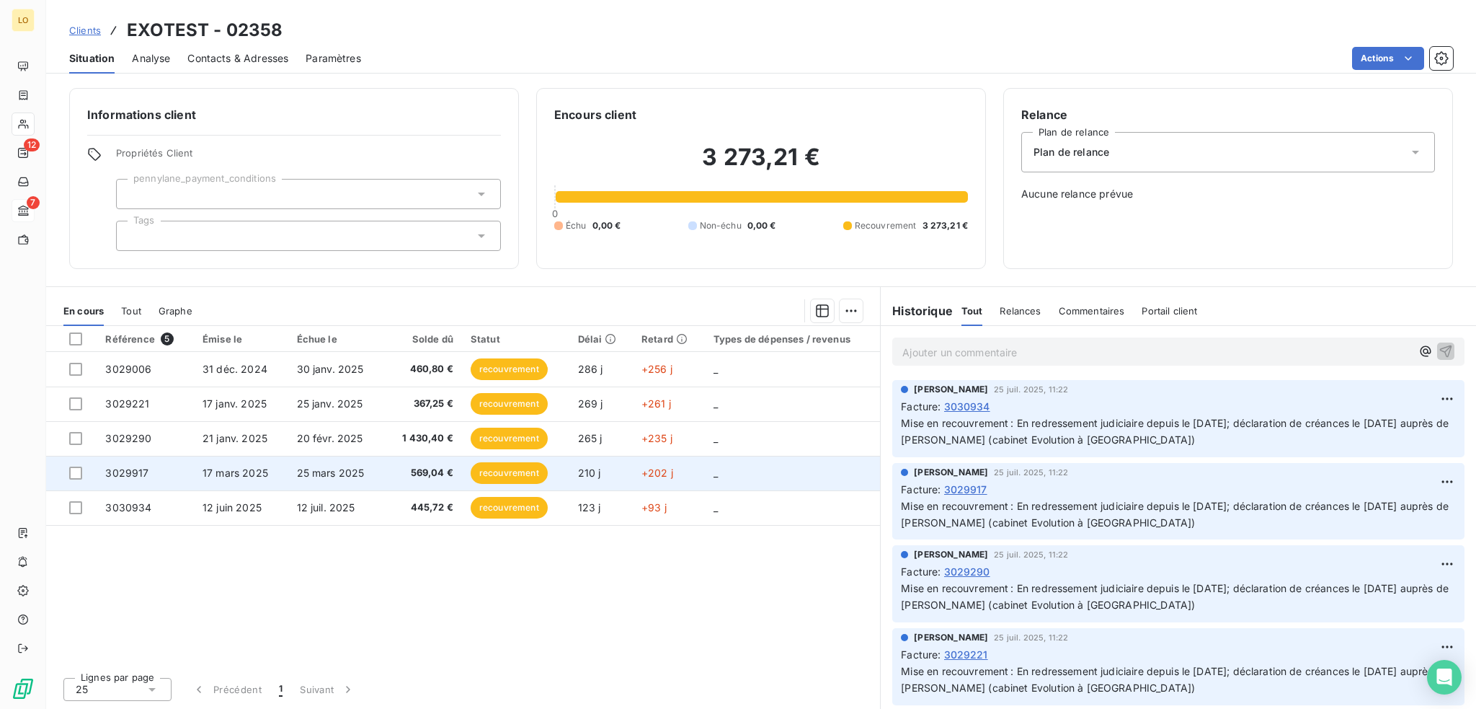
click at [479, 470] on span "recouvrement" at bounding box center [509, 473] width 77 height 22
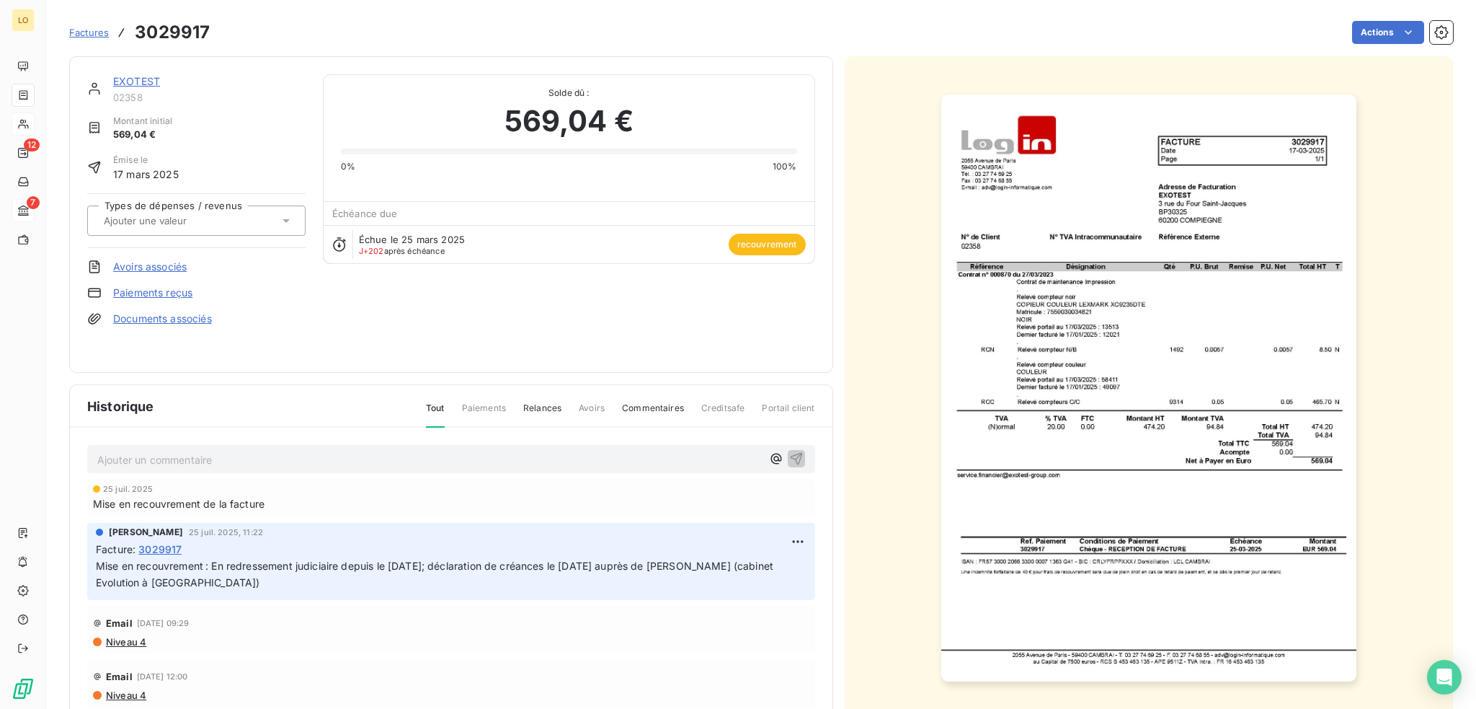
click at [125, 75] on link "EXOTEST" at bounding box center [136, 81] width 47 height 12
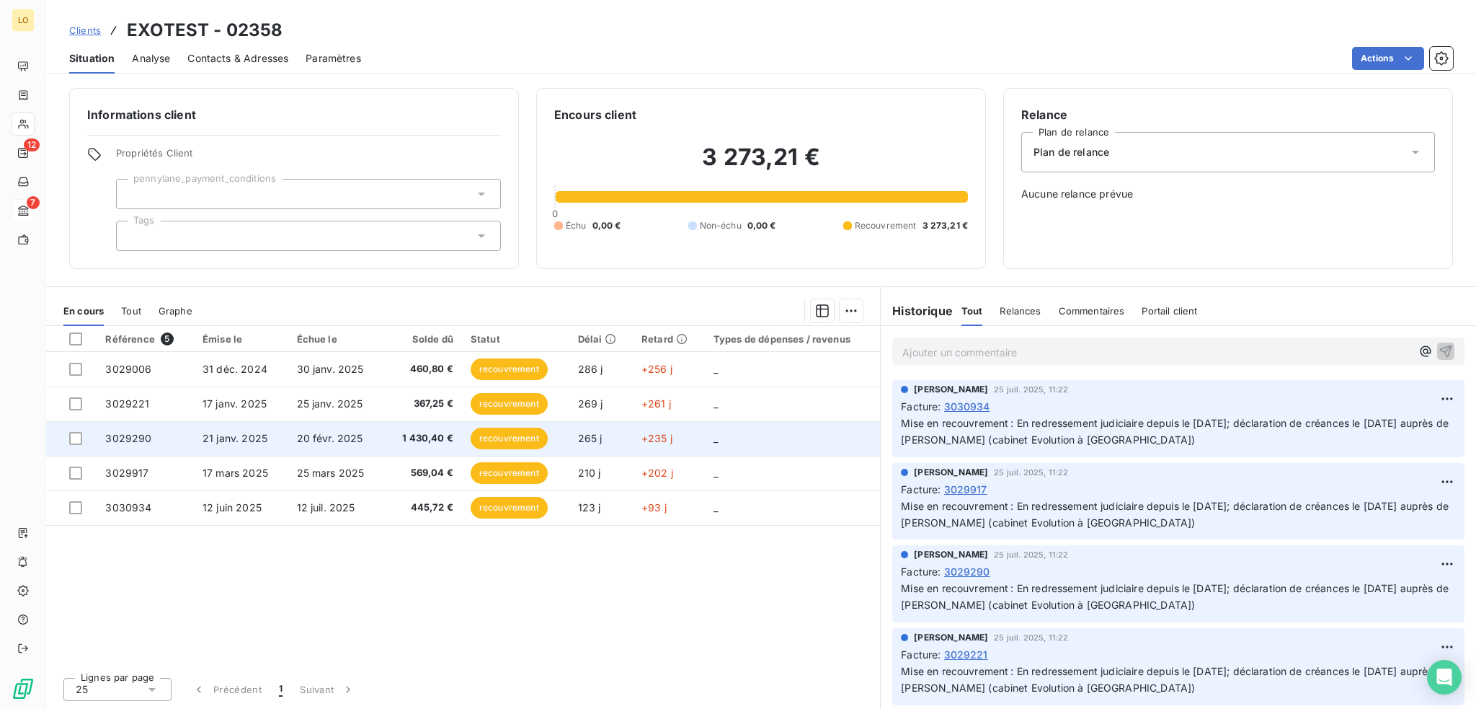
click at [522, 435] on span "recouvrement" at bounding box center [509, 438] width 77 height 22
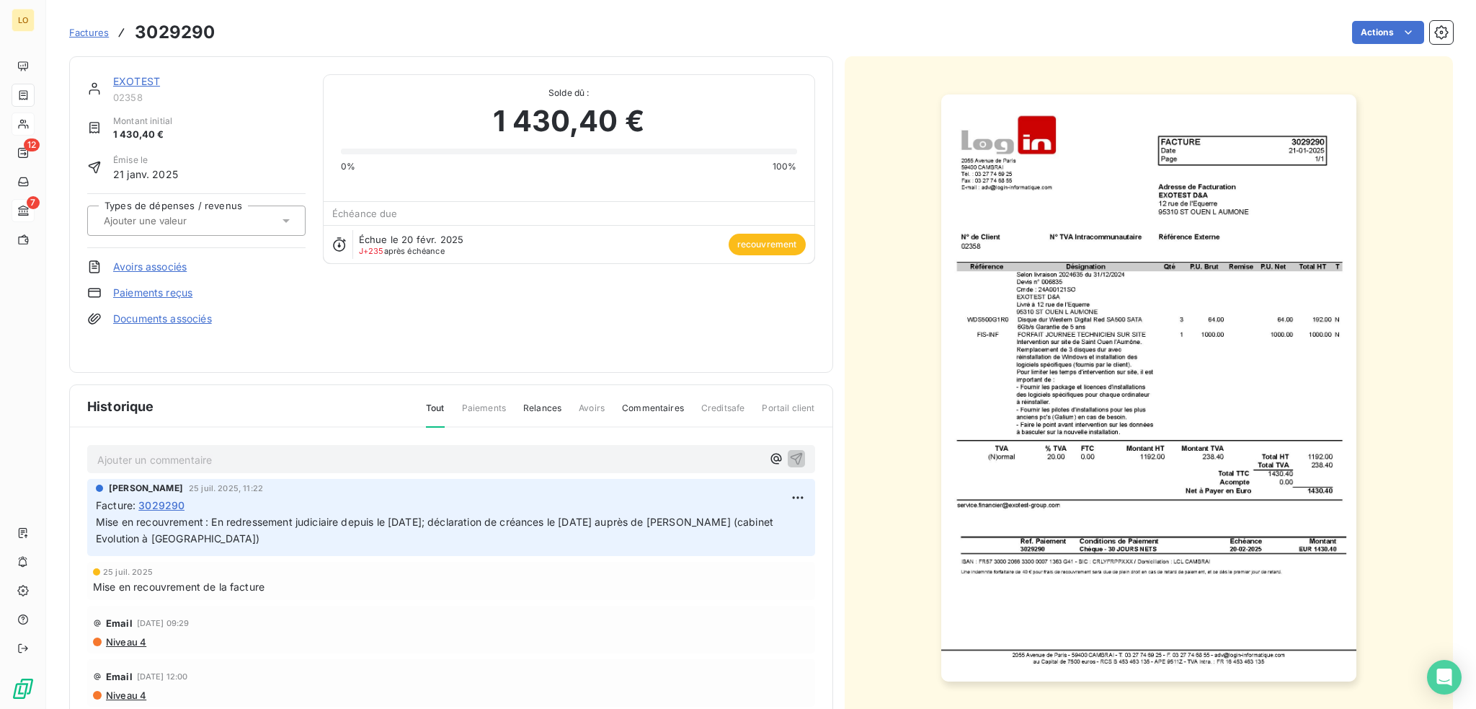
click at [141, 75] on link "EXOTEST" at bounding box center [136, 81] width 47 height 12
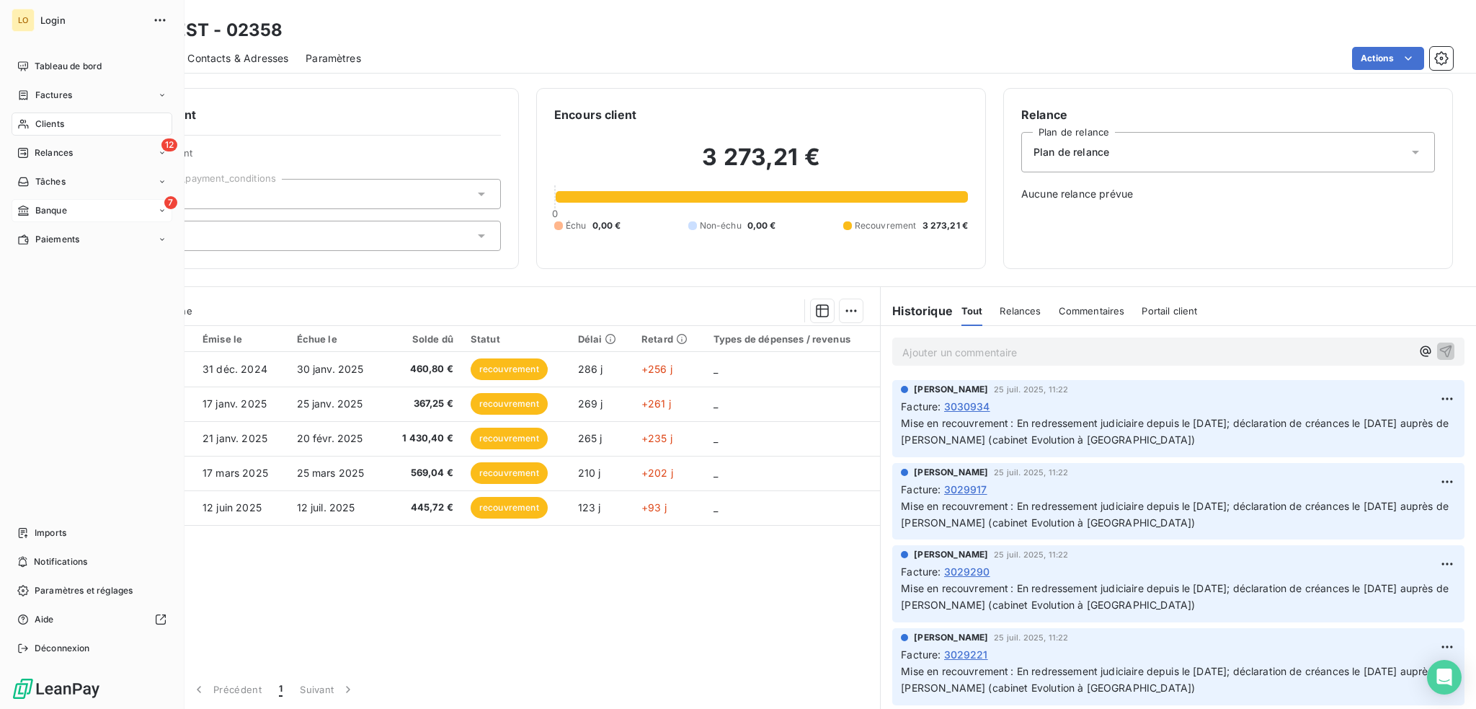
click at [43, 115] on div "Clients" at bounding box center [92, 123] width 161 height 23
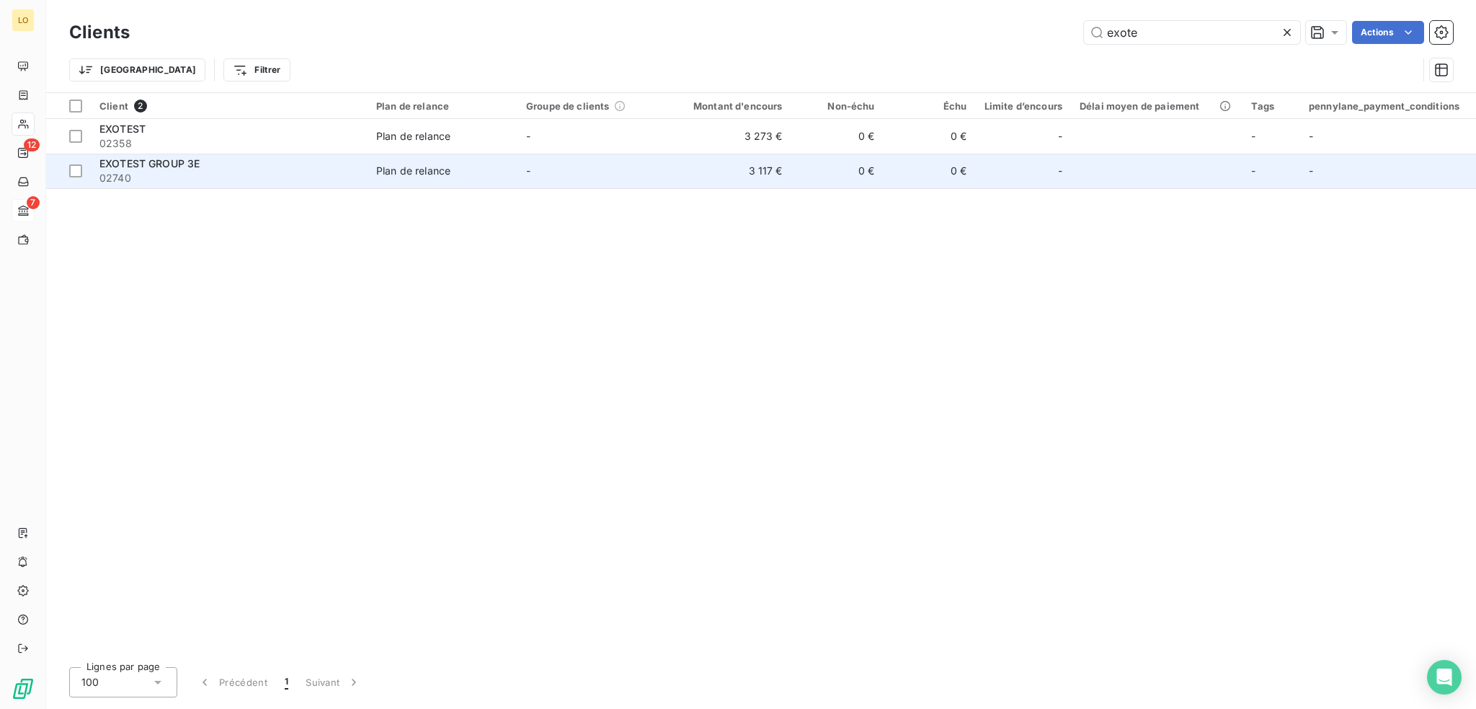
click at [234, 164] on div "EXOTEST GROUP 3E" at bounding box center [229, 163] width 260 height 14
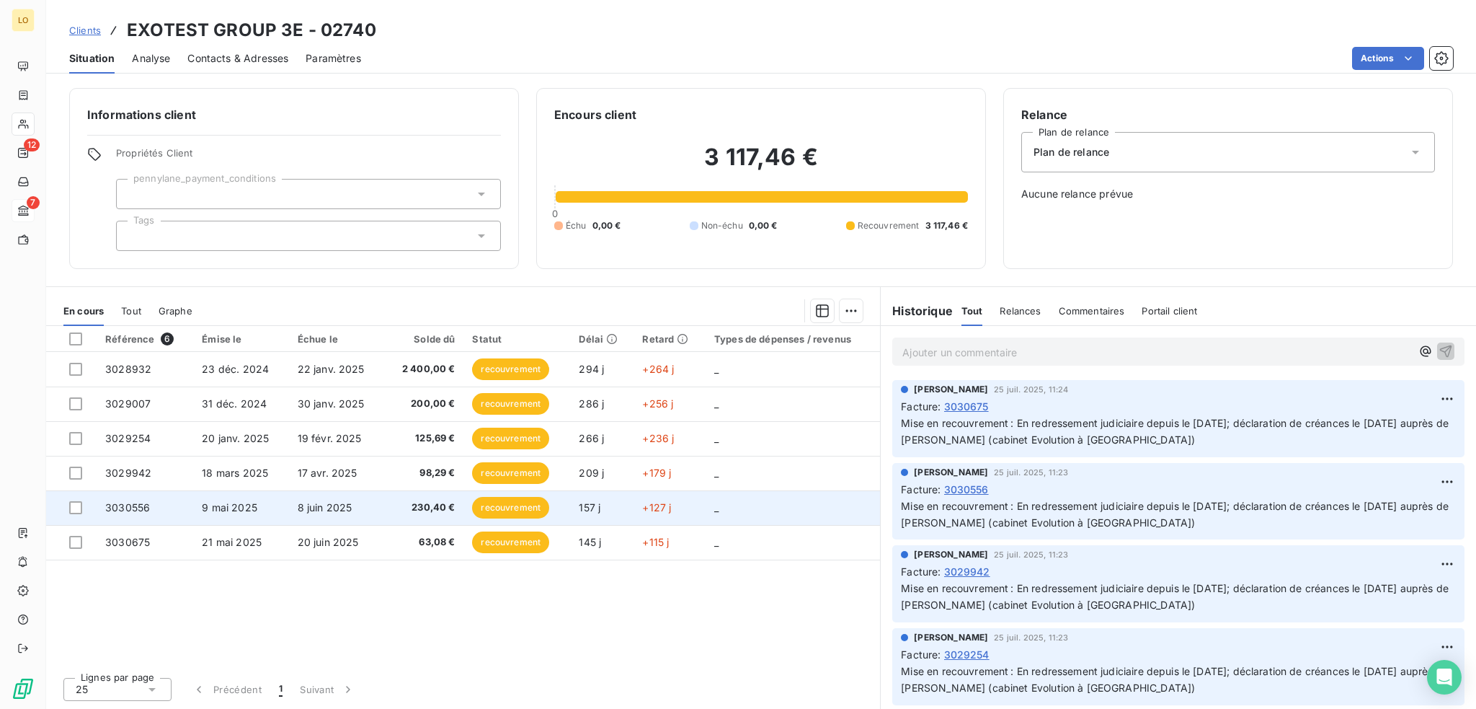
click at [500, 507] on span "recouvrement" at bounding box center [510, 508] width 77 height 22
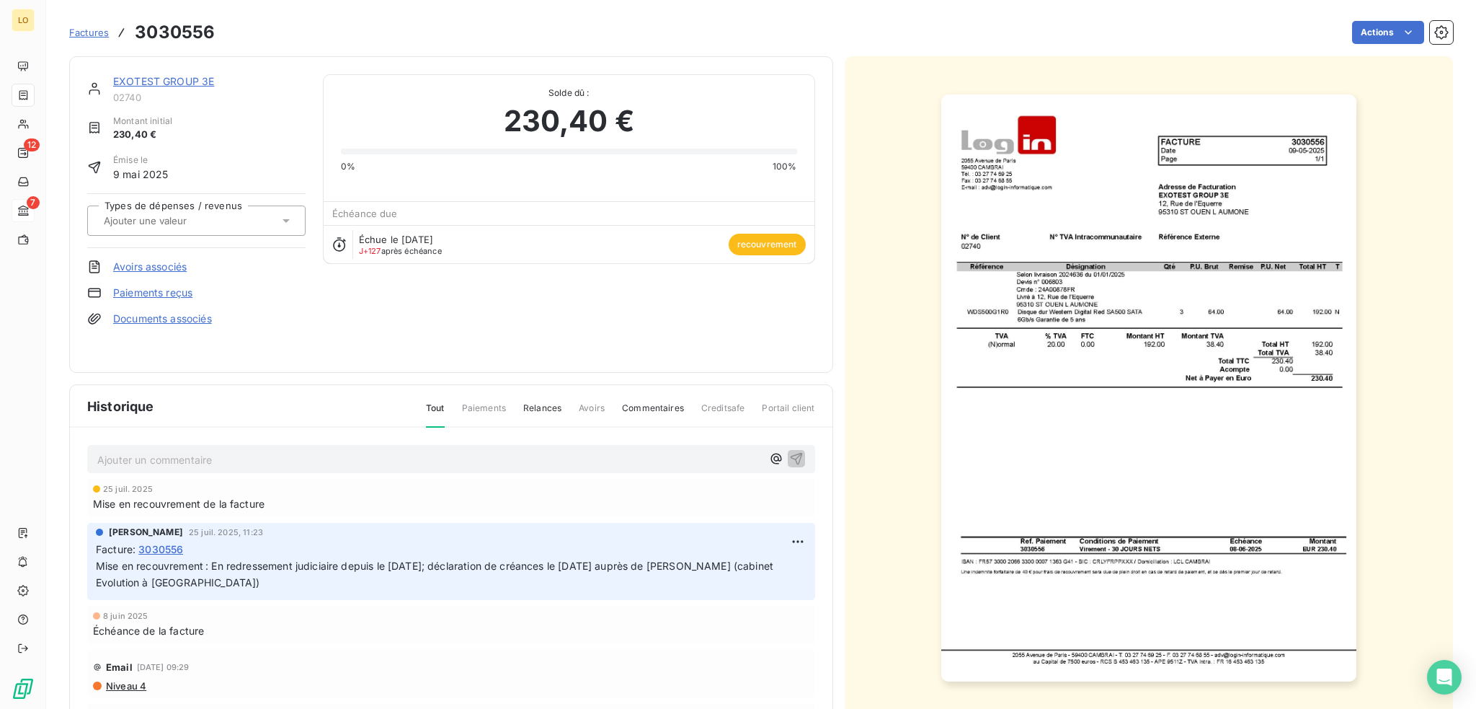
click at [176, 81] on link "EXOTEST GROUP 3E" at bounding box center [163, 81] width 101 height 12
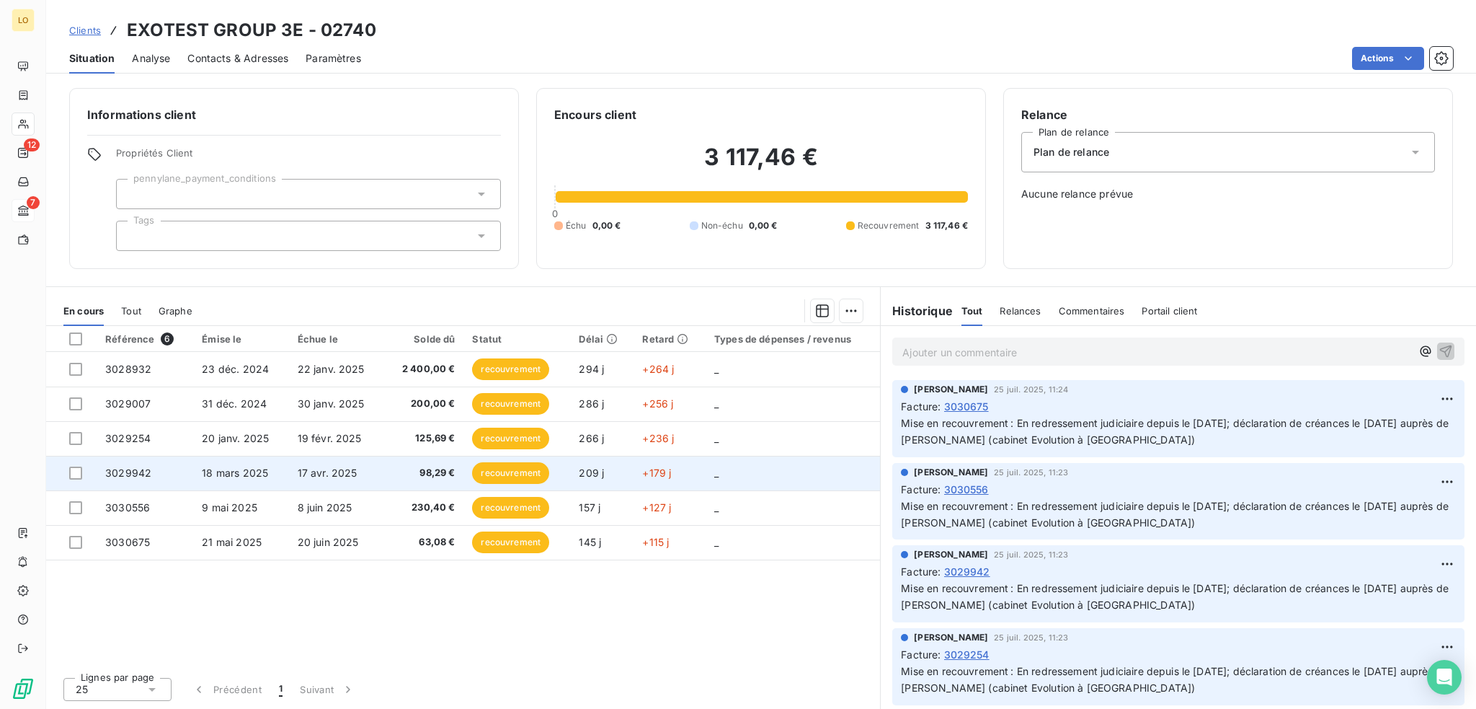
click at [500, 470] on span "recouvrement" at bounding box center [510, 473] width 77 height 22
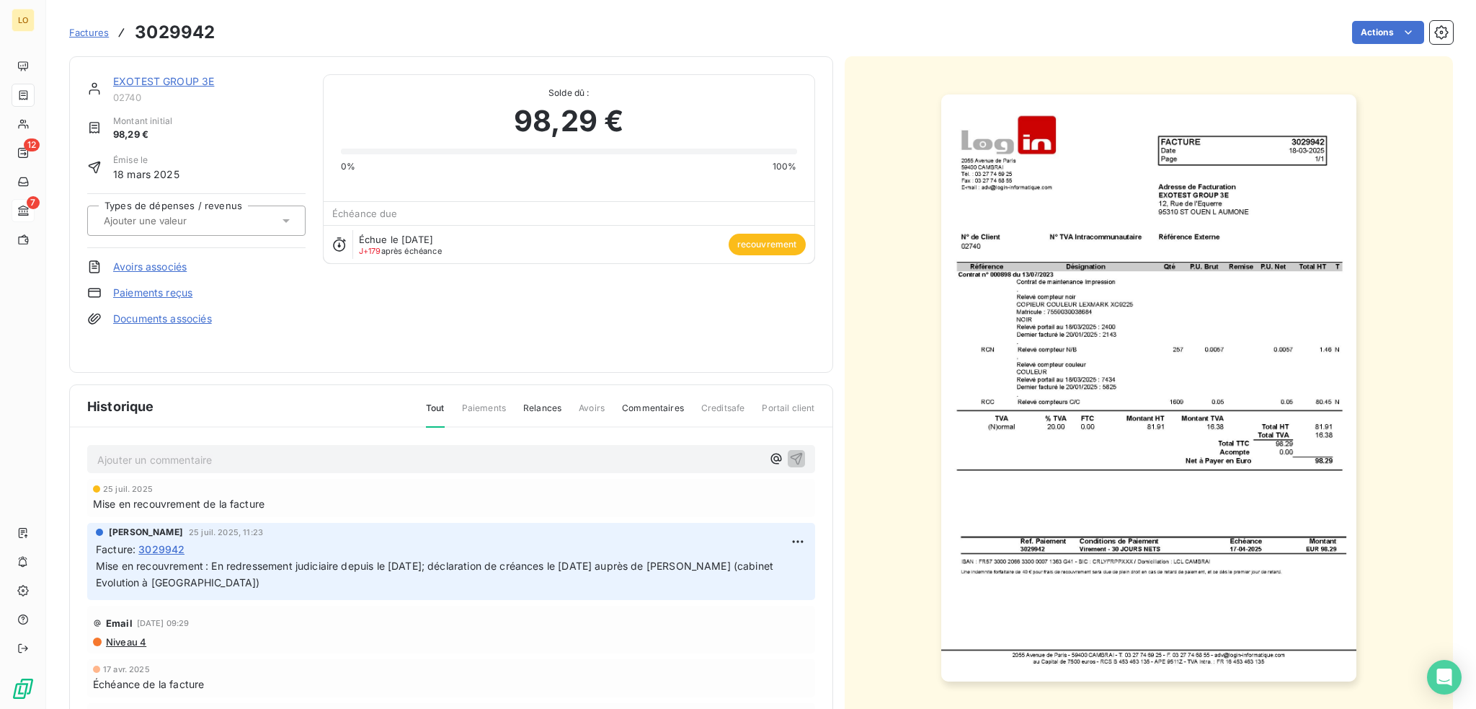
click at [191, 77] on link "EXOTEST GROUP 3E" at bounding box center [163, 81] width 101 height 12
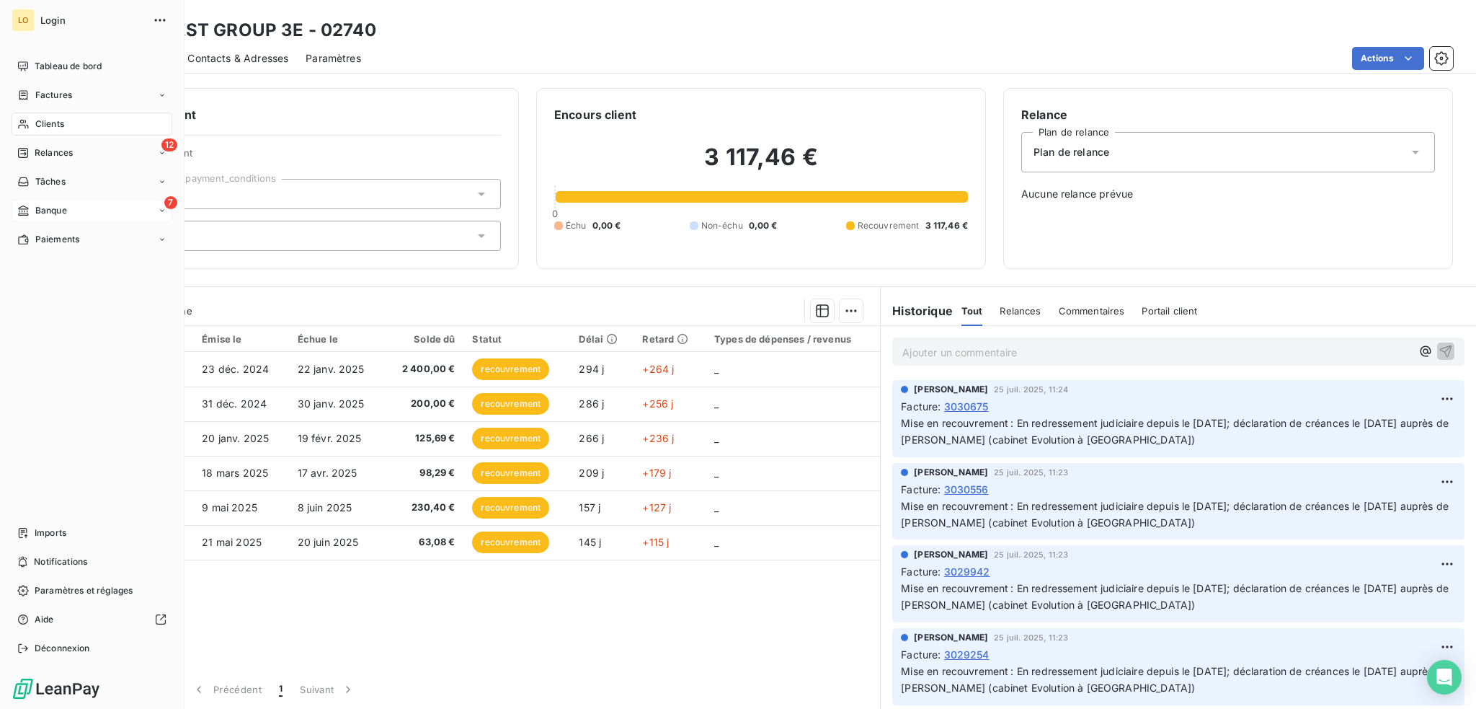
click at [37, 119] on span "Clients" at bounding box center [49, 123] width 29 height 13
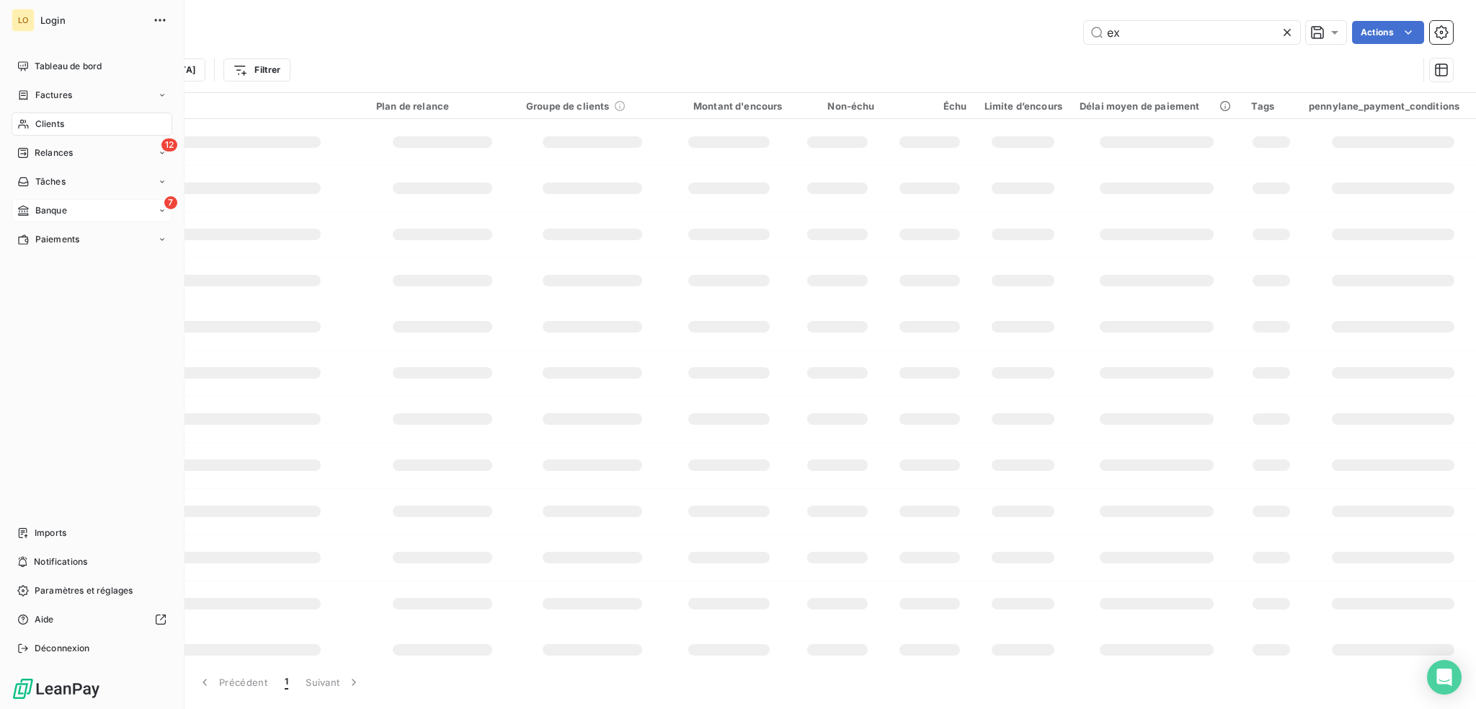
type input "e"
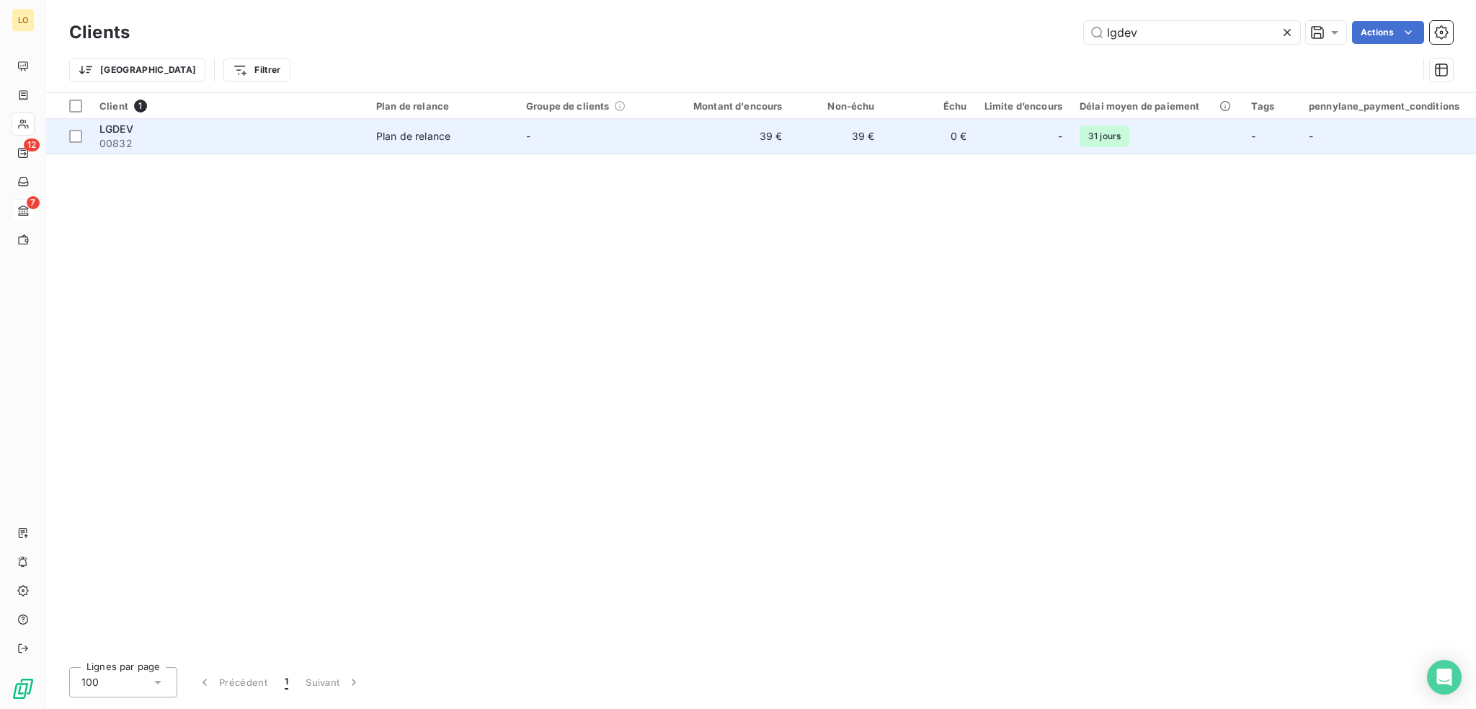
type input "lgdev"
click at [244, 138] on span "00832" at bounding box center [229, 143] width 260 height 14
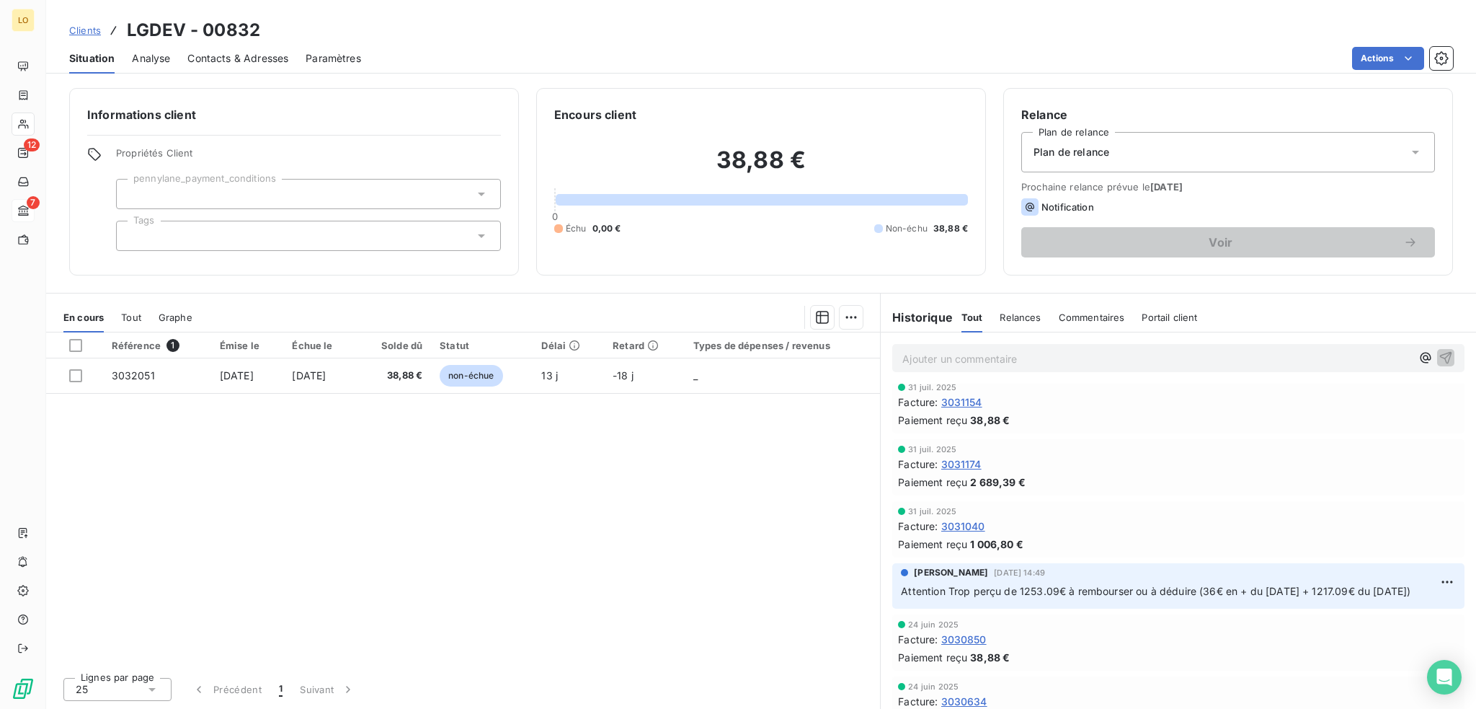
scroll to position [937, 0]
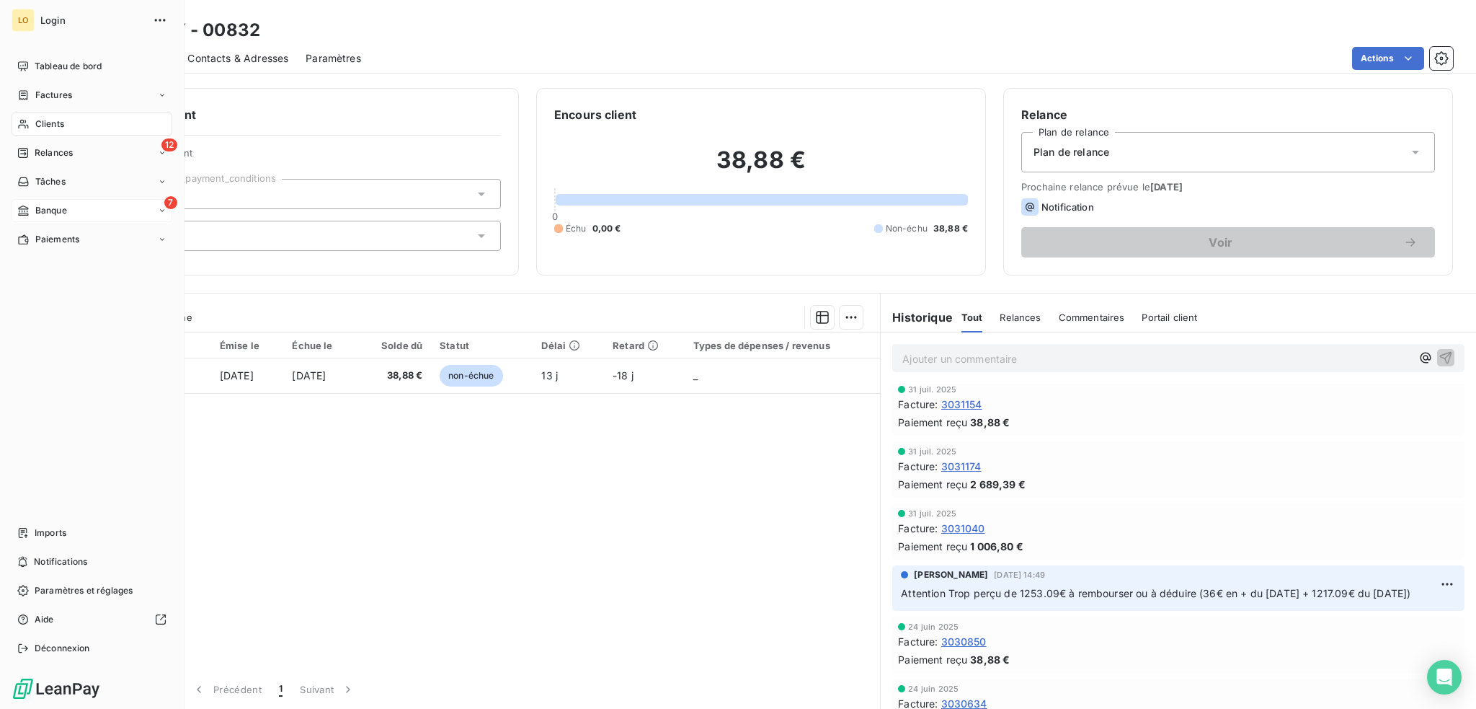
click at [57, 123] on span "Clients" at bounding box center [49, 123] width 29 height 13
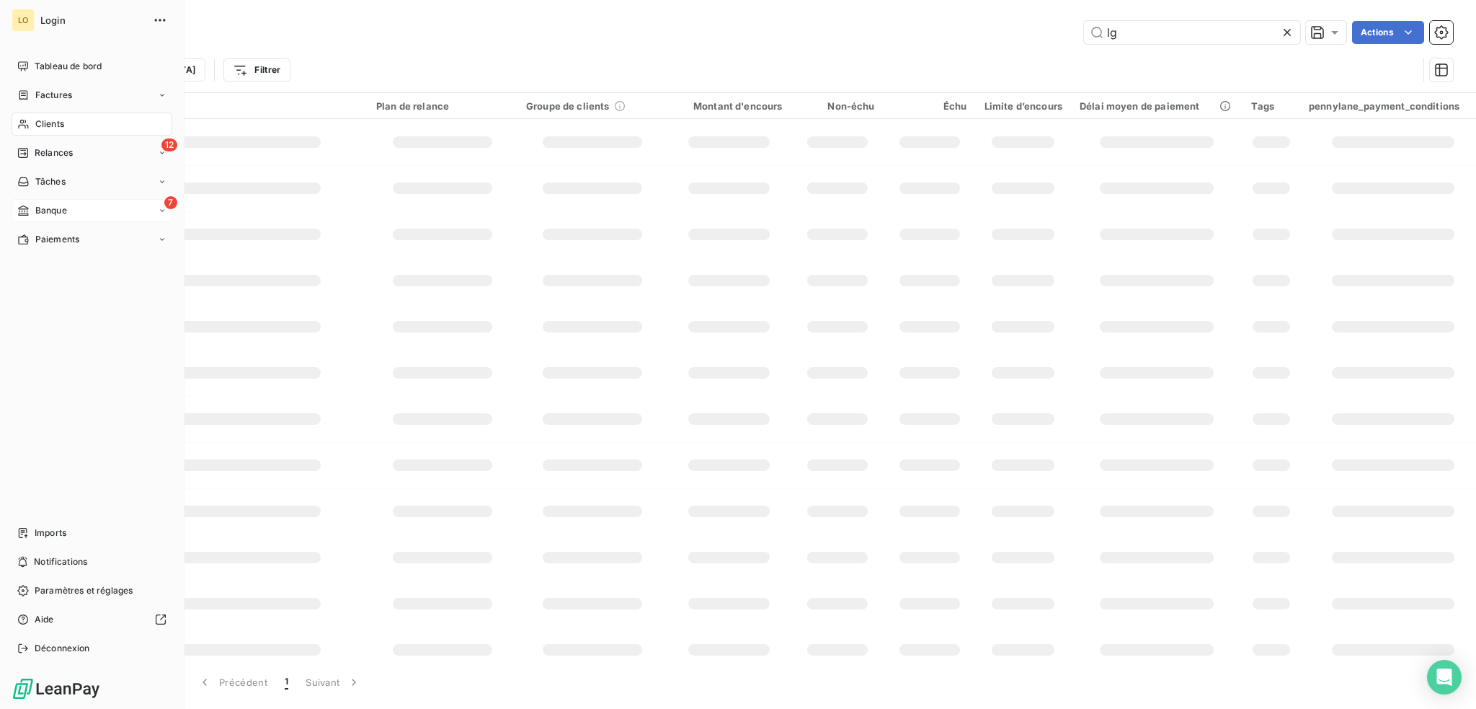
type input "l"
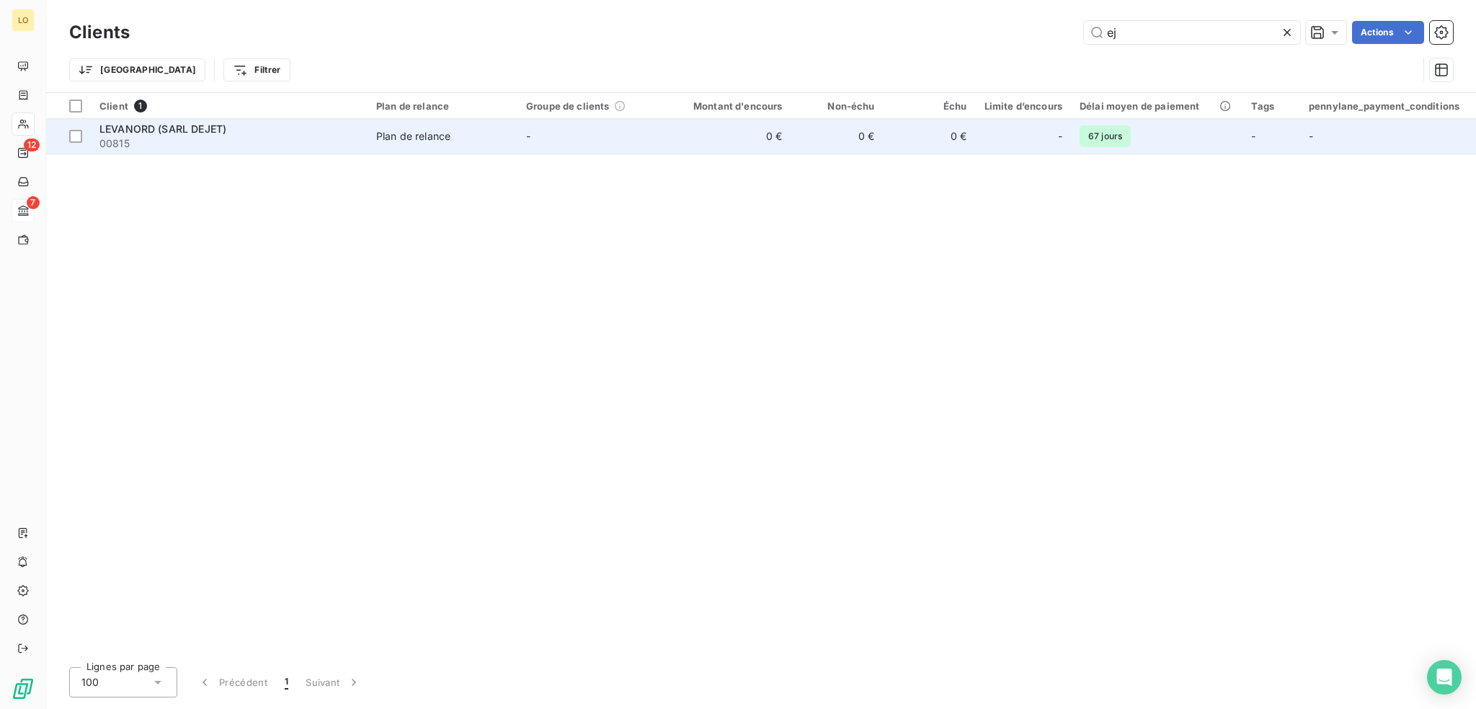
type input "e"
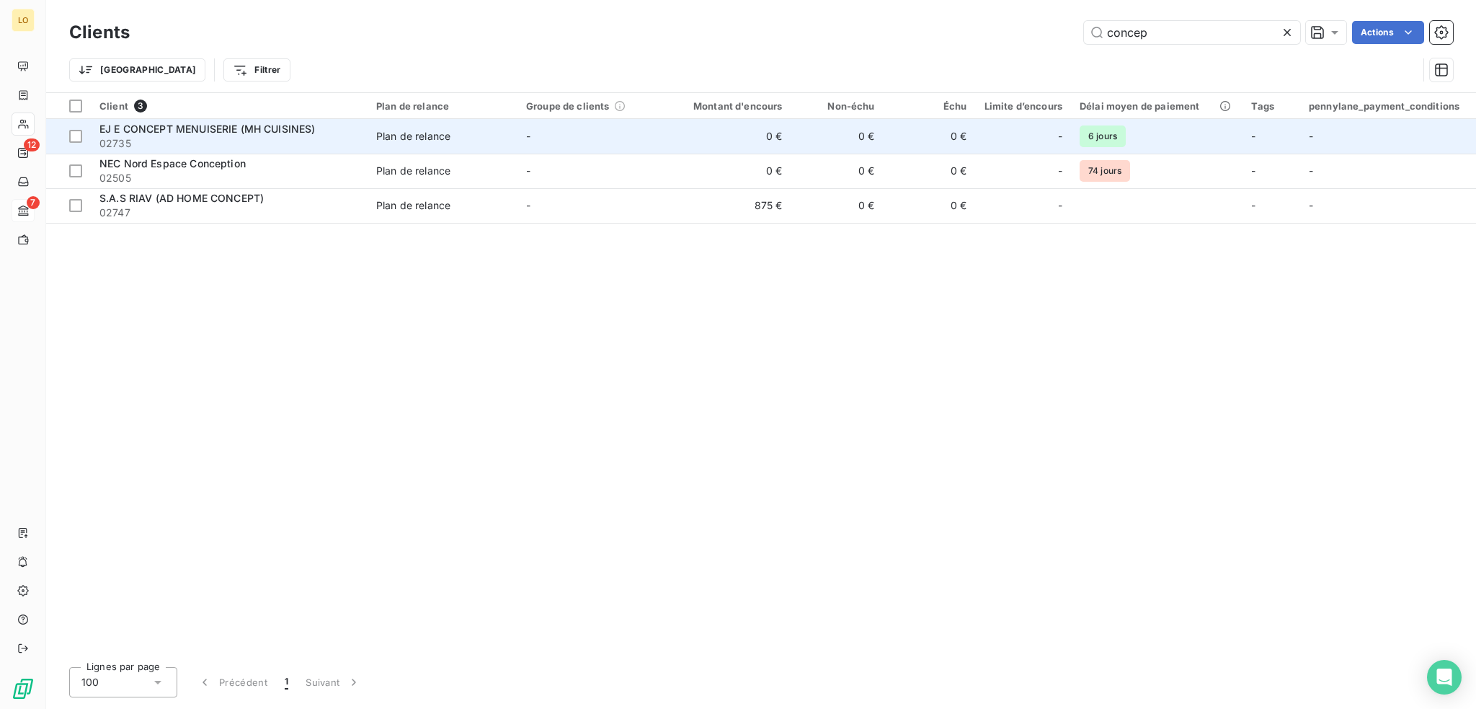
type input "concep"
click at [274, 138] on span "02735" at bounding box center [229, 143] width 260 height 14
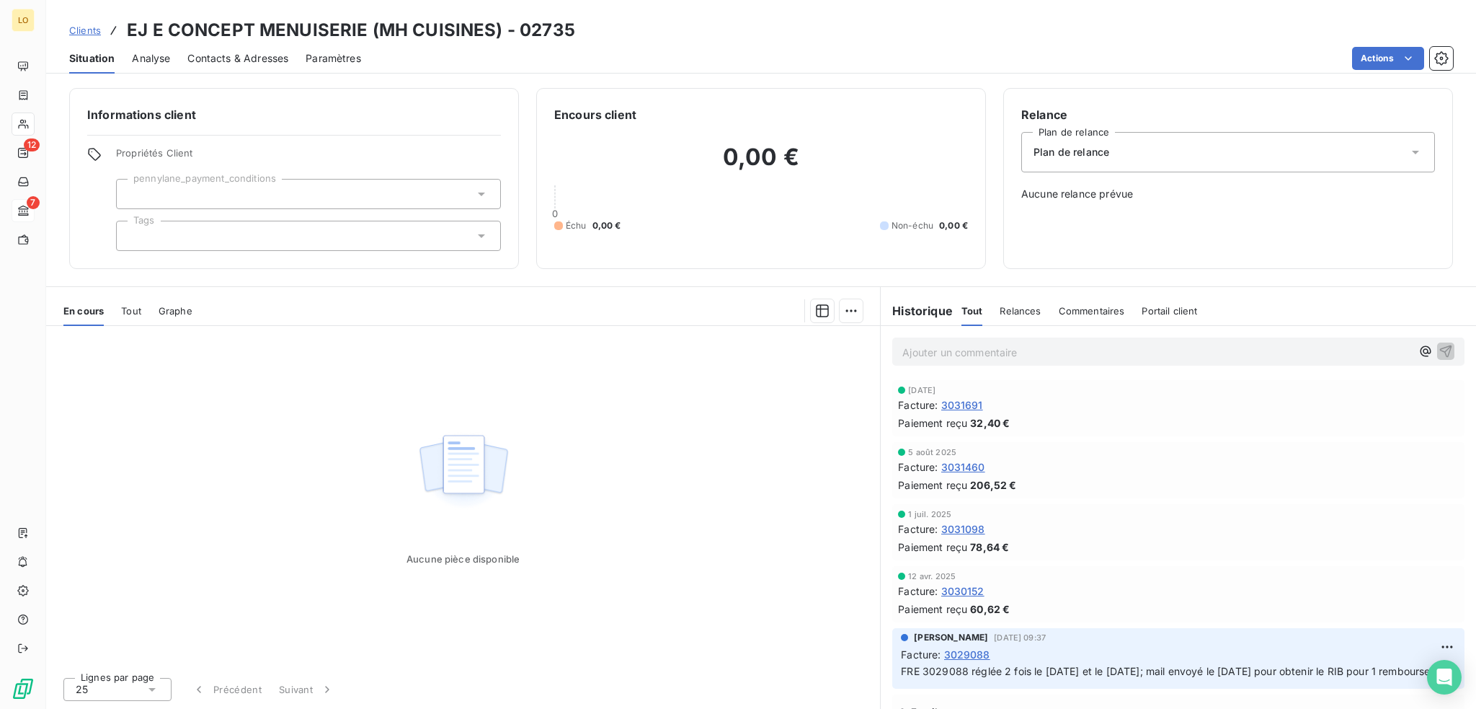
click at [258, 58] on span "Contacts & Adresses" at bounding box center [237, 58] width 101 height 14
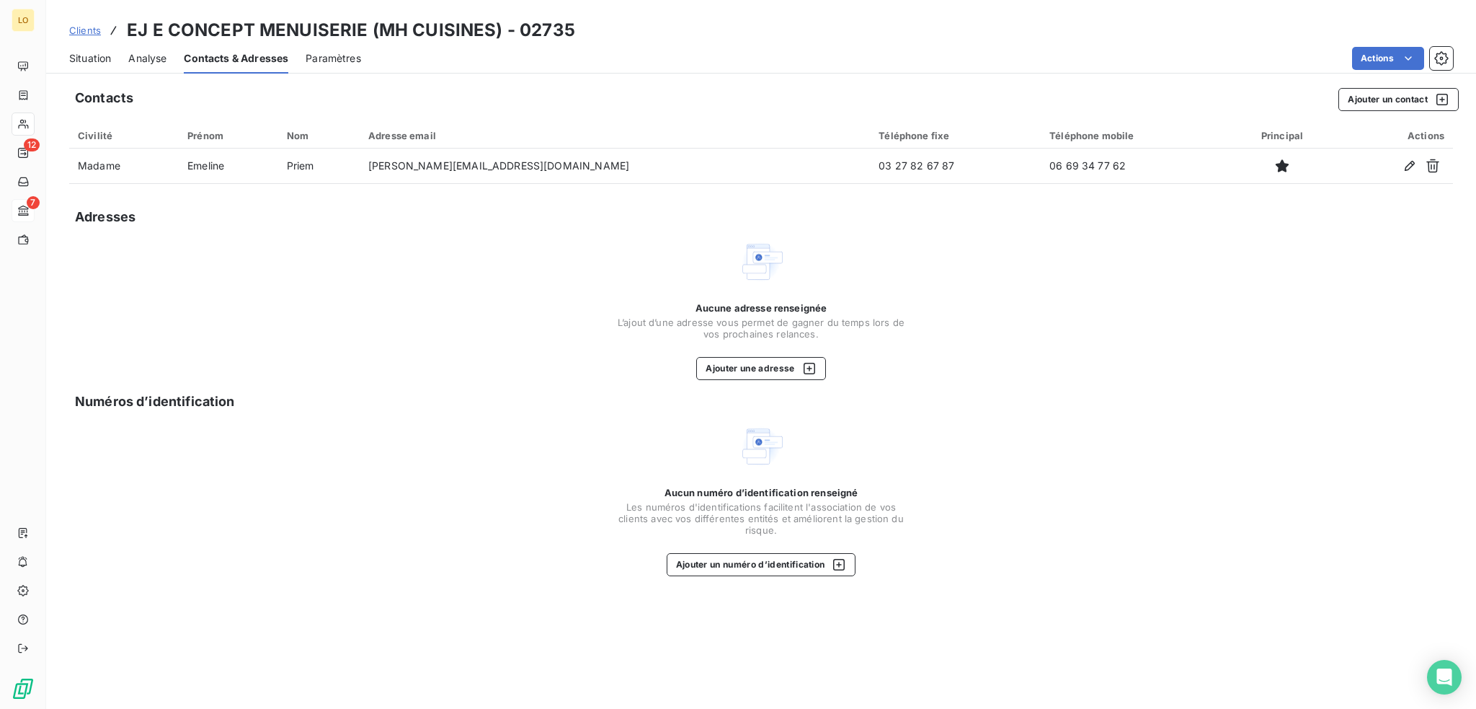
click at [97, 60] on span "Situation" at bounding box center [90, 58] width 42 height 14
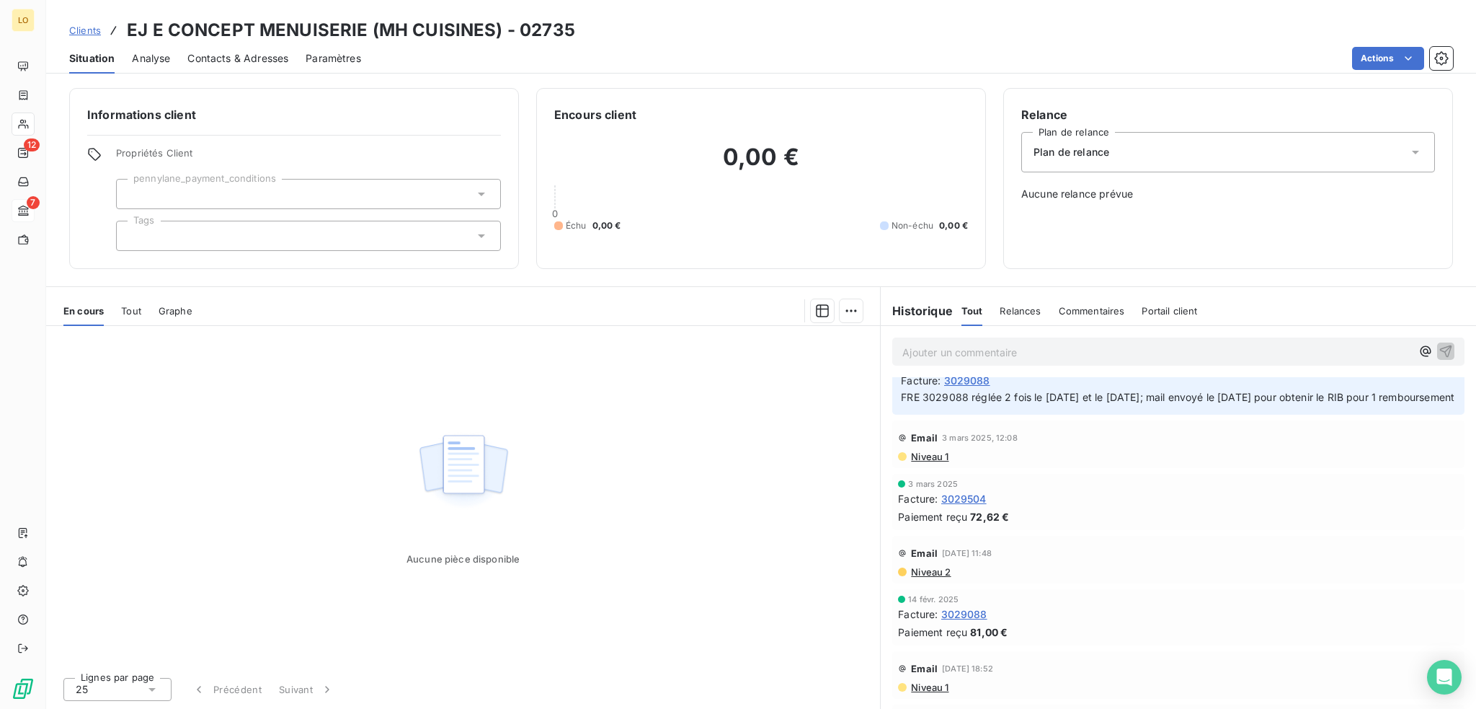
scroll to position [288, 0]
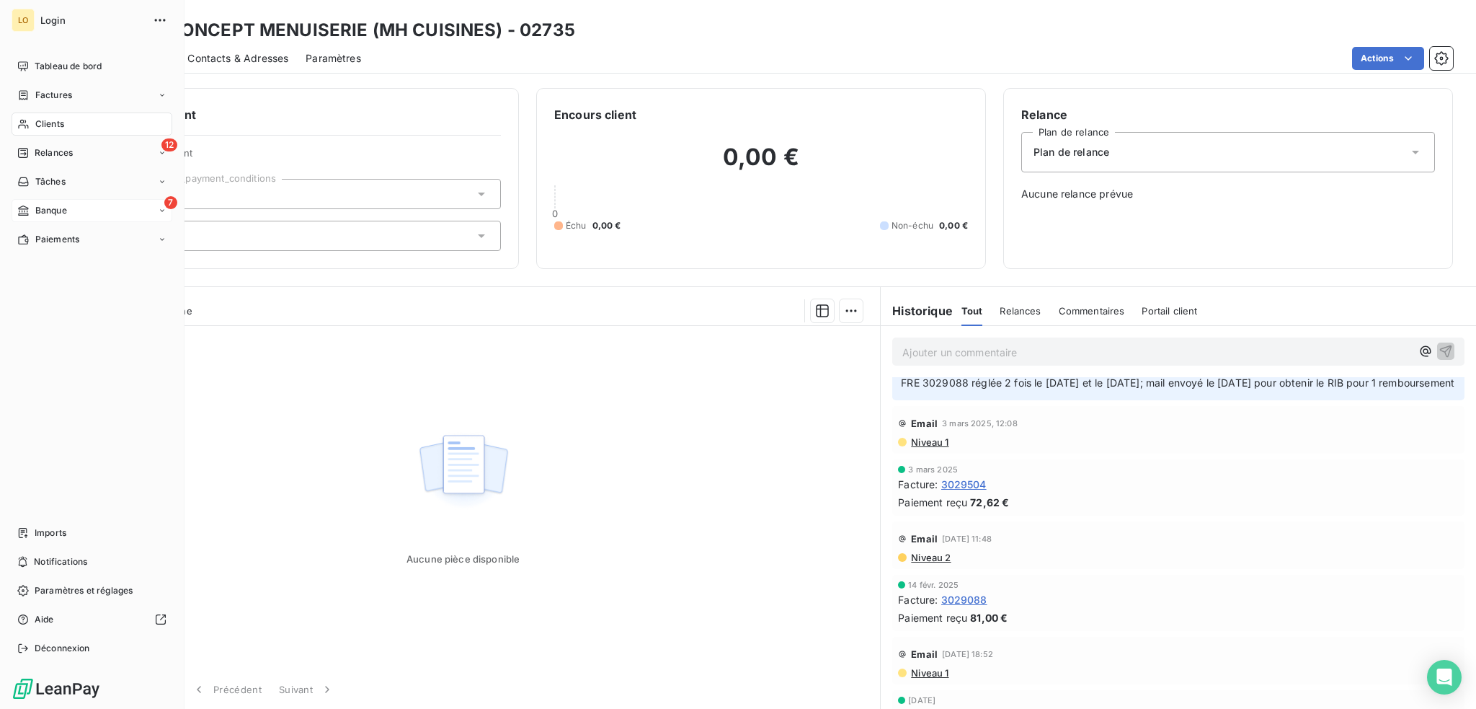
click at [52, 121] on span "Clients" at bounding box center [49, 123] width 29 height 13
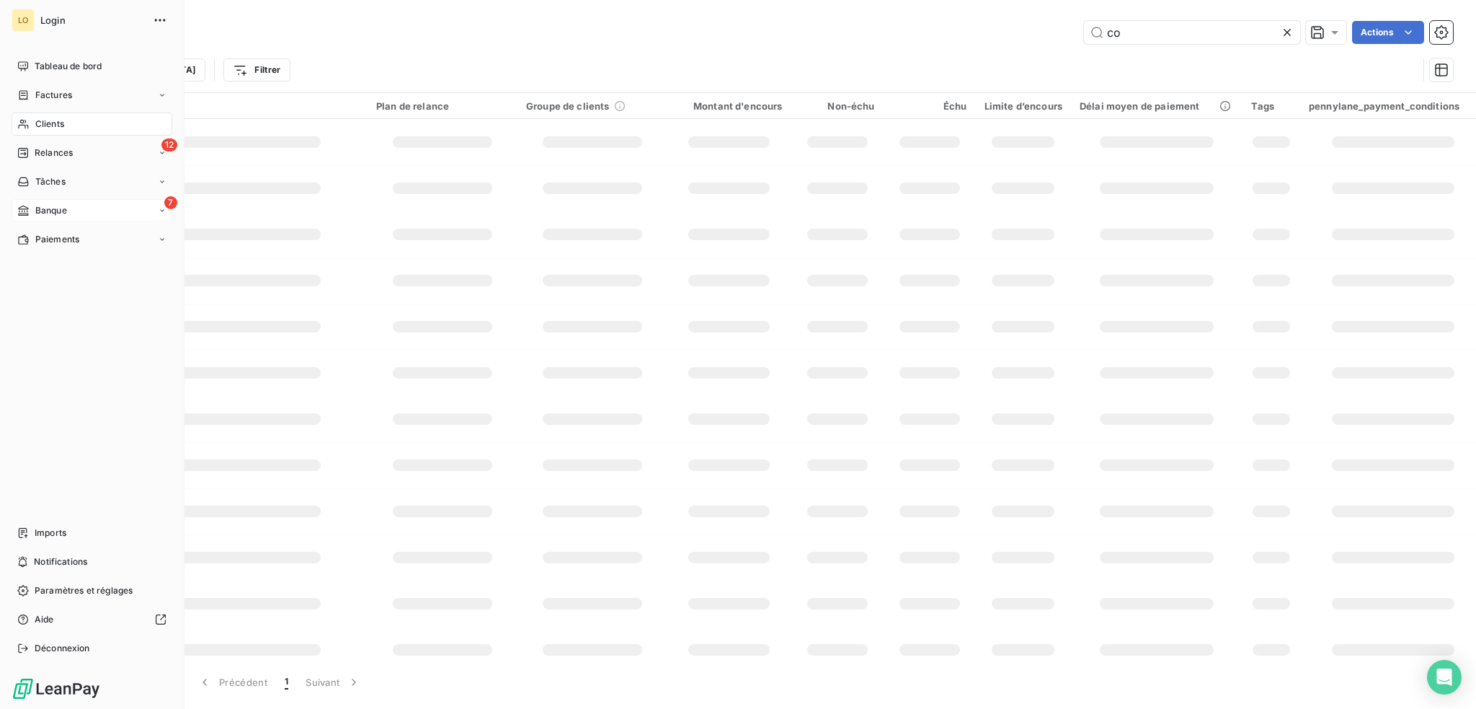
type input "c"
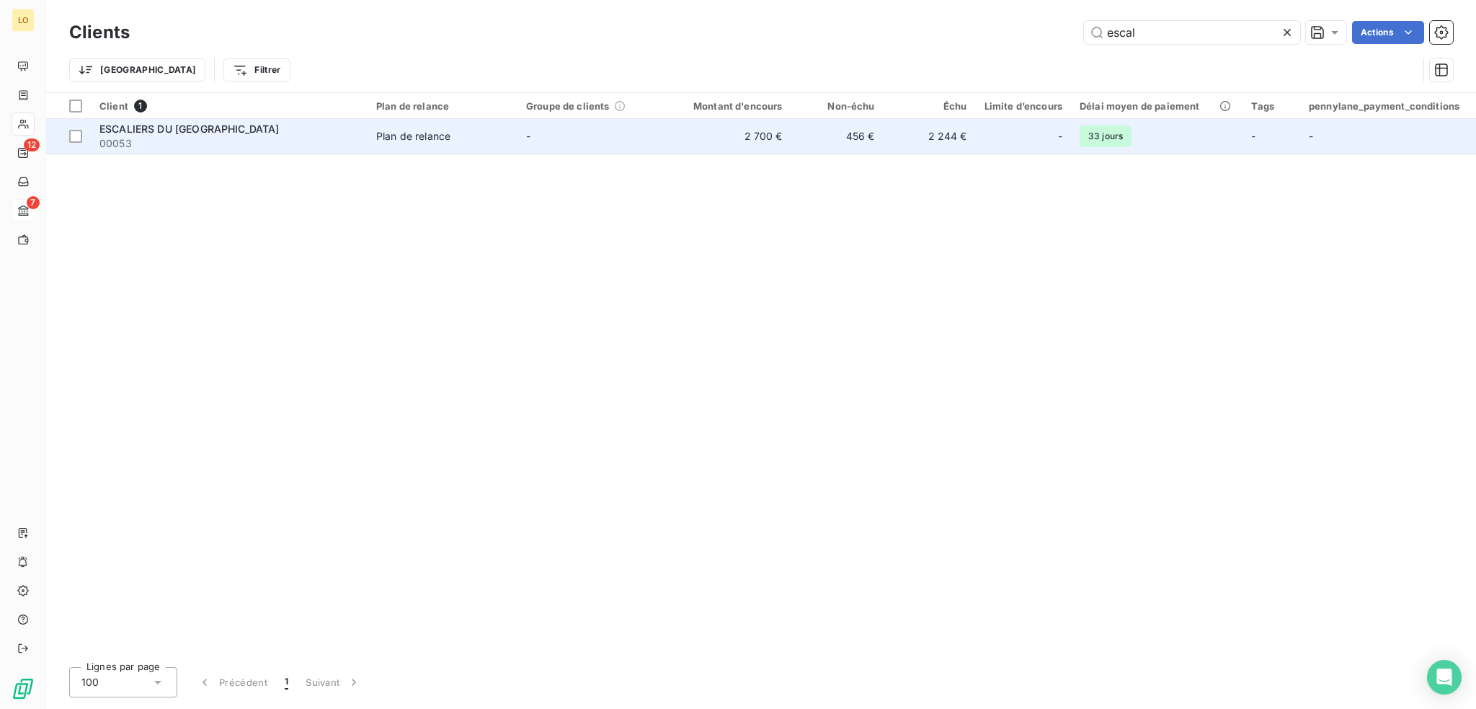
type input "escal"
click at [270, 142] on span "00053" at bounding box center [229, 143] width 260 height 14
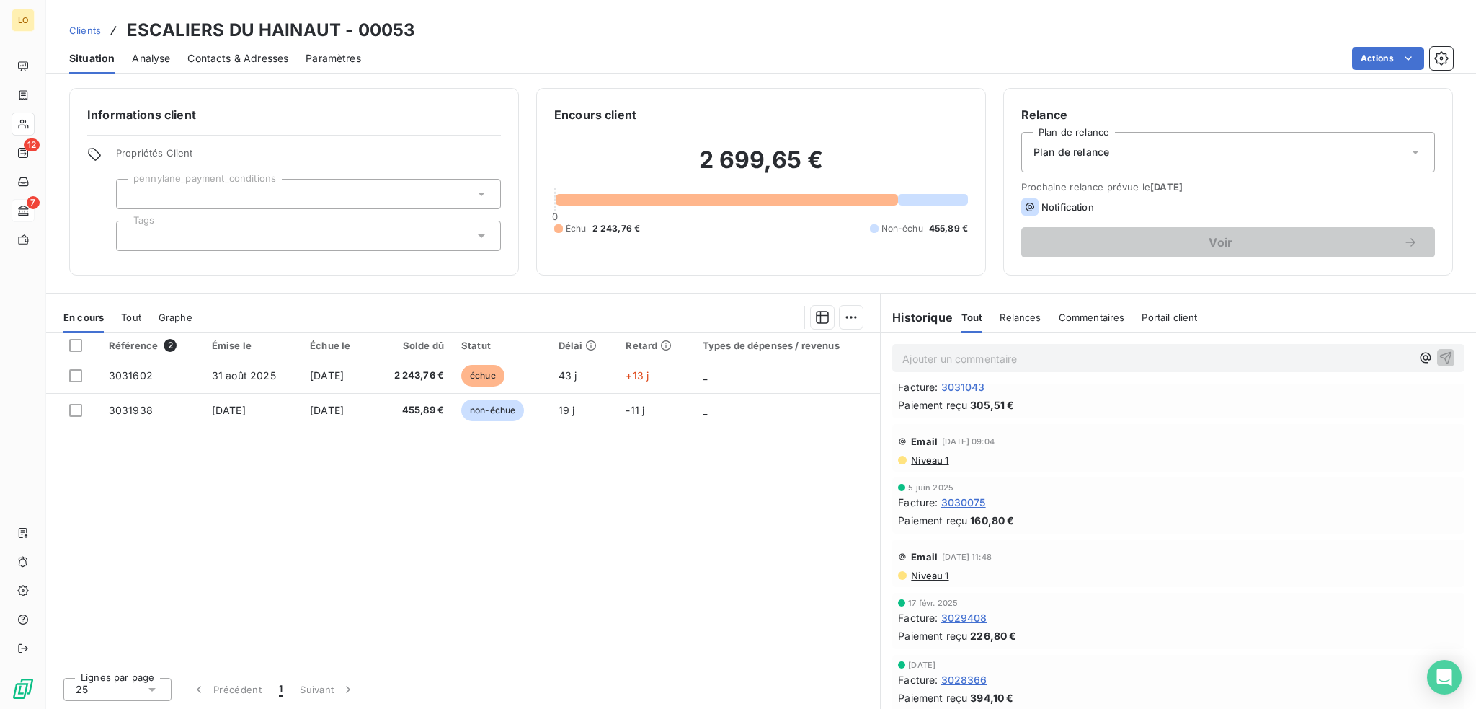
scroll to position [288, 0]
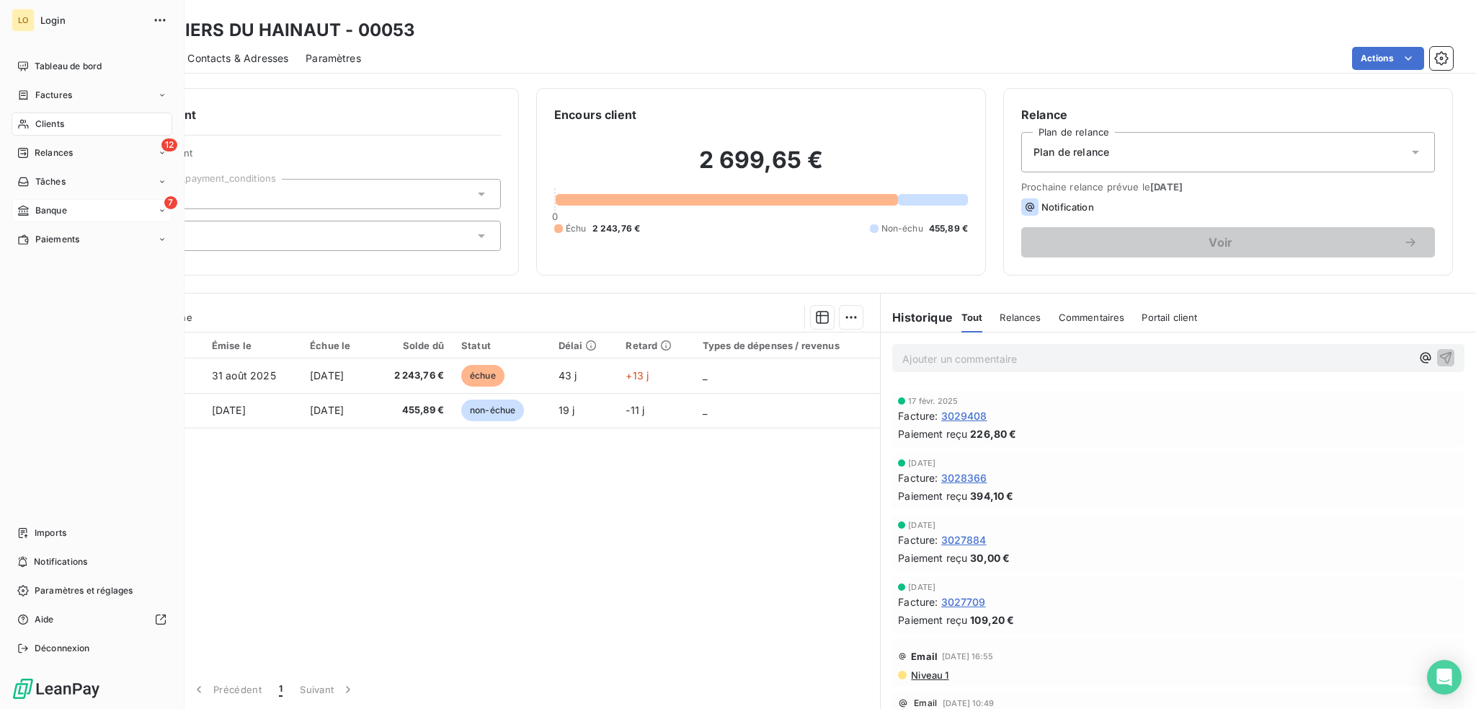
click at [61, 211] on span "Banque" at bounding box center [51, 210] width 32 height 13
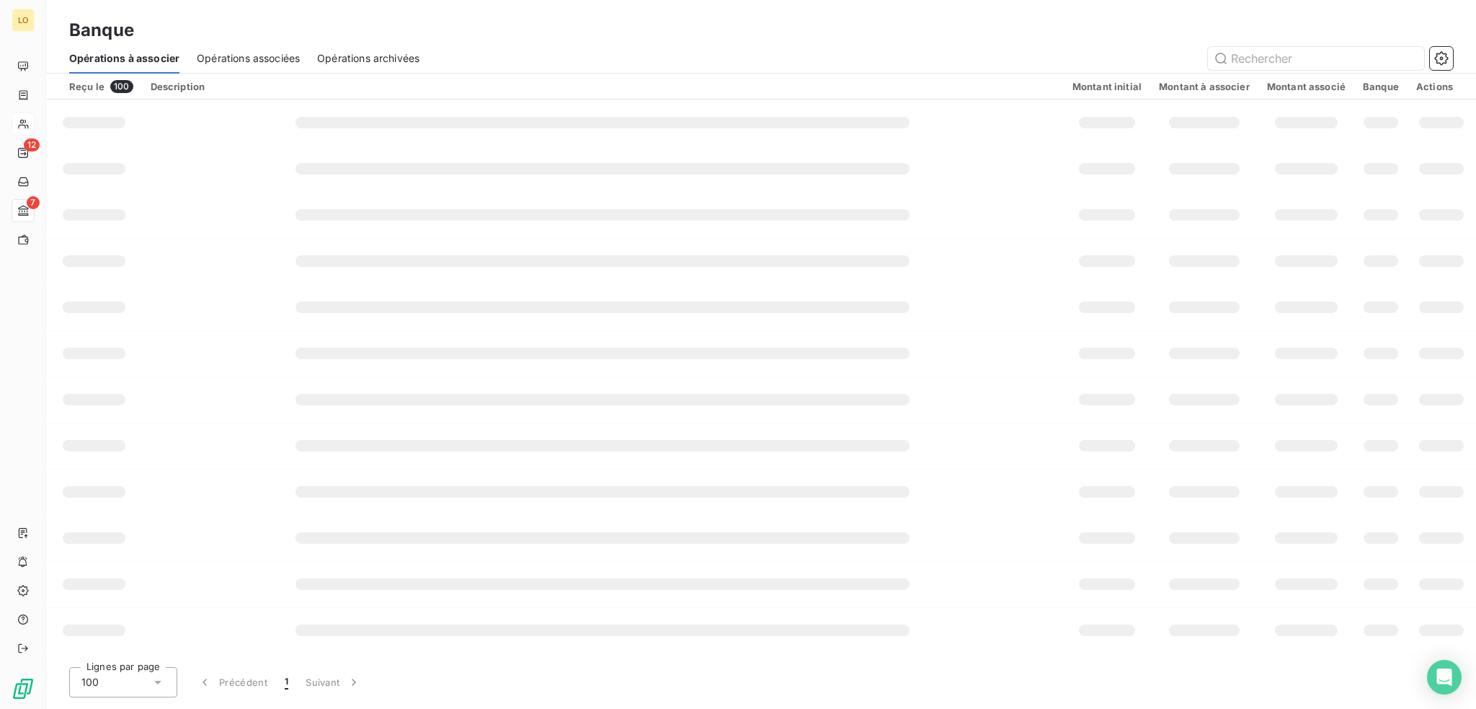
click at [381, 56] on span "Opérations archivées" at bounding box center [368, 58] width 102 height 14
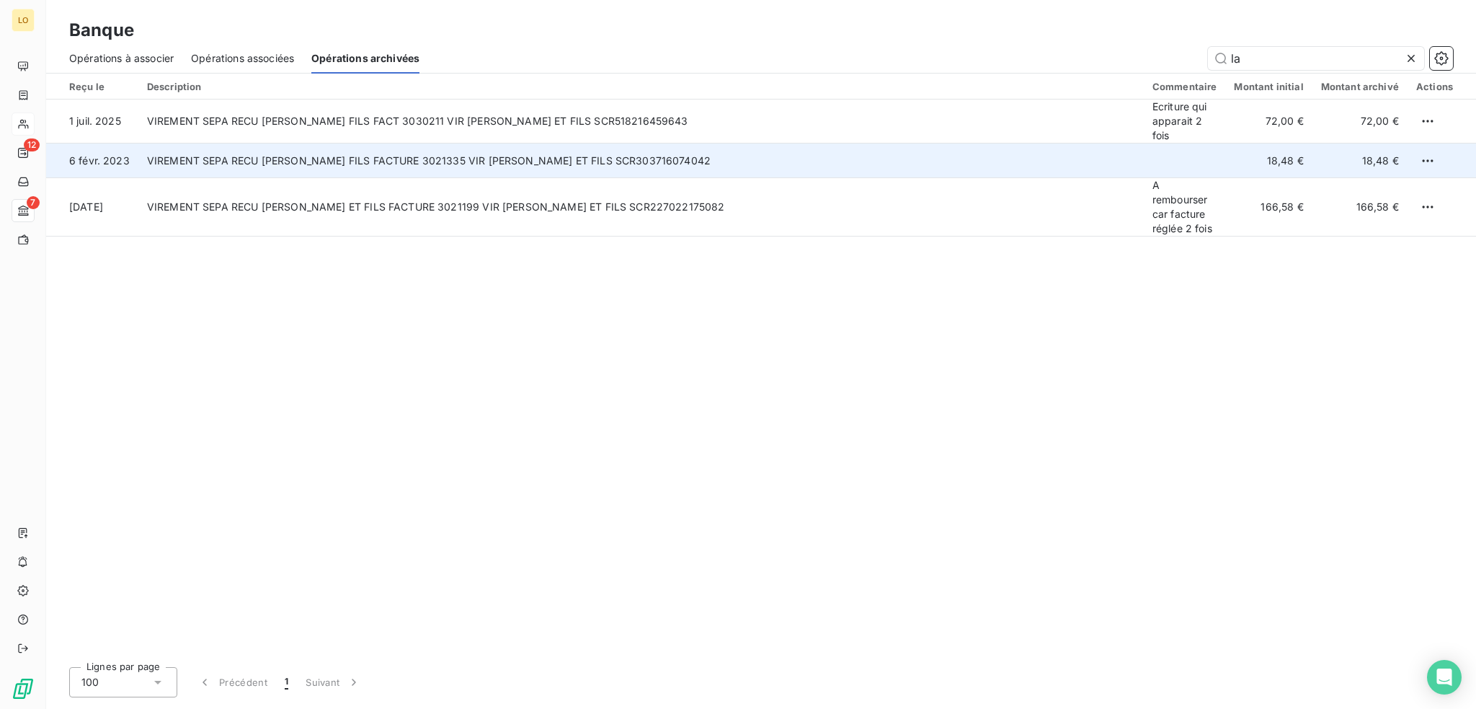
type input "l"
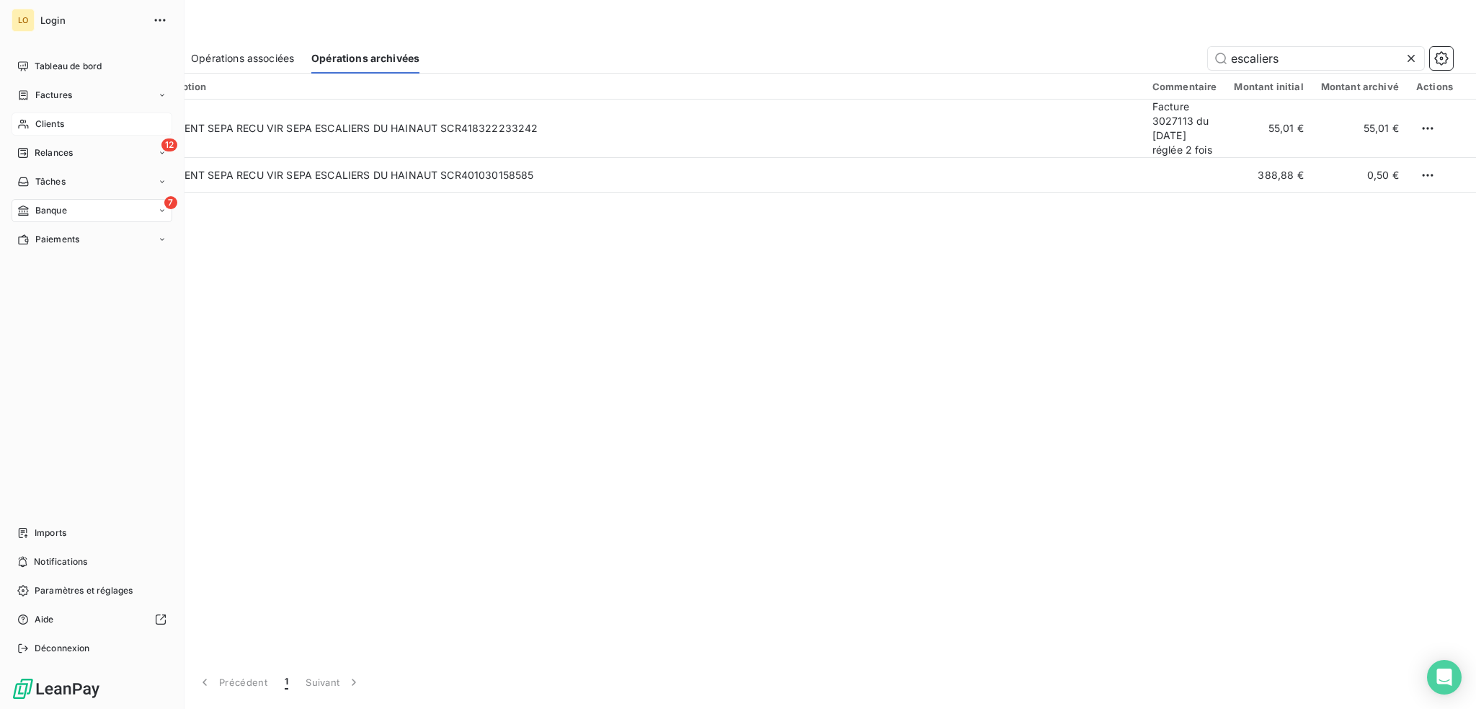
type input "escaliers"
click at [49, 123] on span "Clients" at bounding box center [49, 123] width 29 height 13
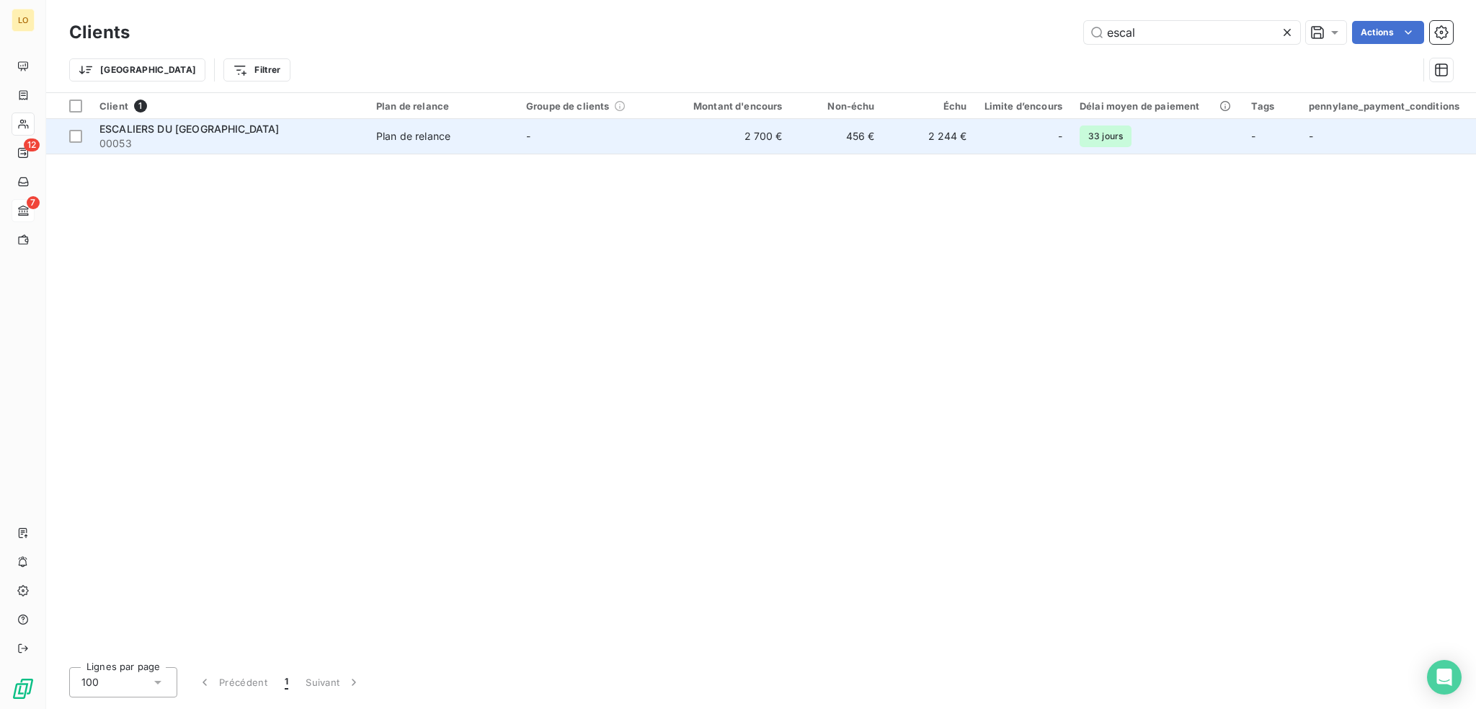
click at [244, 136] on span "00053" at bounding box center [229, 143] width 260 height 14
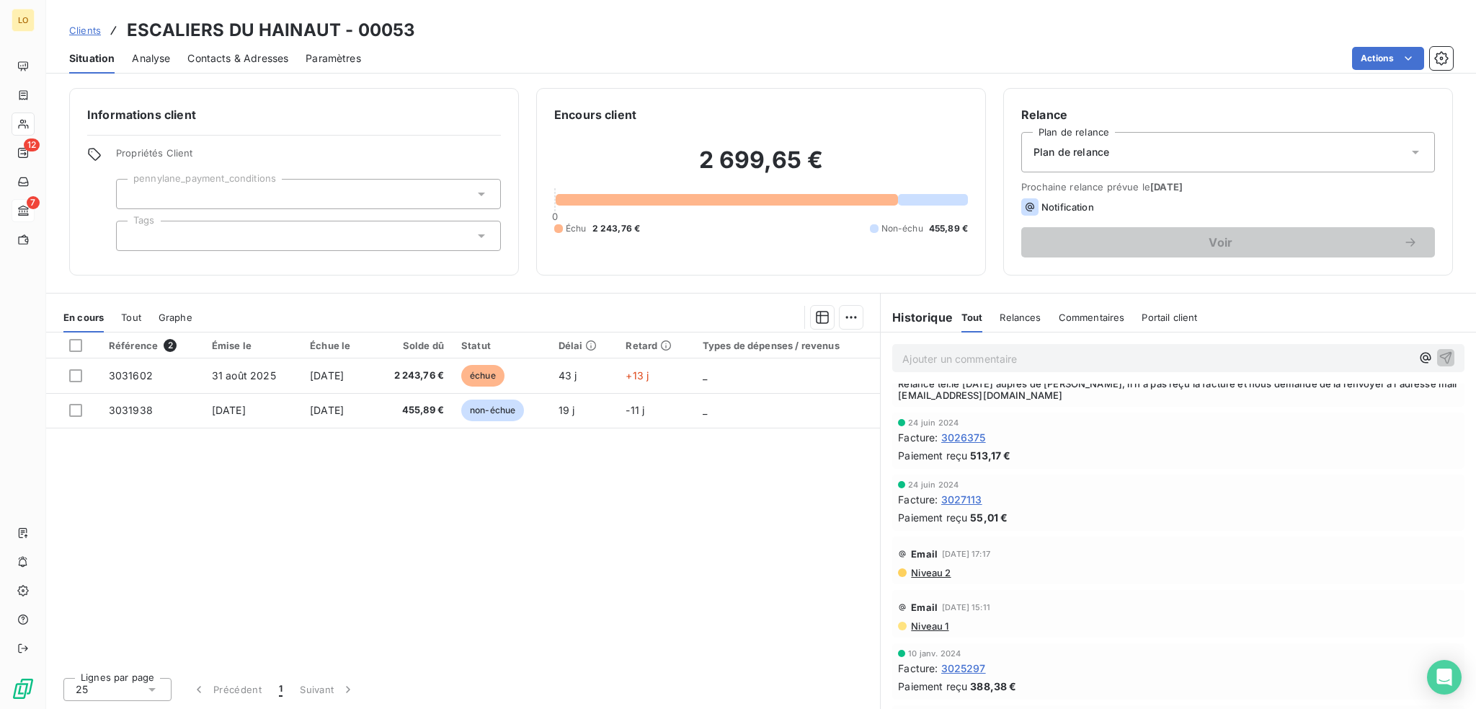
scroll to position [721, 0]
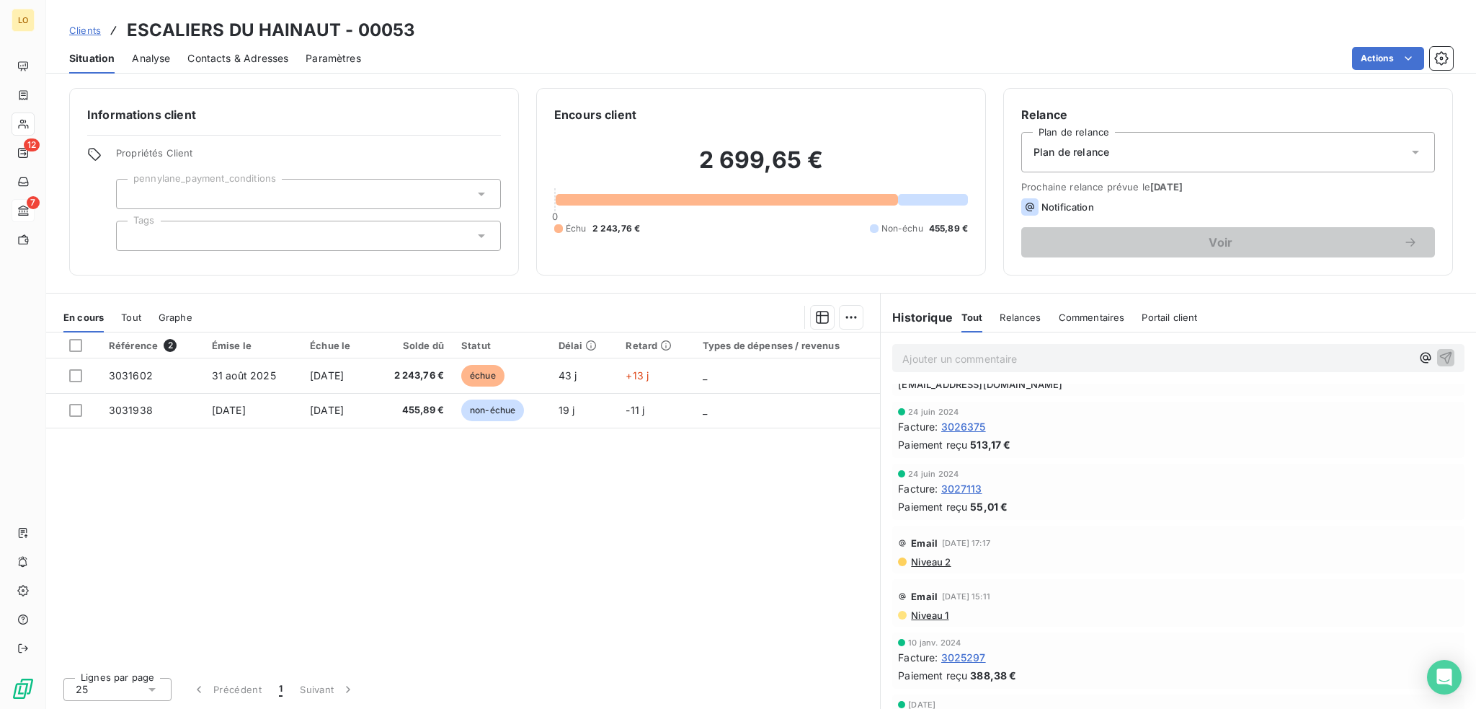
click at [212, 53] on span "Contacts & Adresses" at bounding box center [237, 58] width 101 height 14
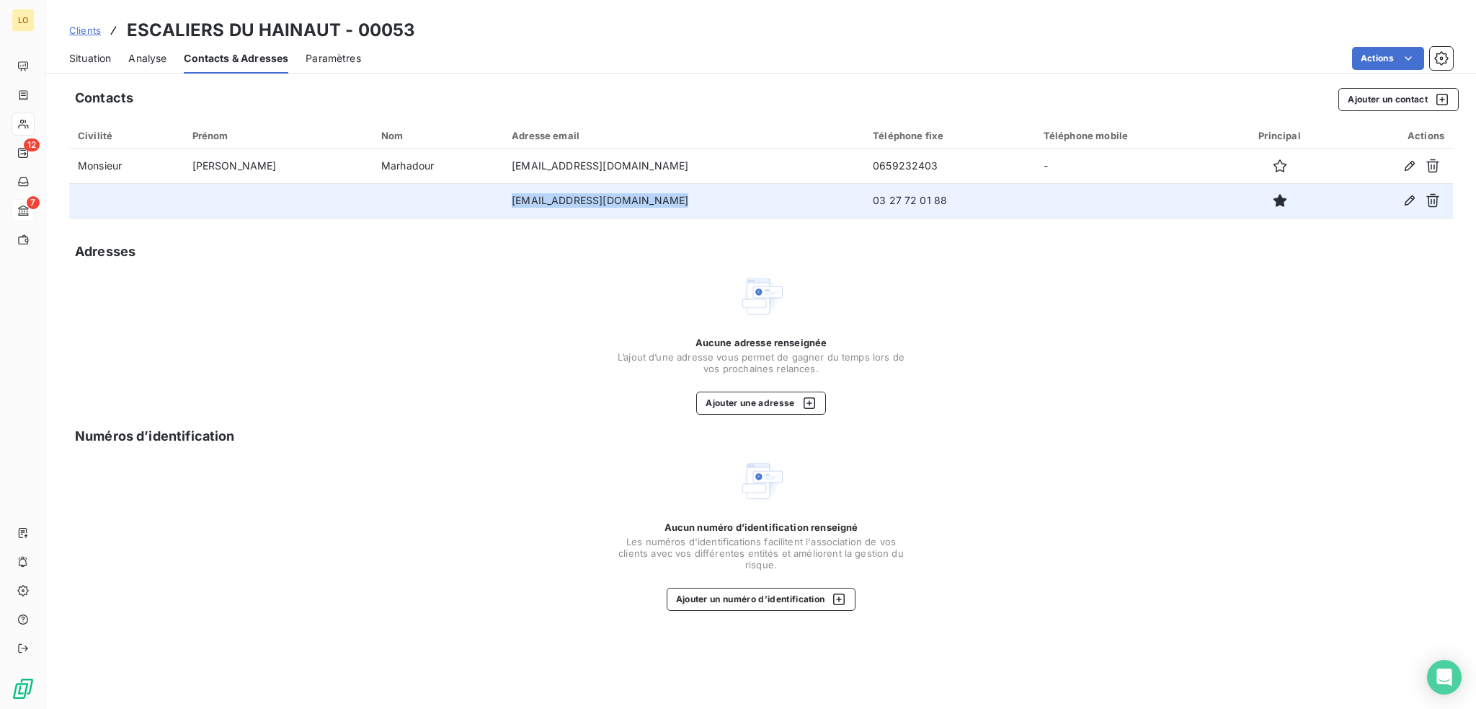
drag, startPoint x: 622, startPoint y: 196, endPoint x: 440, endPoint y: 204, distance: 181.8
click at [457, 205] on tr "[EMAIL_ADDRESS][DOMAIN_NAME] 03 27 72 01 88" at bounding box center [761, 200] width 1384 height 35
copy tr "[EMAIL_ADDRESS][DOMAIN_NAME]"
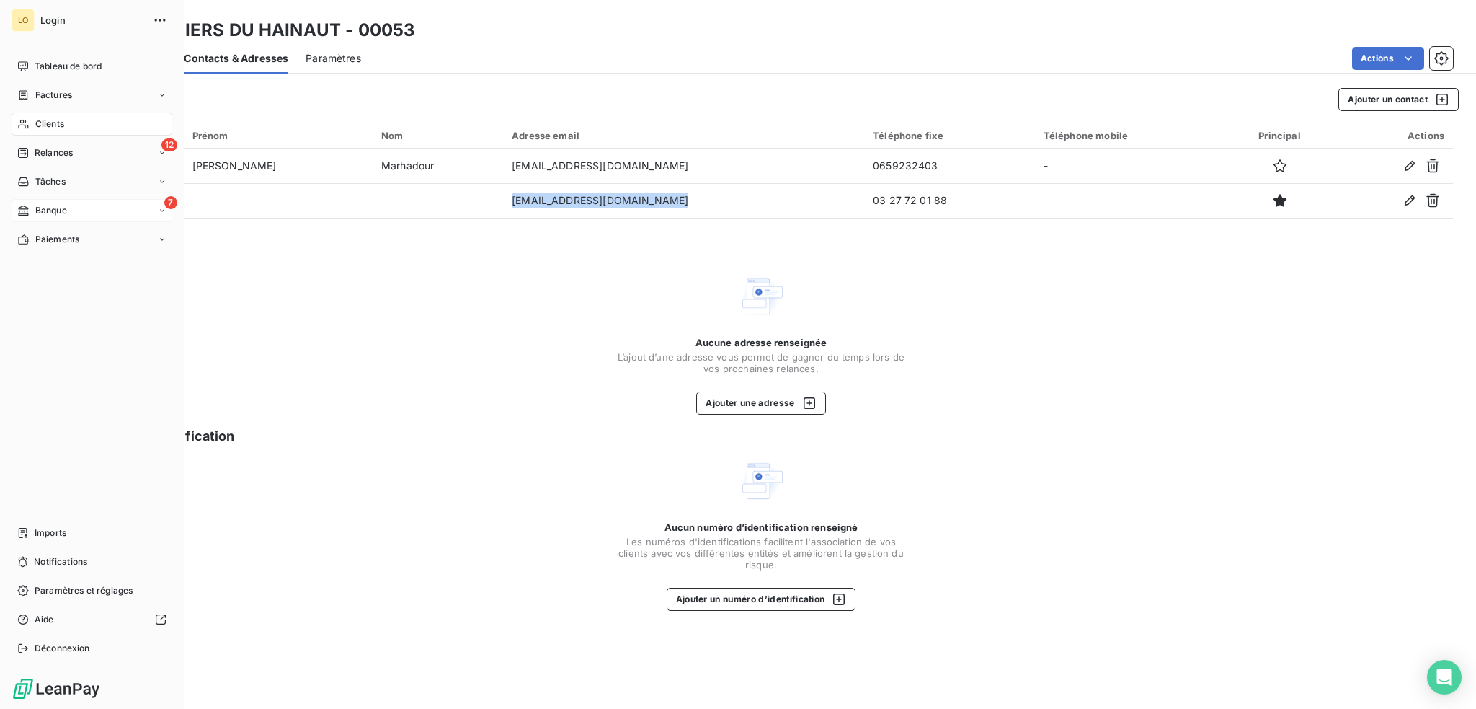
click at [56, 121] on span "Clients" at bounding box center [49, 123] width 29 height 13
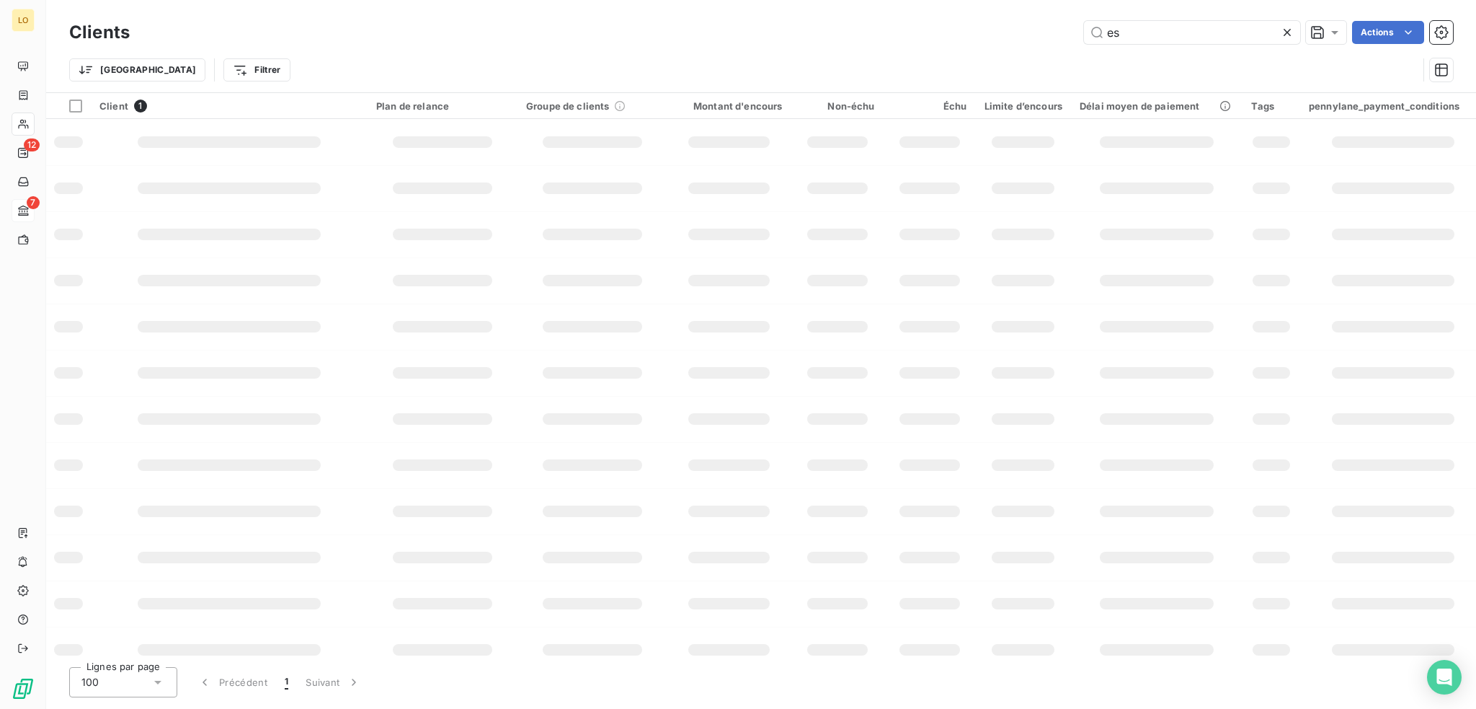
type input "e"
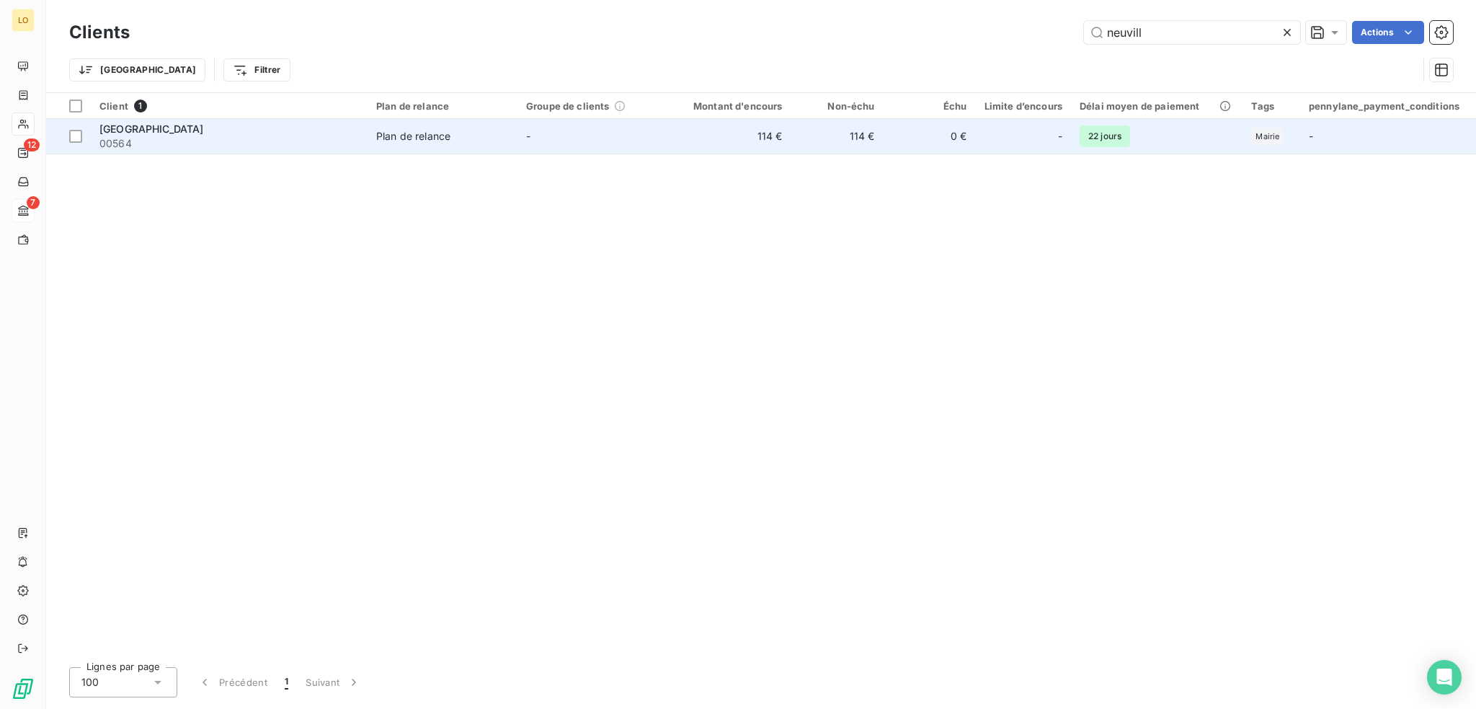
type input "neuvill"
click at [262, 150] on td "[GEOGRAPHIC_DATA] 00564" at bounding box center [229, 136] width 277 height 35
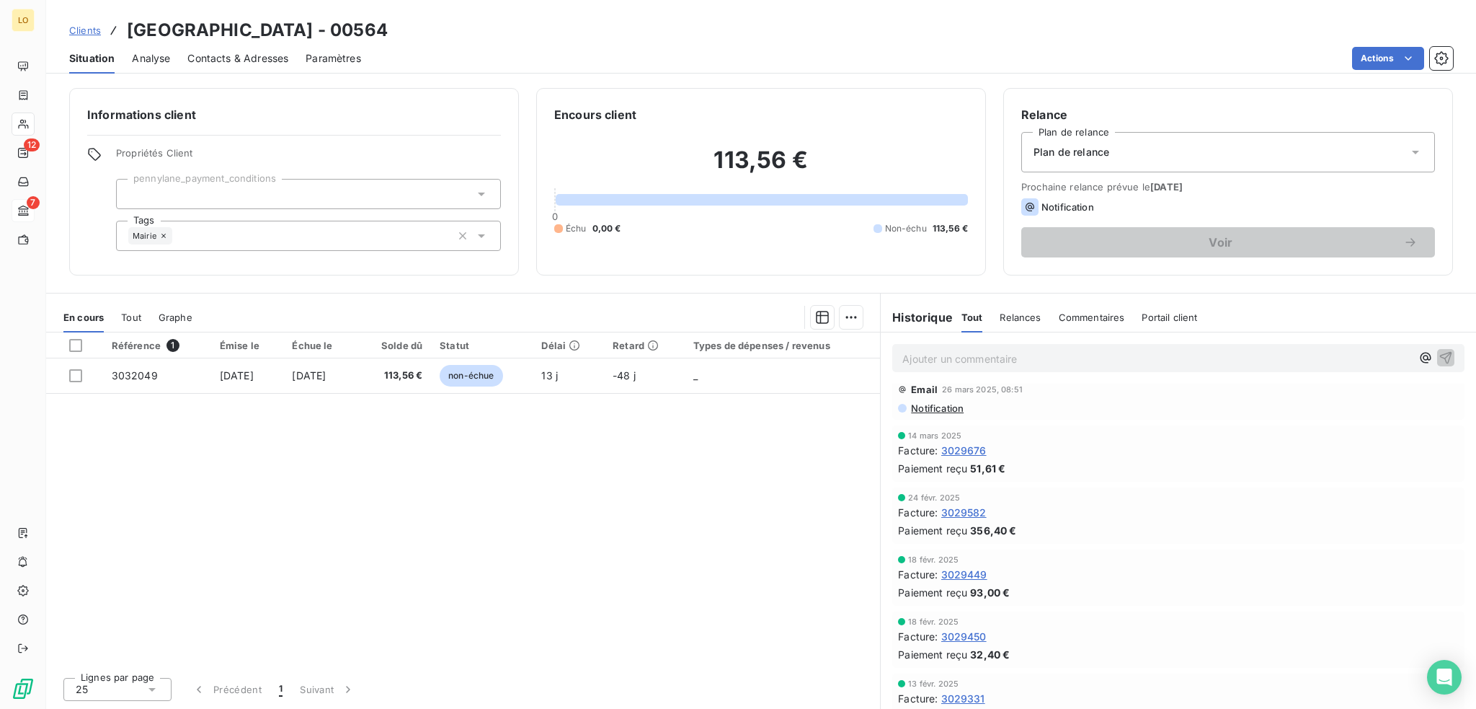
scroll to position [937, 0]
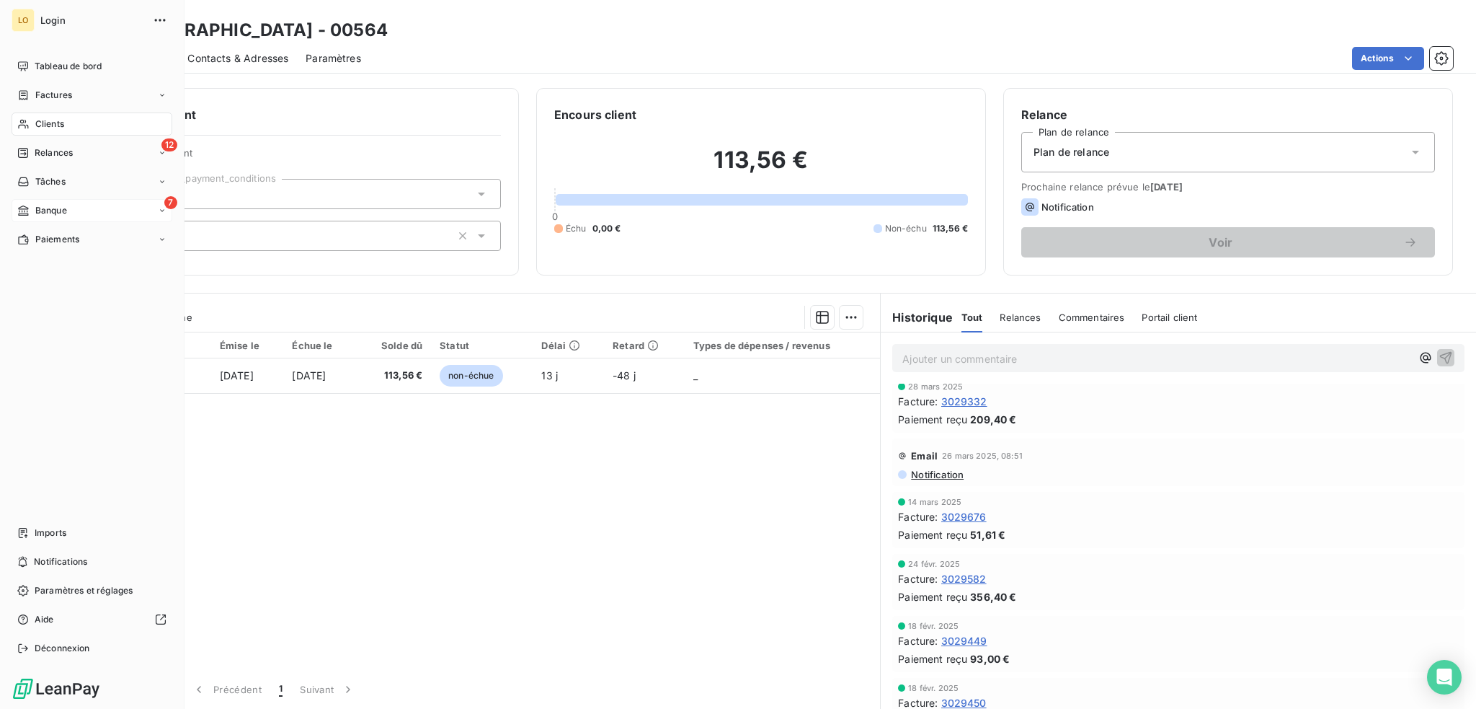
click at [41, 209] on span "Banque" at bounding box center [51, 210] width 32 height 13
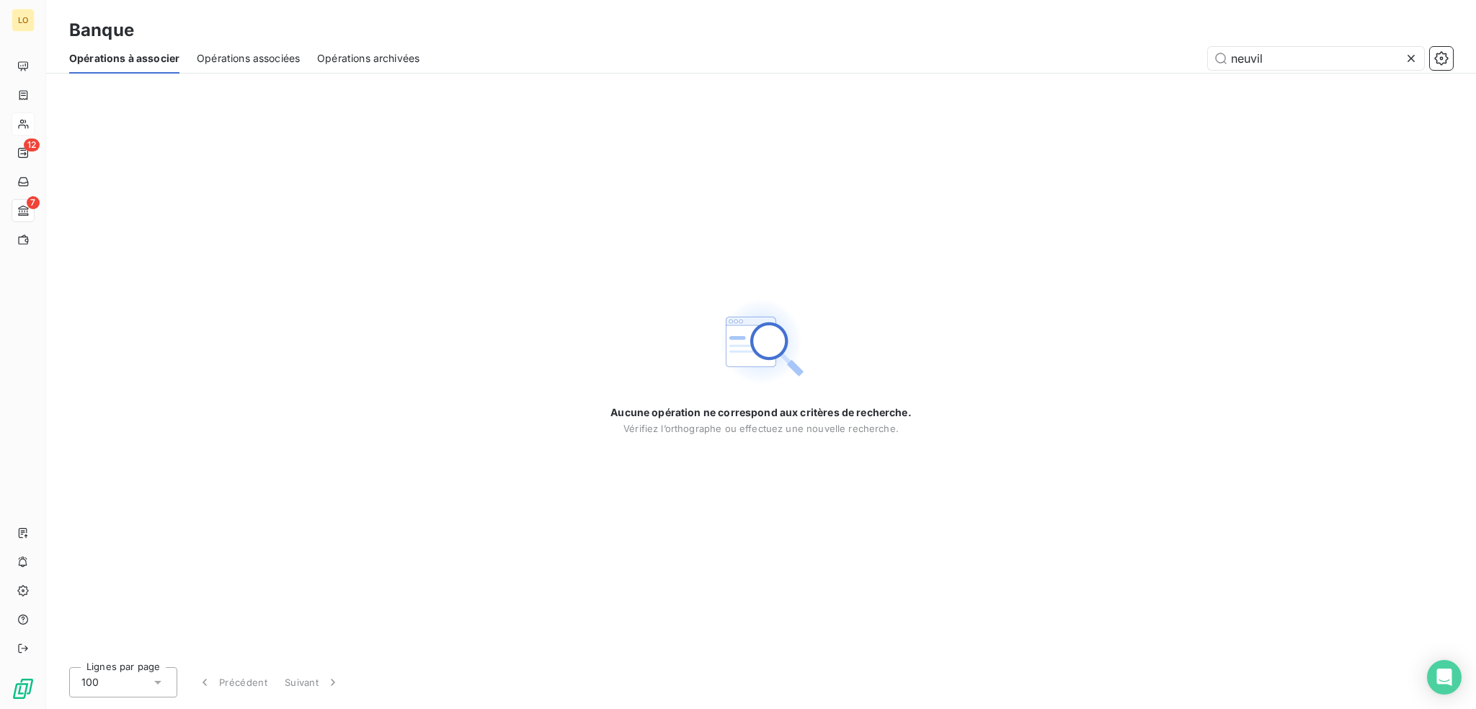
type input "neuvill"
click at [404, 55] on span "Opérations archivées" at bounding box center [368, 58] width 102 height 14
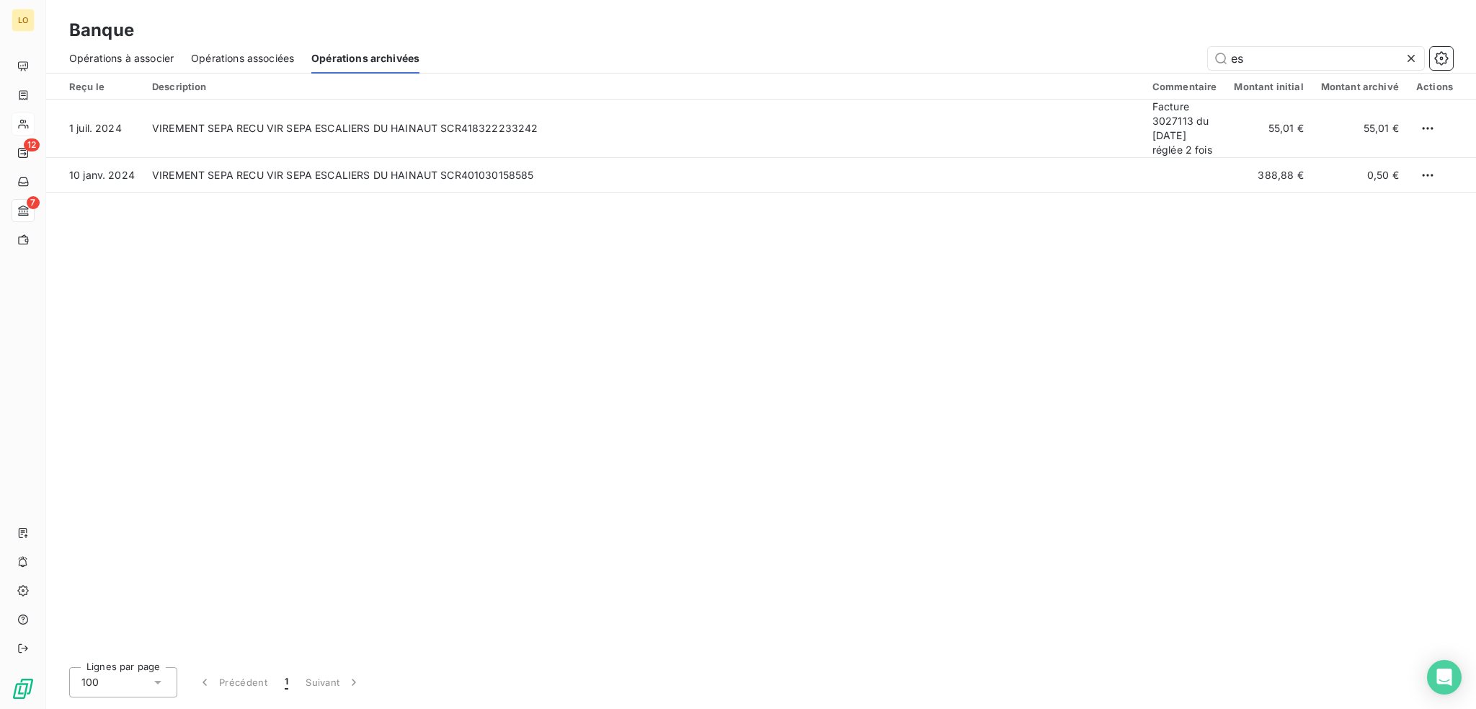
type input "e"
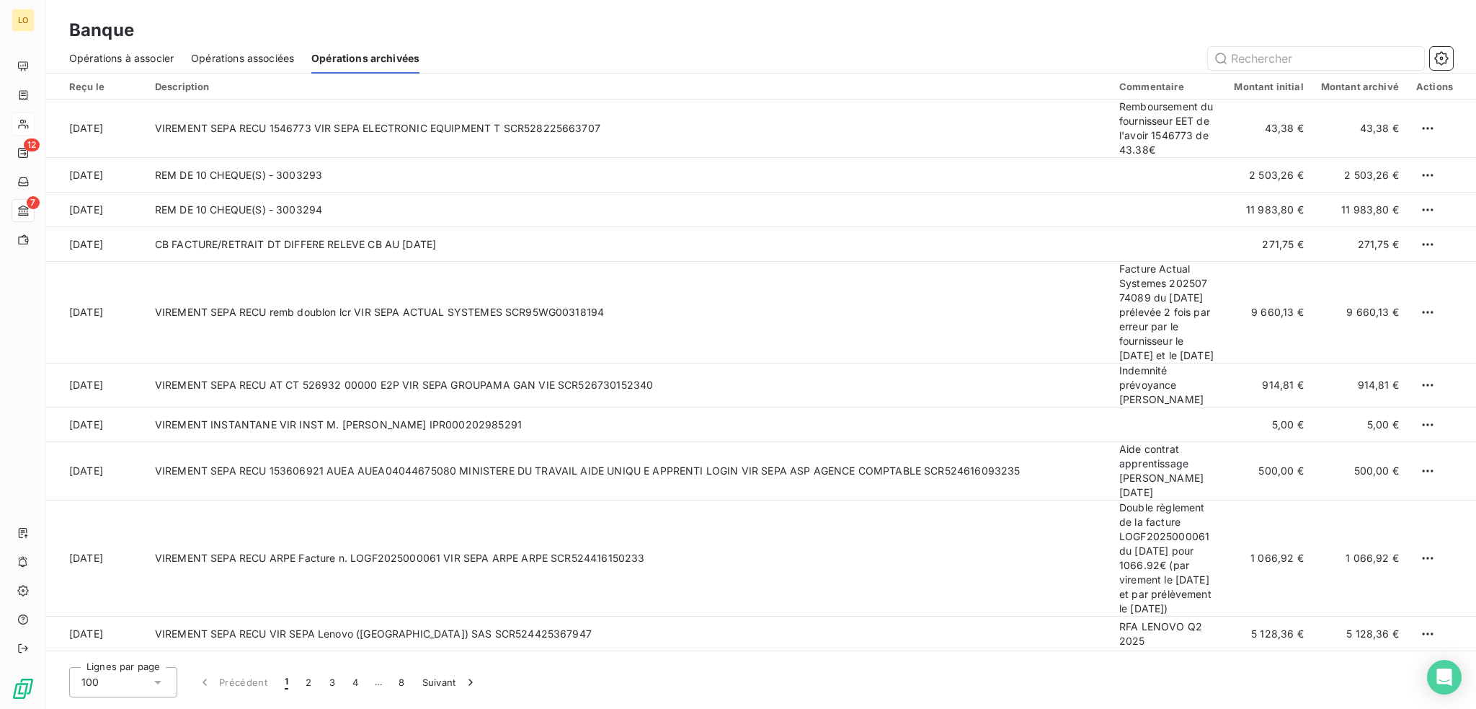
type input "b"
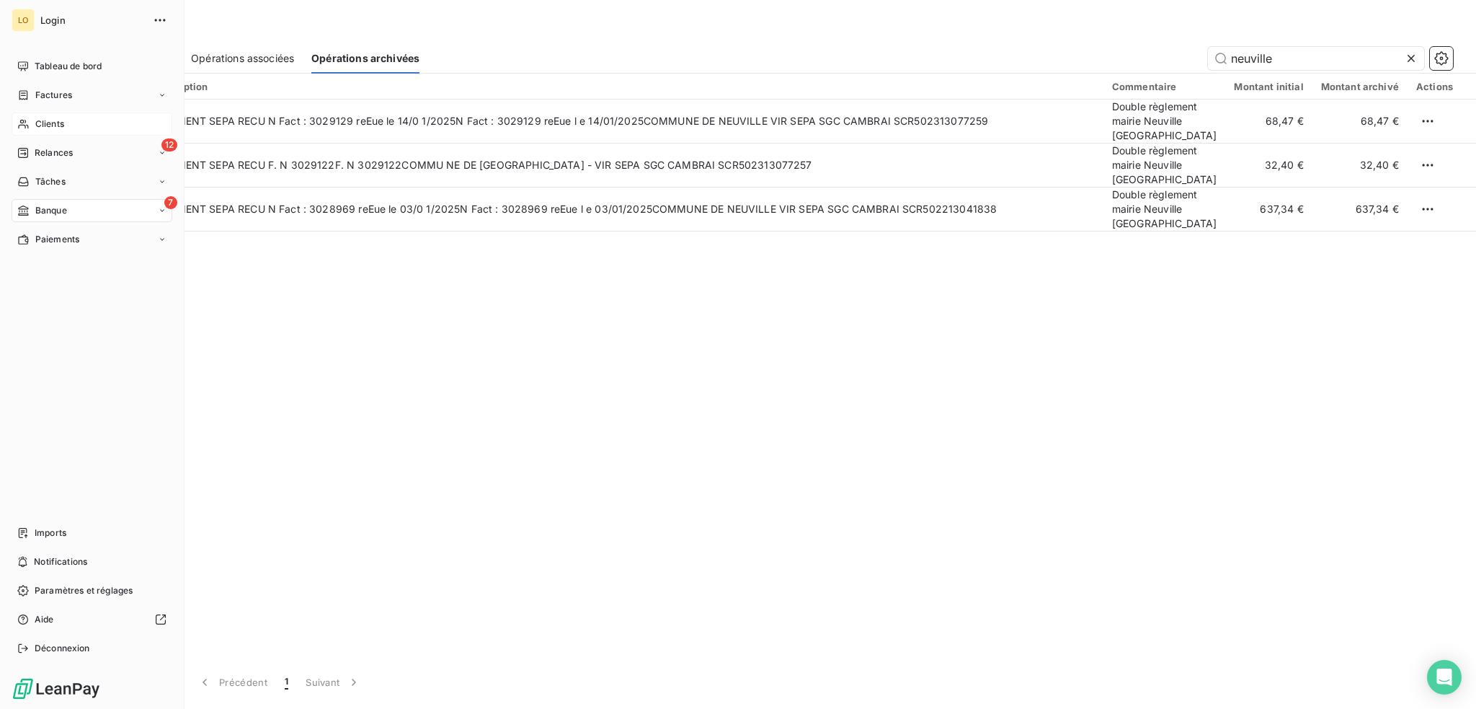
type input "neuville"
click at [57, 115] on div "Clients" at bounding box center [92, 123] width 161 height 23
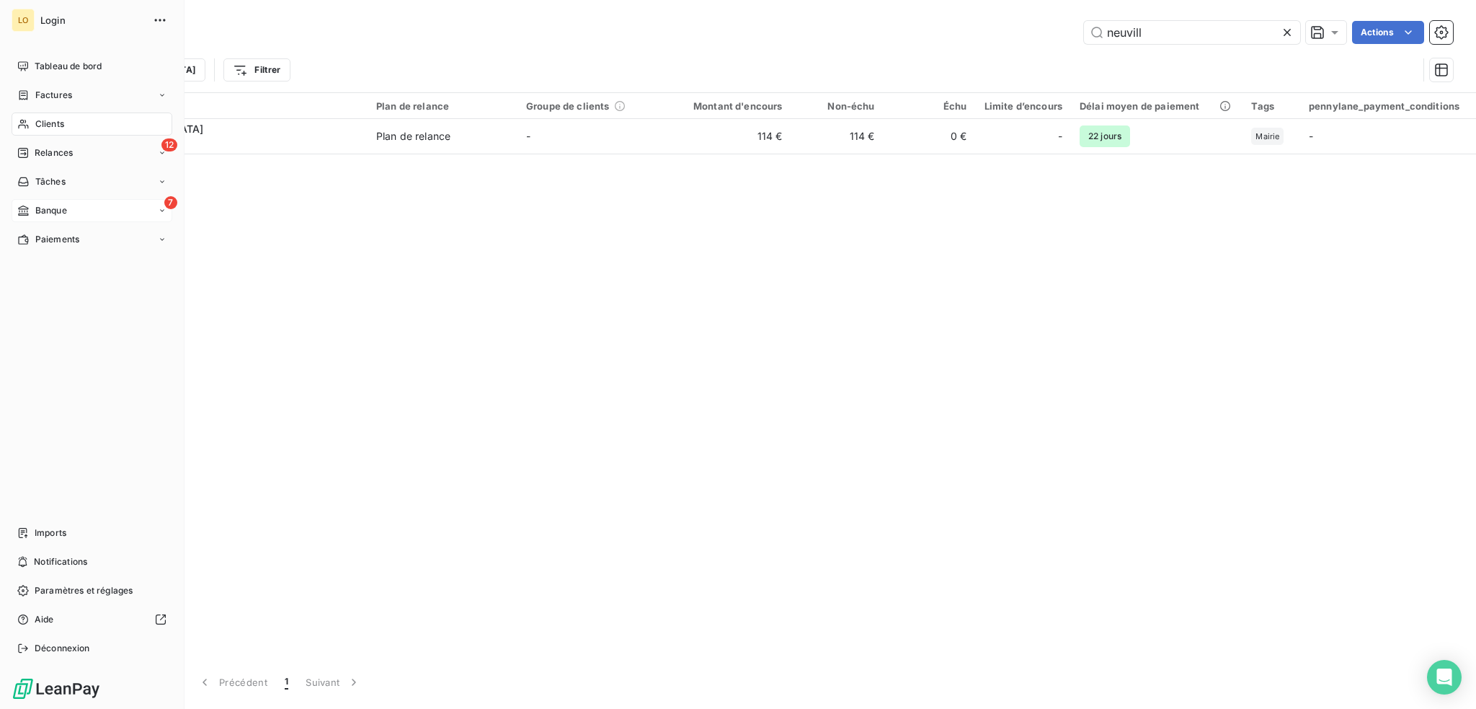
click at [56, 210] on span "Banque" at bounding box center [51, 210] width 32 height 13
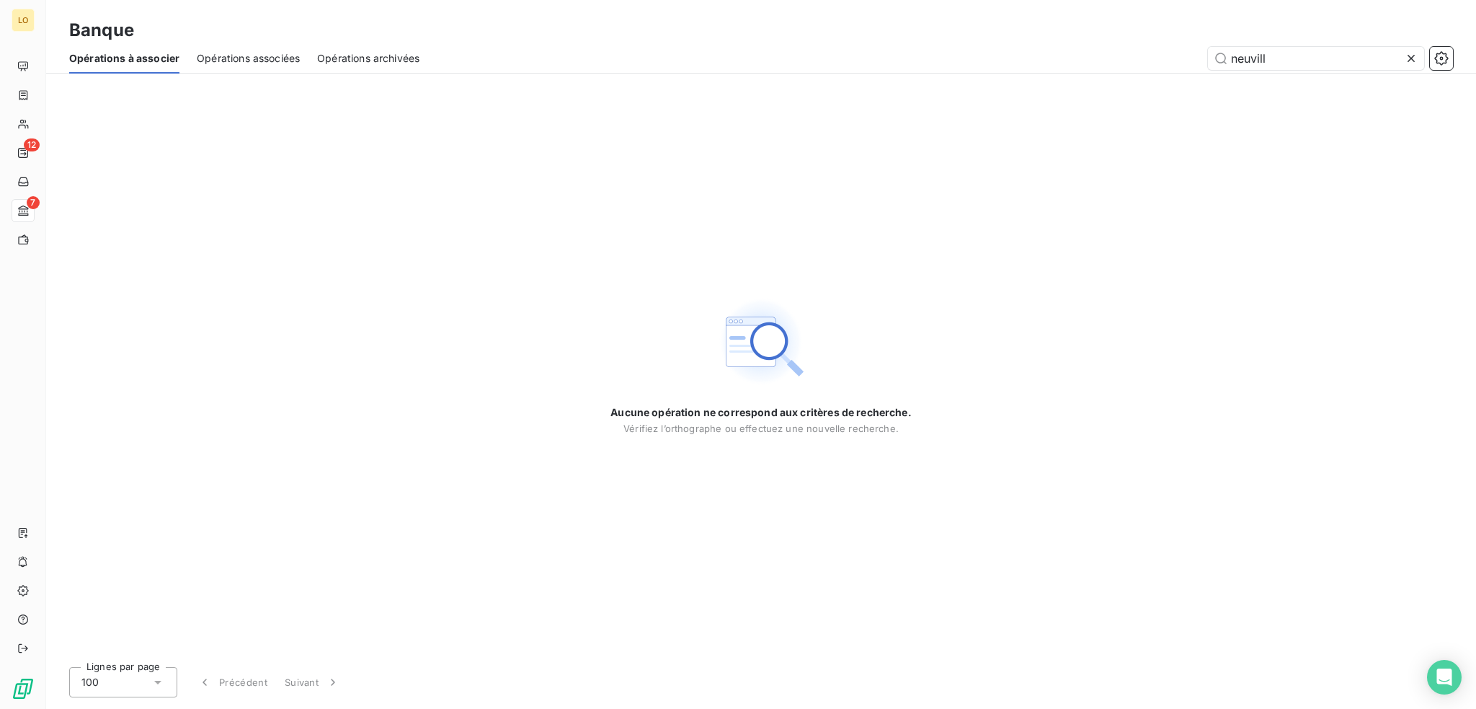
click at [334, 64] on span "Opérations archivées" at bounding box center [368, 58] width 102 height 14
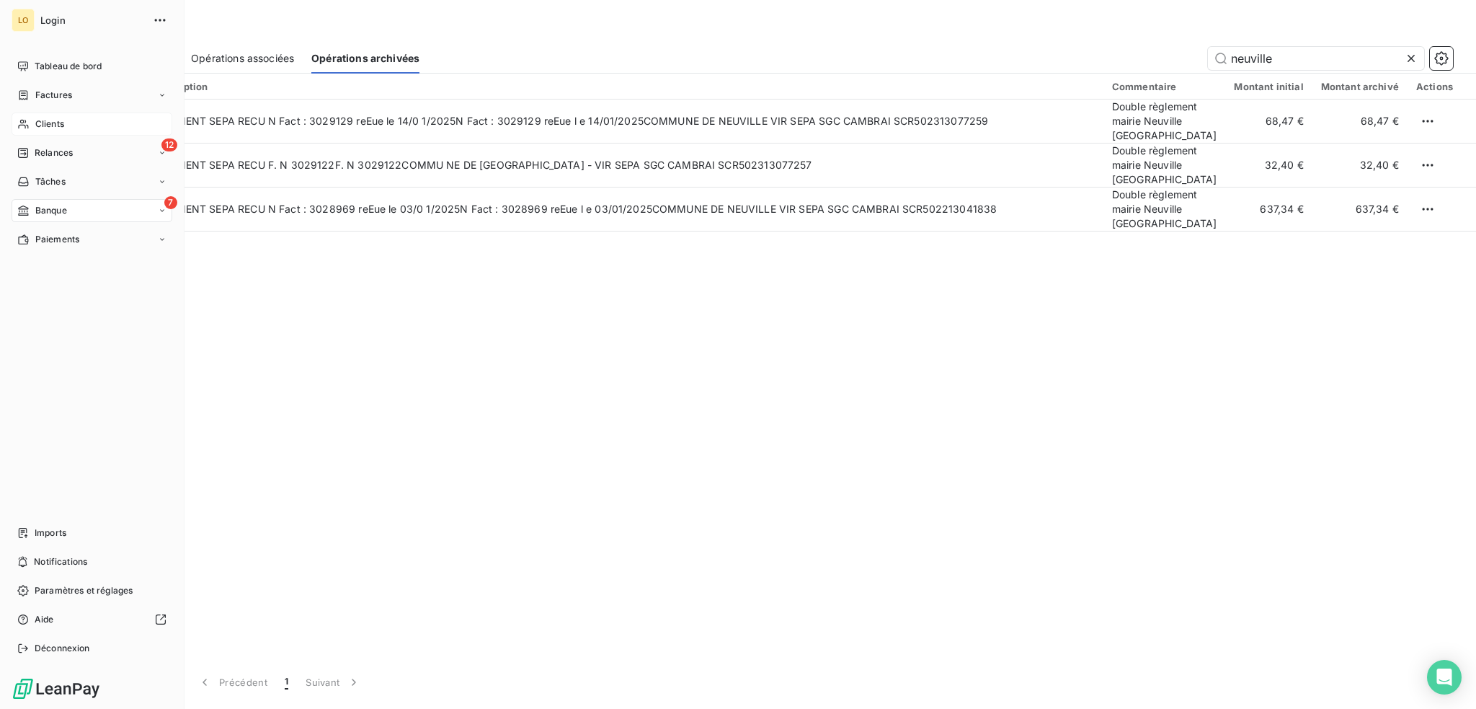
click at [41, 117] on span "Clients" at bounding box center [49, 123] width 29 height 13
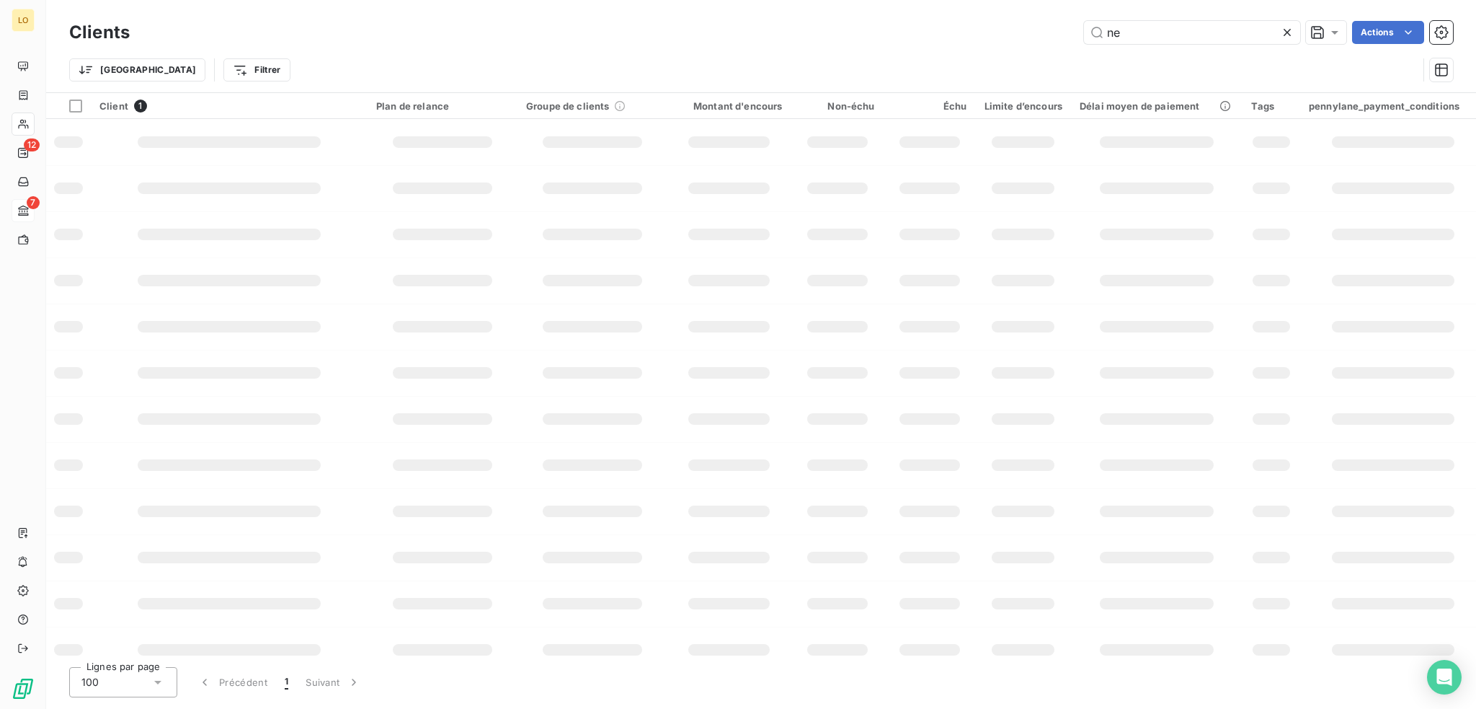
type input "n"
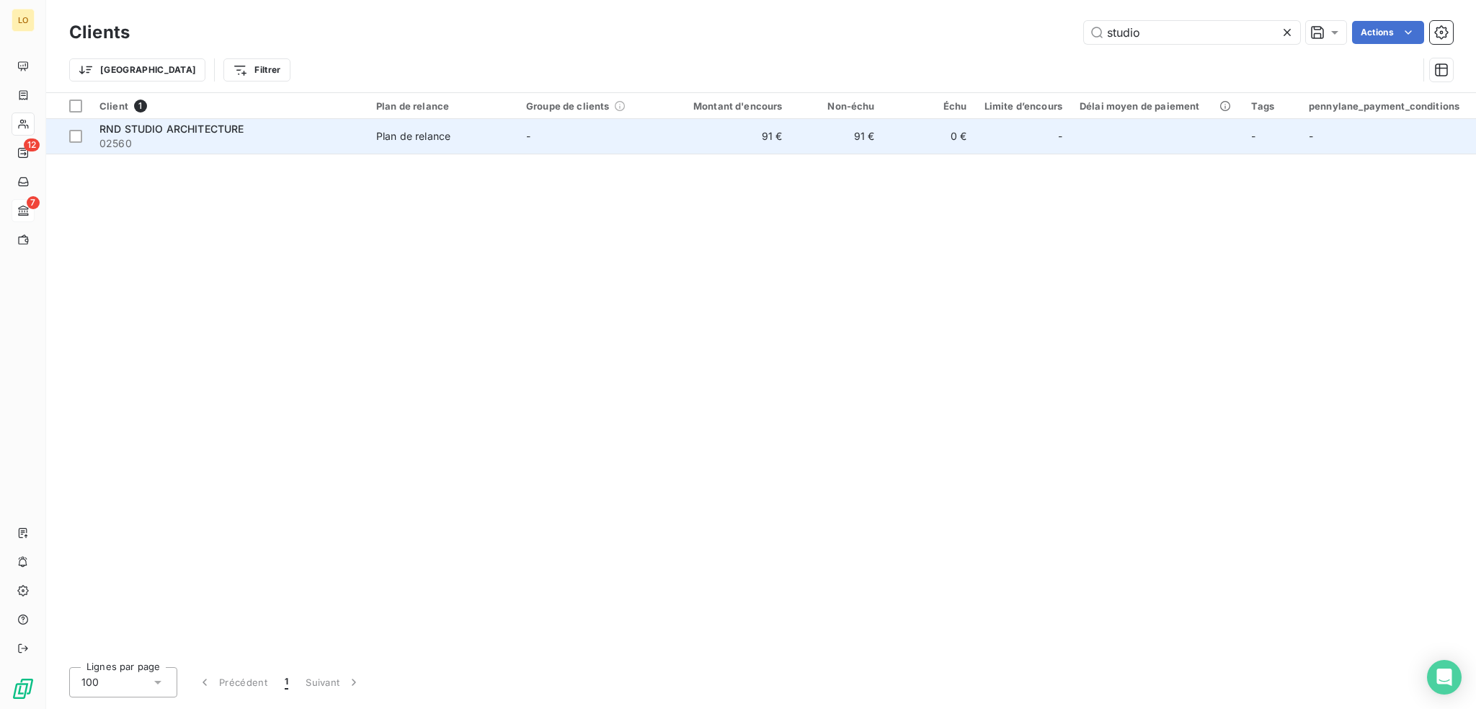
type input "studio"
click at [260, 151] on td "RND STUDIO ARCHITECTURE 02560" at bounding box center [229, 136] width 277 height 35
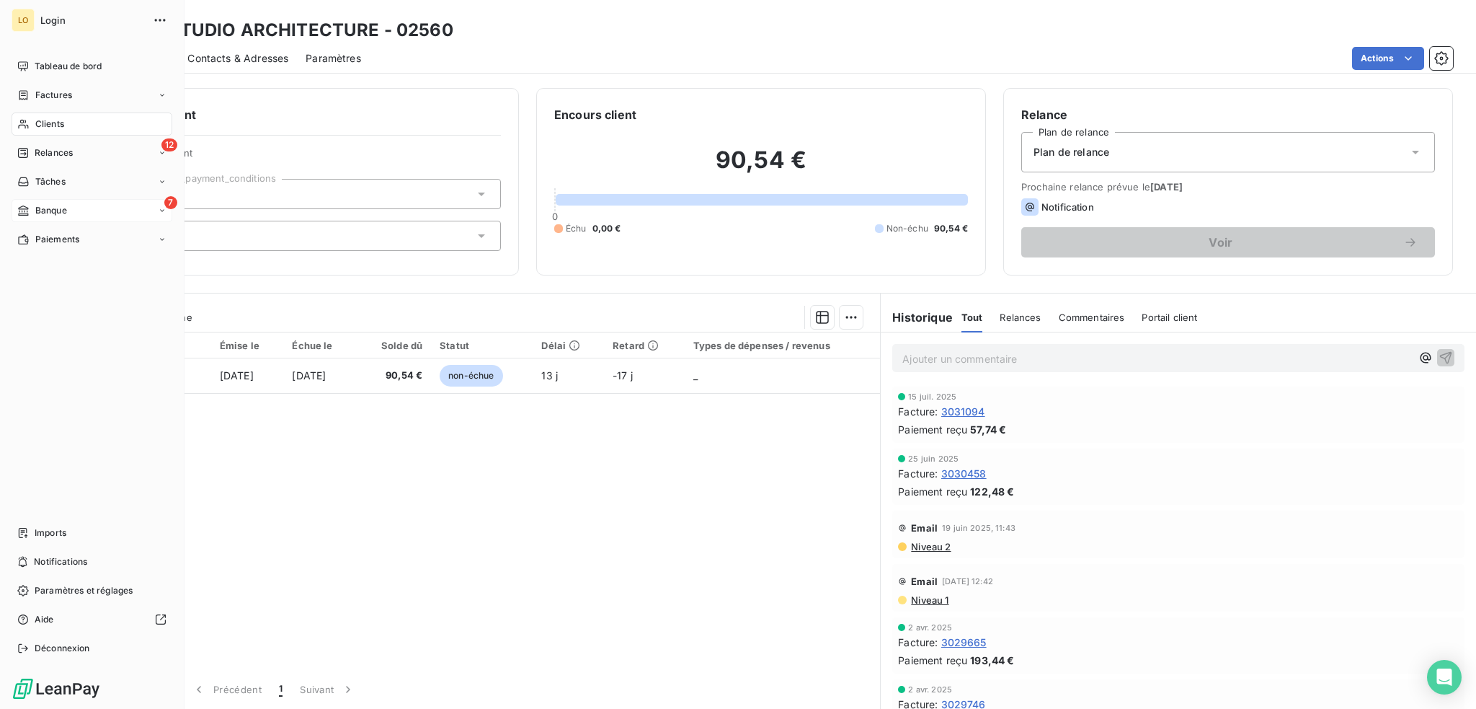
click at [47, 210] on span "Banque" at bounding box center [51, 210] width 32 height 13
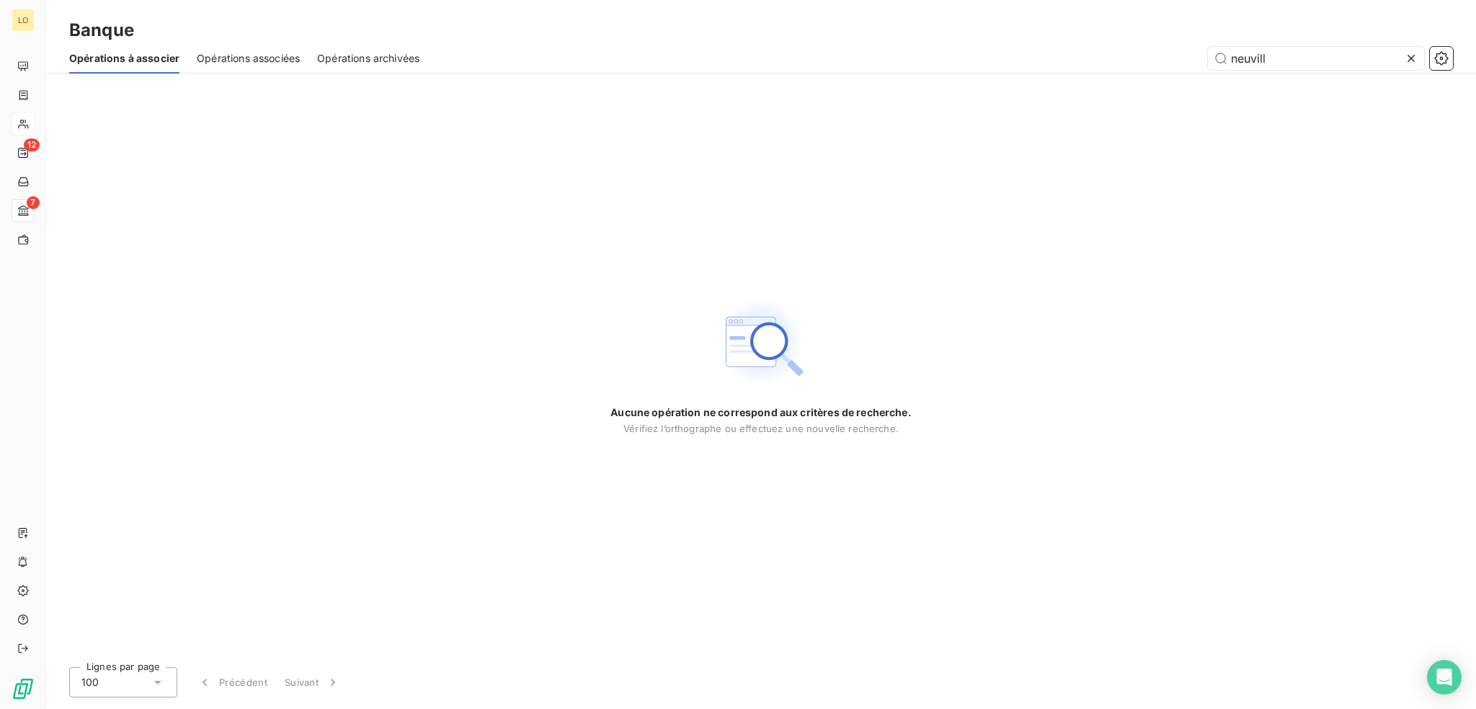
click at [384, 57] on span "Opérations archivées" at bounding box center [368, 58] width 102 height 14
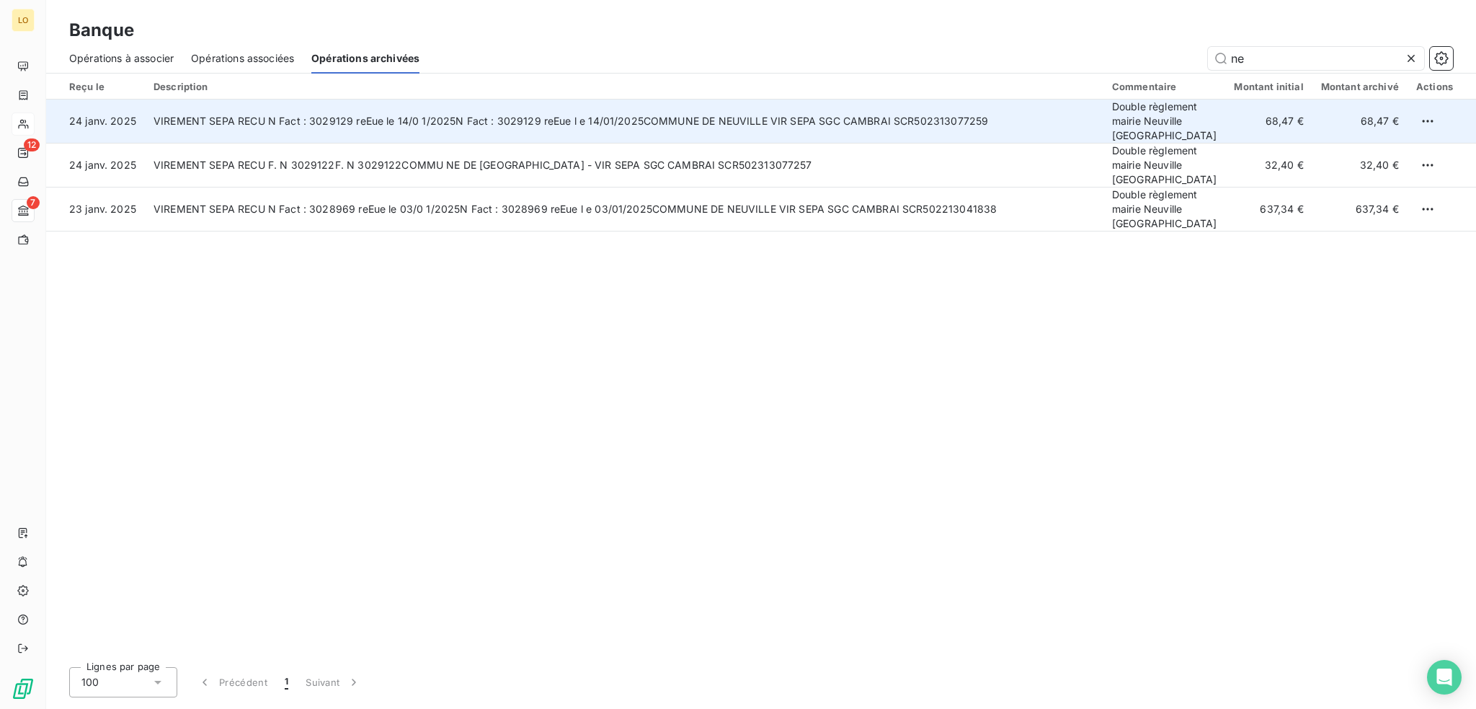
type input "n"
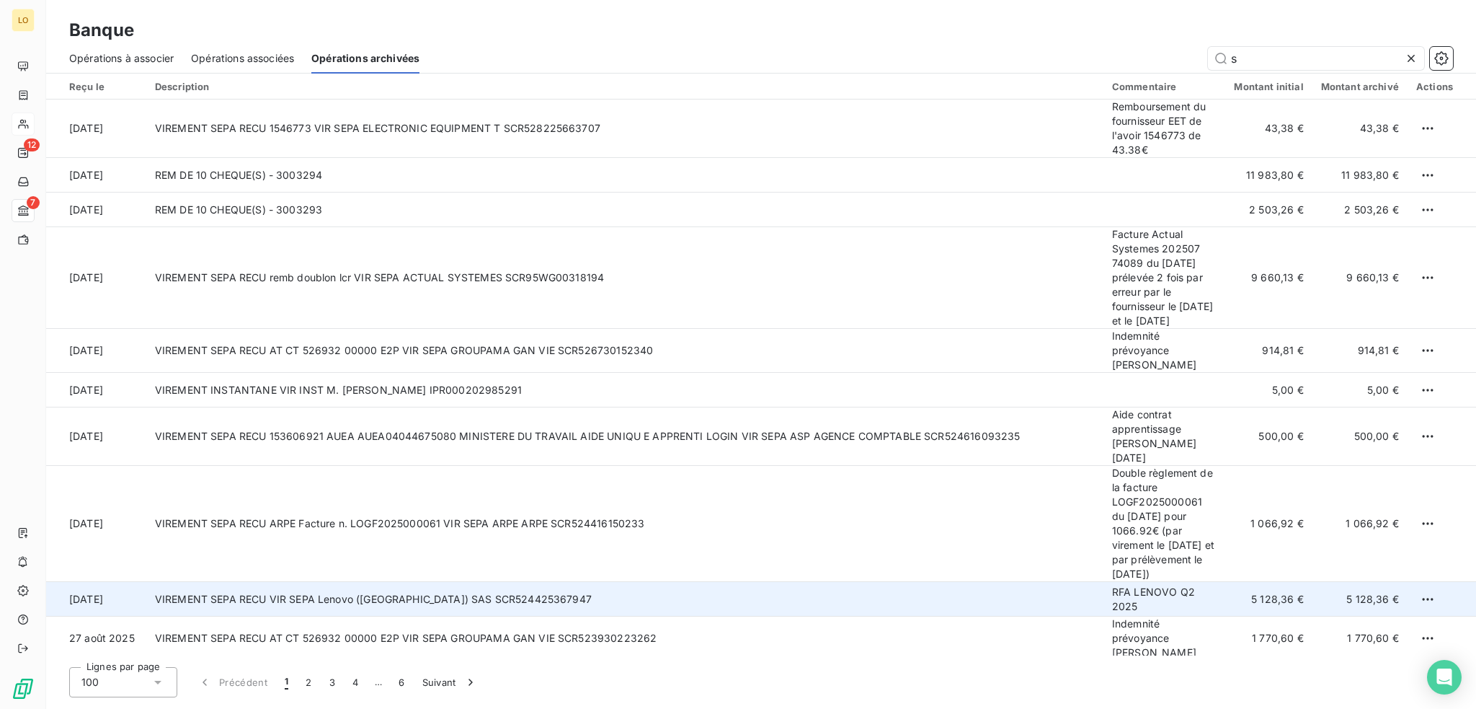
type input "s"
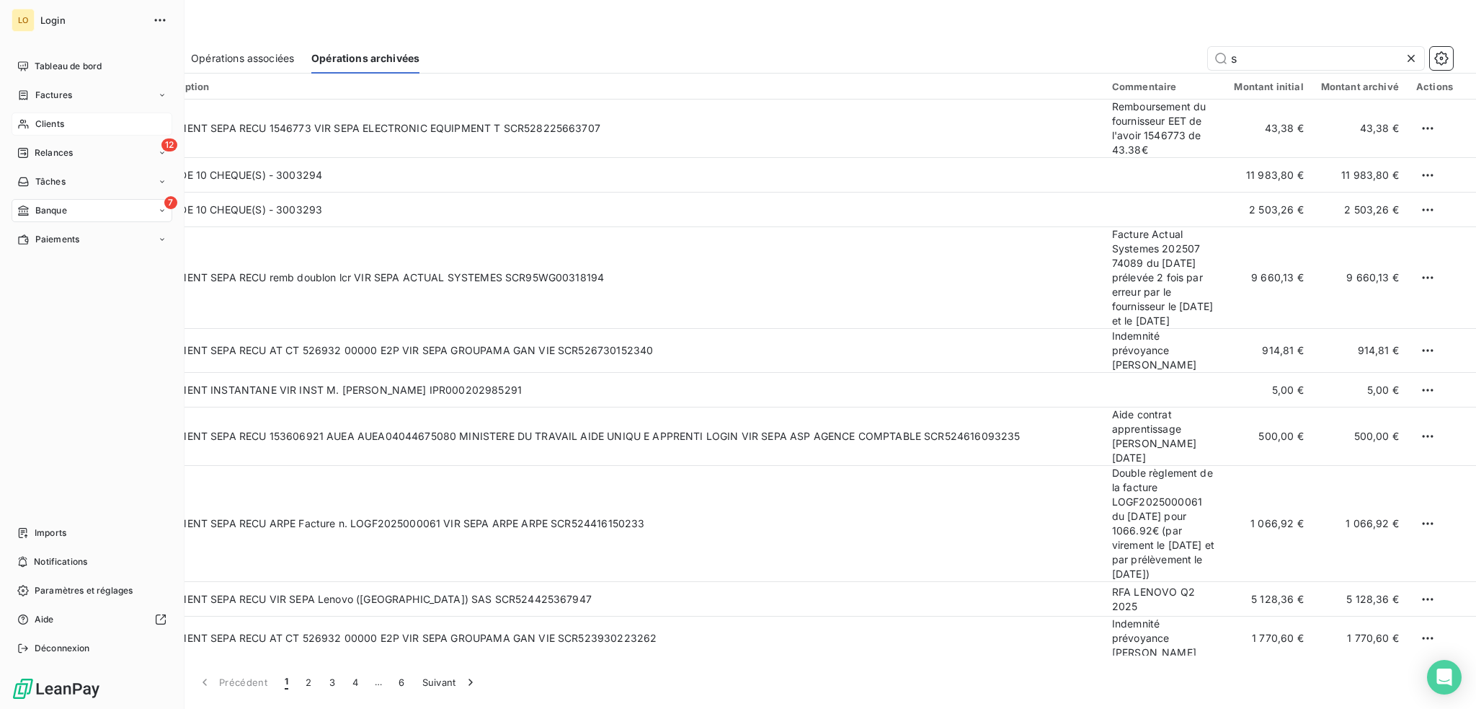
click at [40, 120] on span "Clients" at bounding box center [49, 123] width 29 height 13
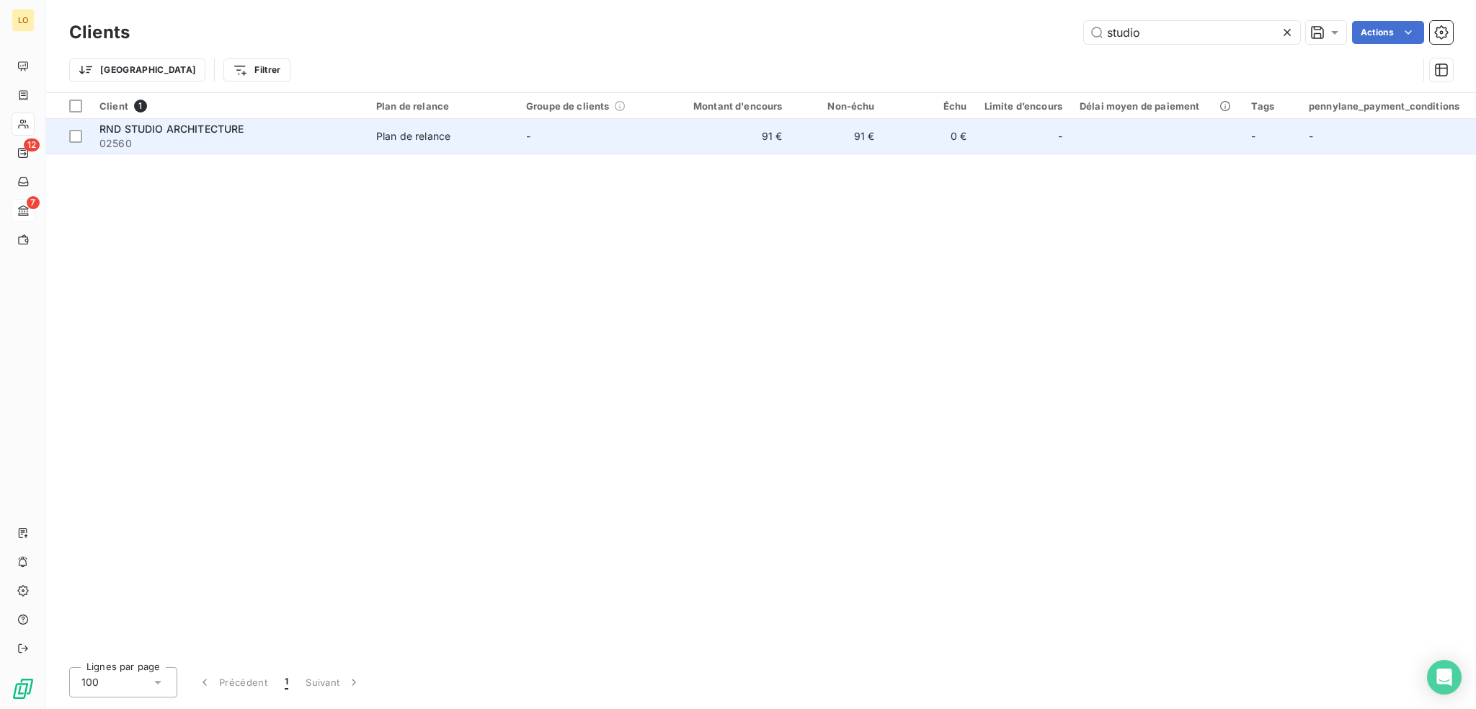
click at [254, 129] on div "RND STUDIO ARCHITECTURE" at bounding box center [229, 129] width 260 height 14
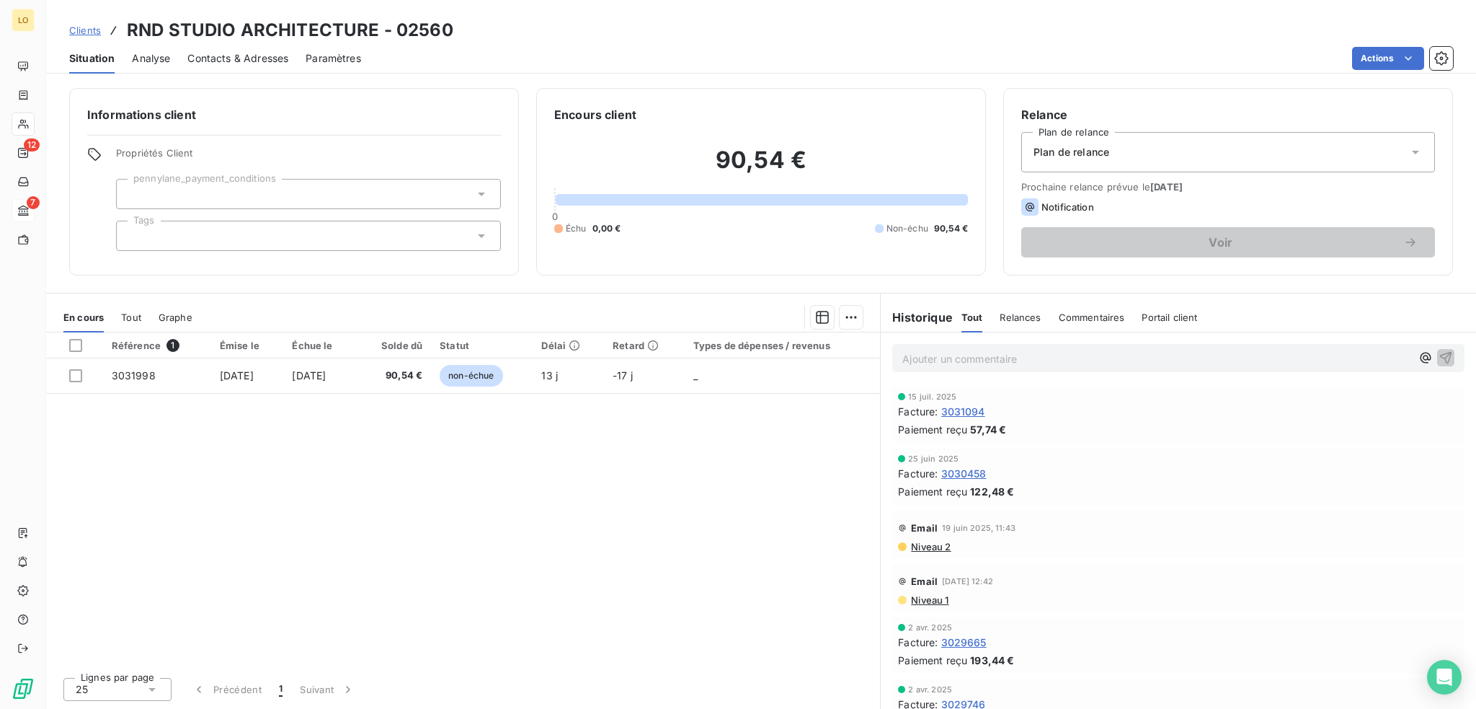
click at [267, 58] on span "Contacts & Adresses" at bounding box center [237, 58] width 101 height 14
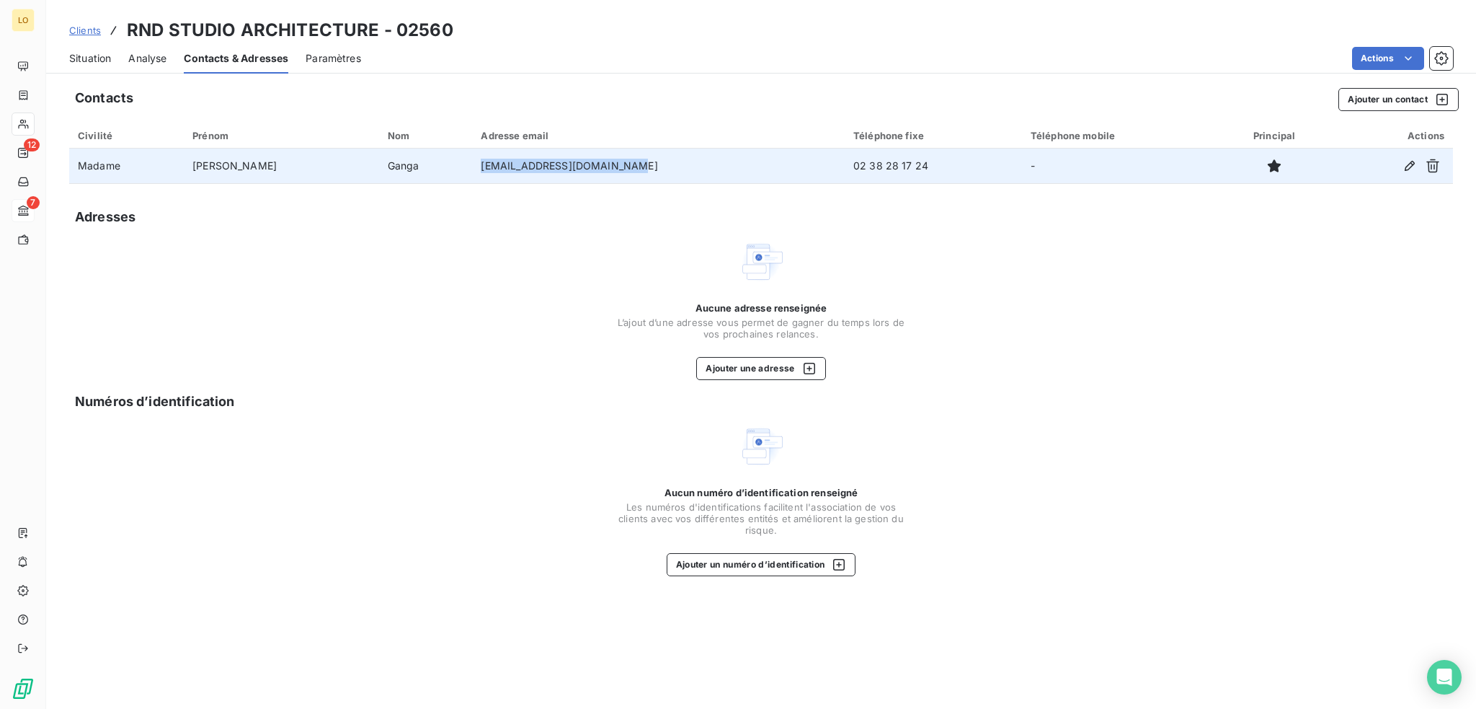
drag, startPoint x: 582, startPoint y: 167, endPoint x: 418, endPoint y: 177, distance: 164.7
click at [418, 177] on tr "Madame [PERSON_NAME] [EMAIL_ADDRESS][DOMAIN_NAME] 02 38 28 17 24 -" at bounding box center [761, 165] width 1384 height 35
copy tr "[EMAIL_ADDRESS][DOMAIN_NAME]"
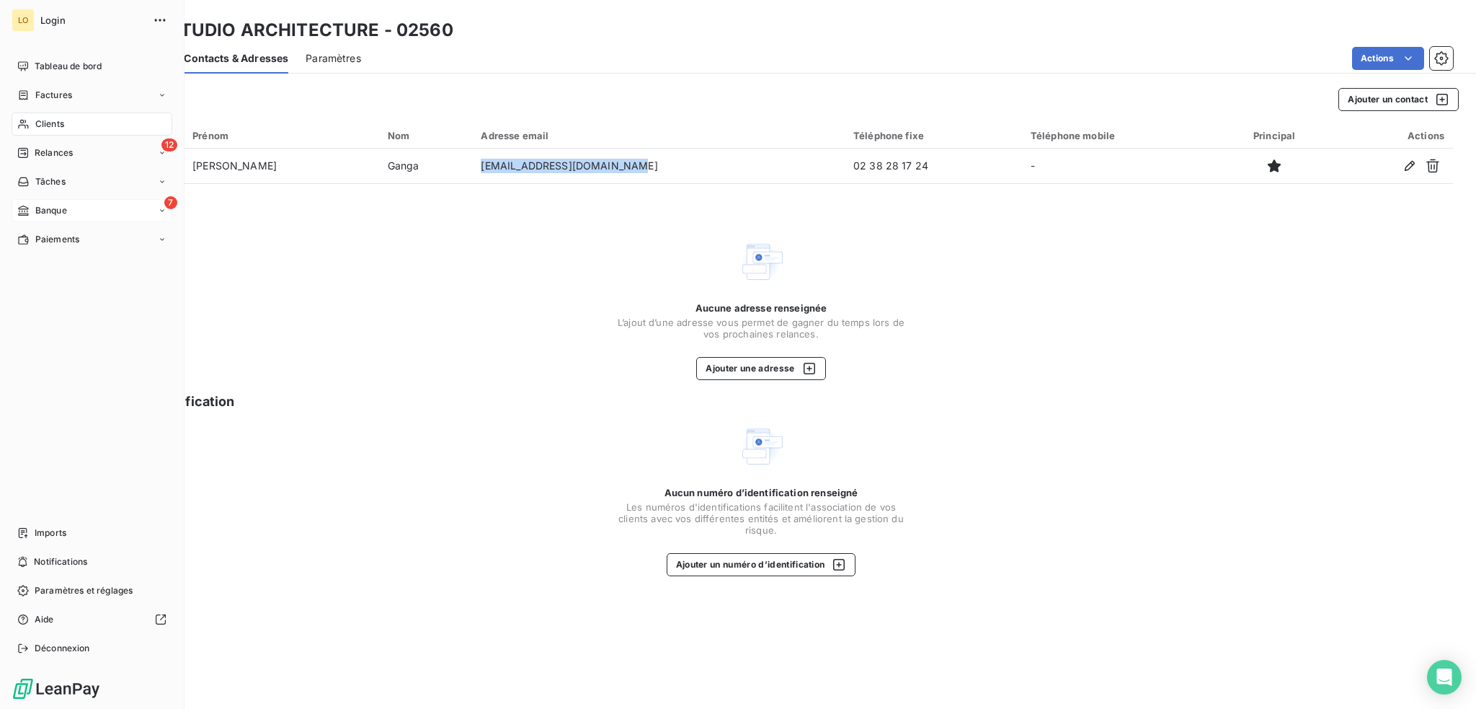
click at [65, 207] on span "Banque" at bounding box center [51, 210] width 32 height 13
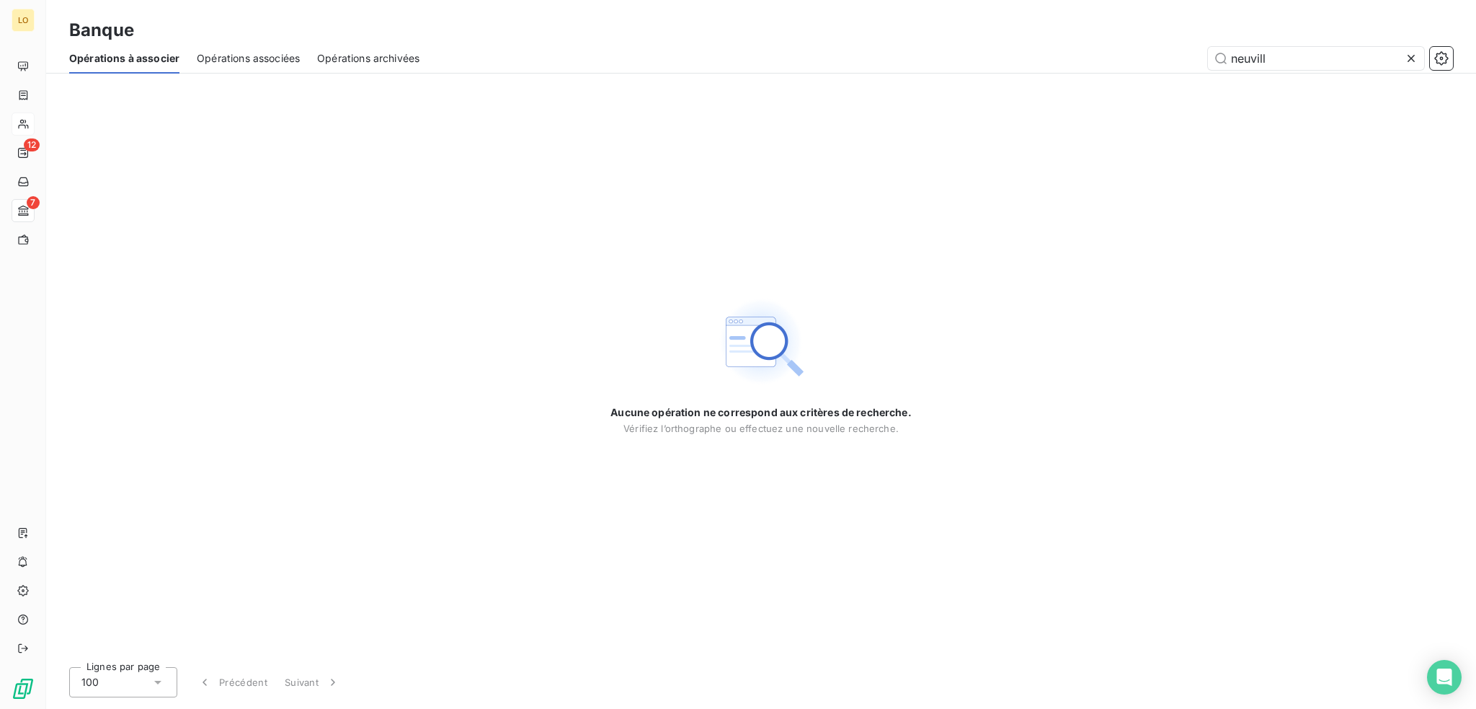
click at [380, 57] on span "Opérations archivées" at bounding box center [368, 58] width 102 height 14
type input "s"
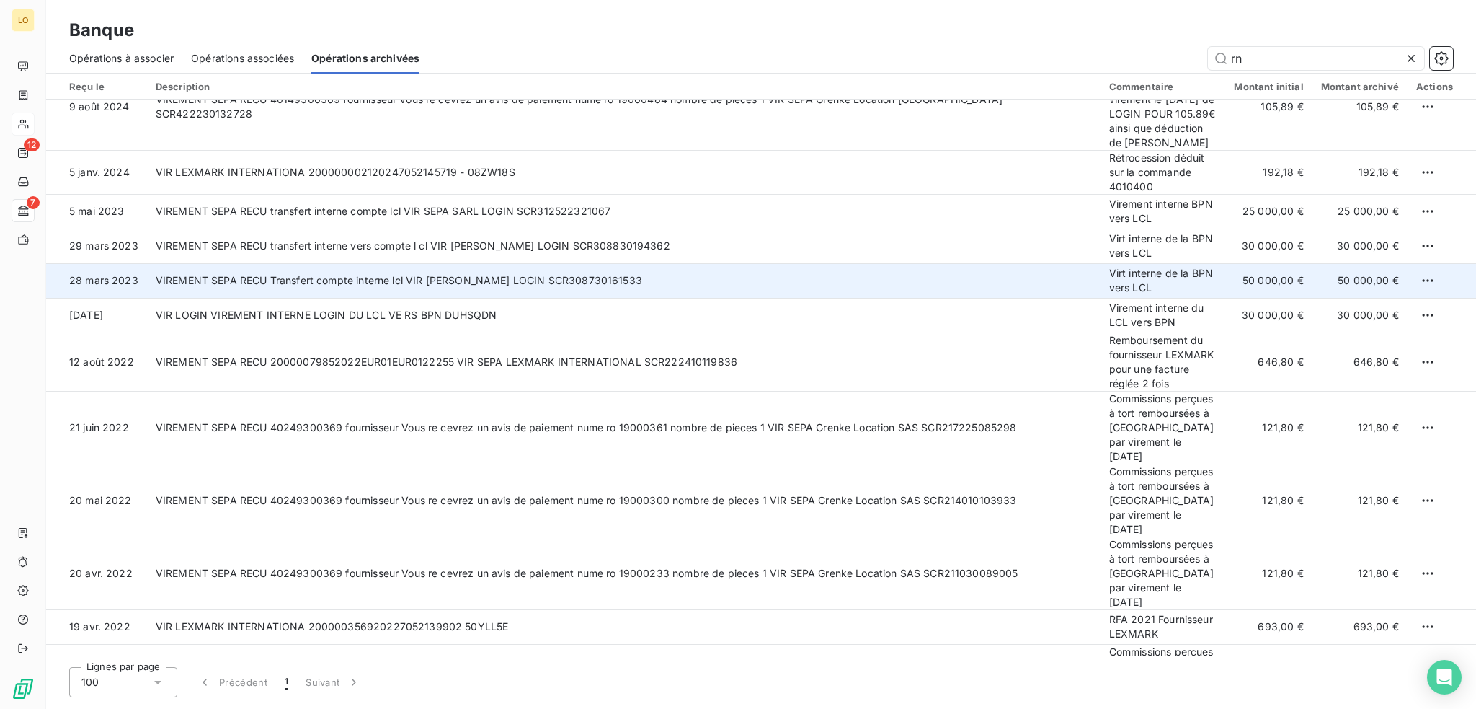
scroll to position [505, 0]
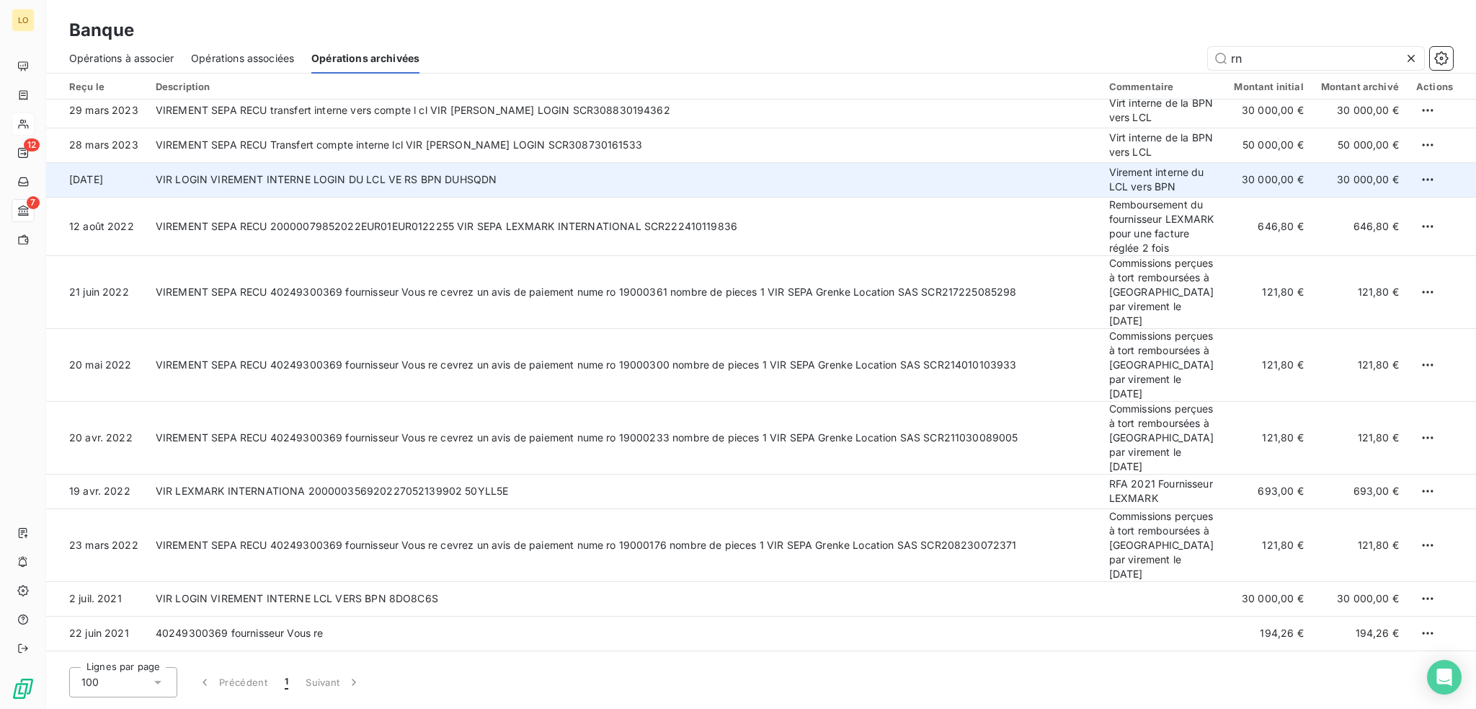
type input "r"
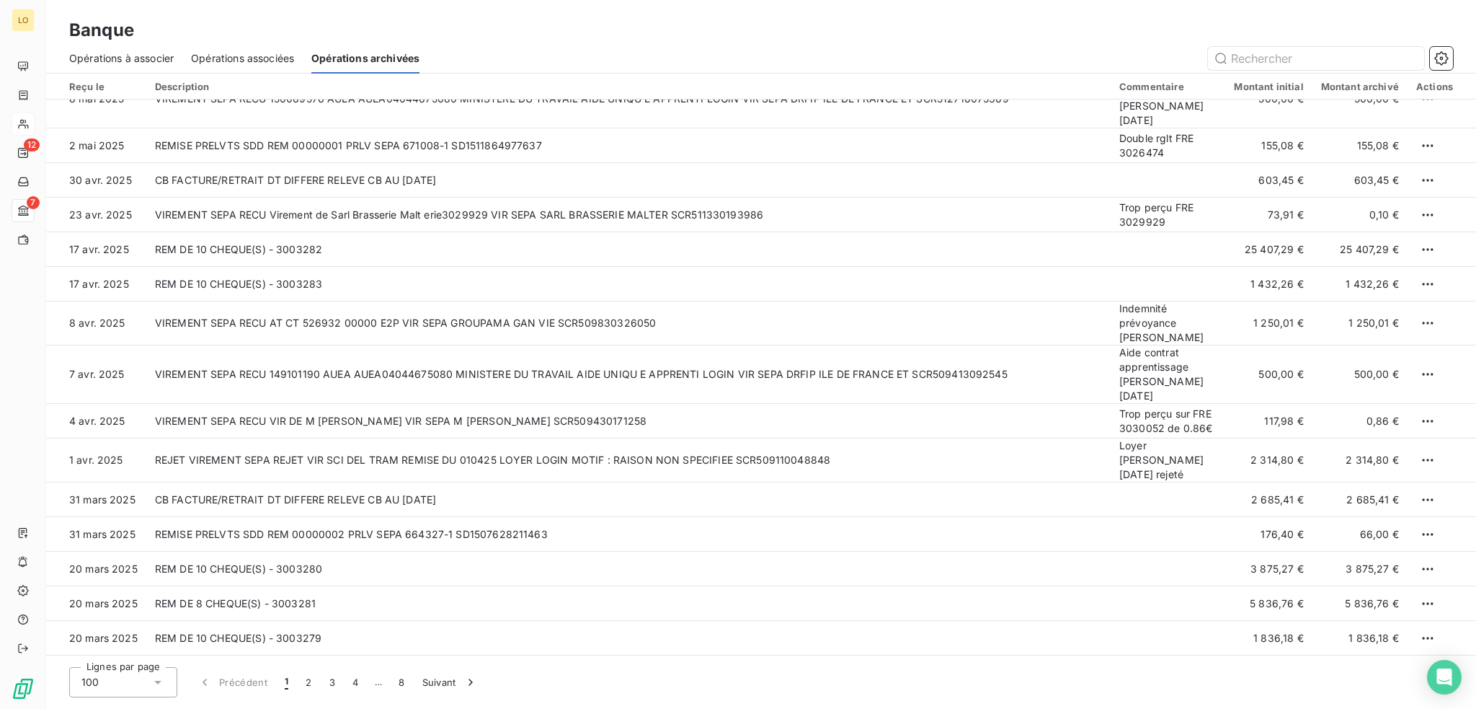
scroll to position [3778, 0]
click at [312, 680] on button "2" at bounding box center [308, 682] width 23 height 30
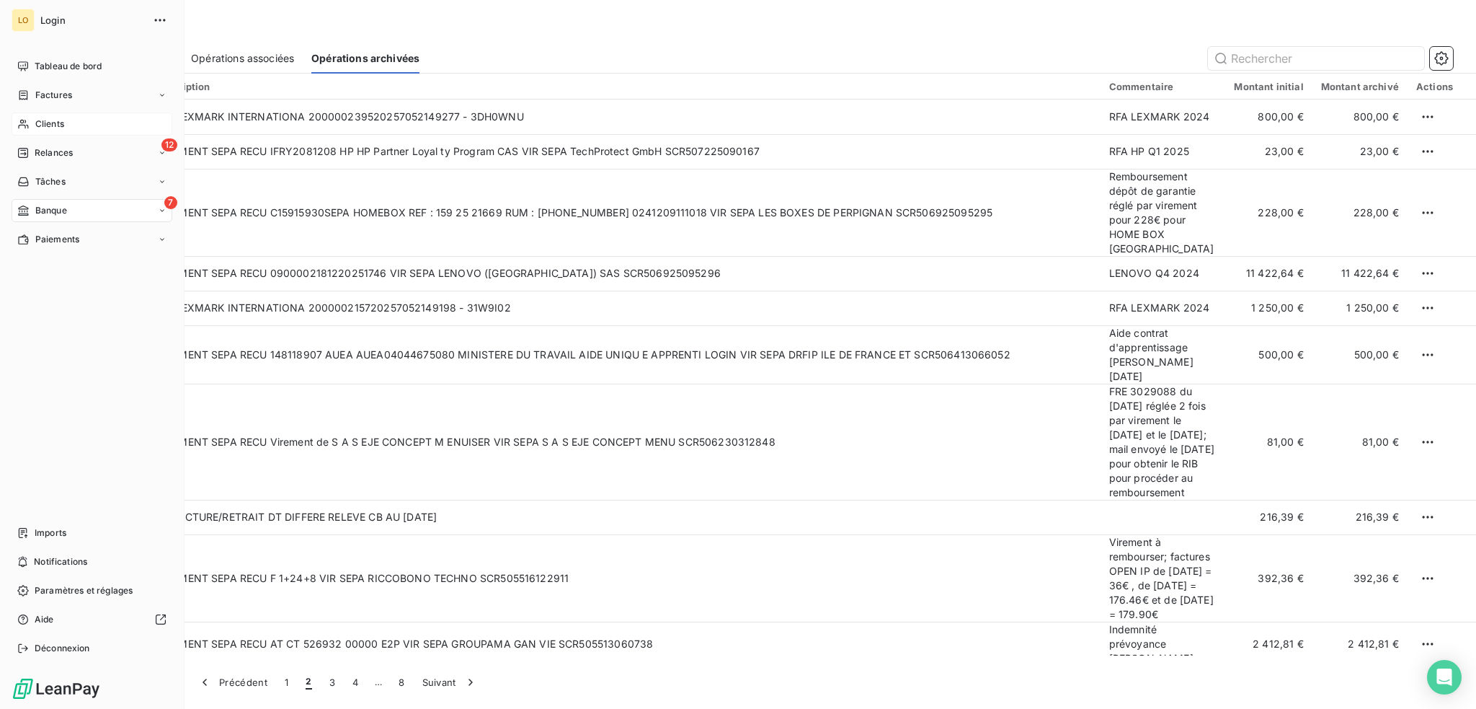
click at [43, 121] on span "Clients" at bounding box center [49, 123] width 29 height 13
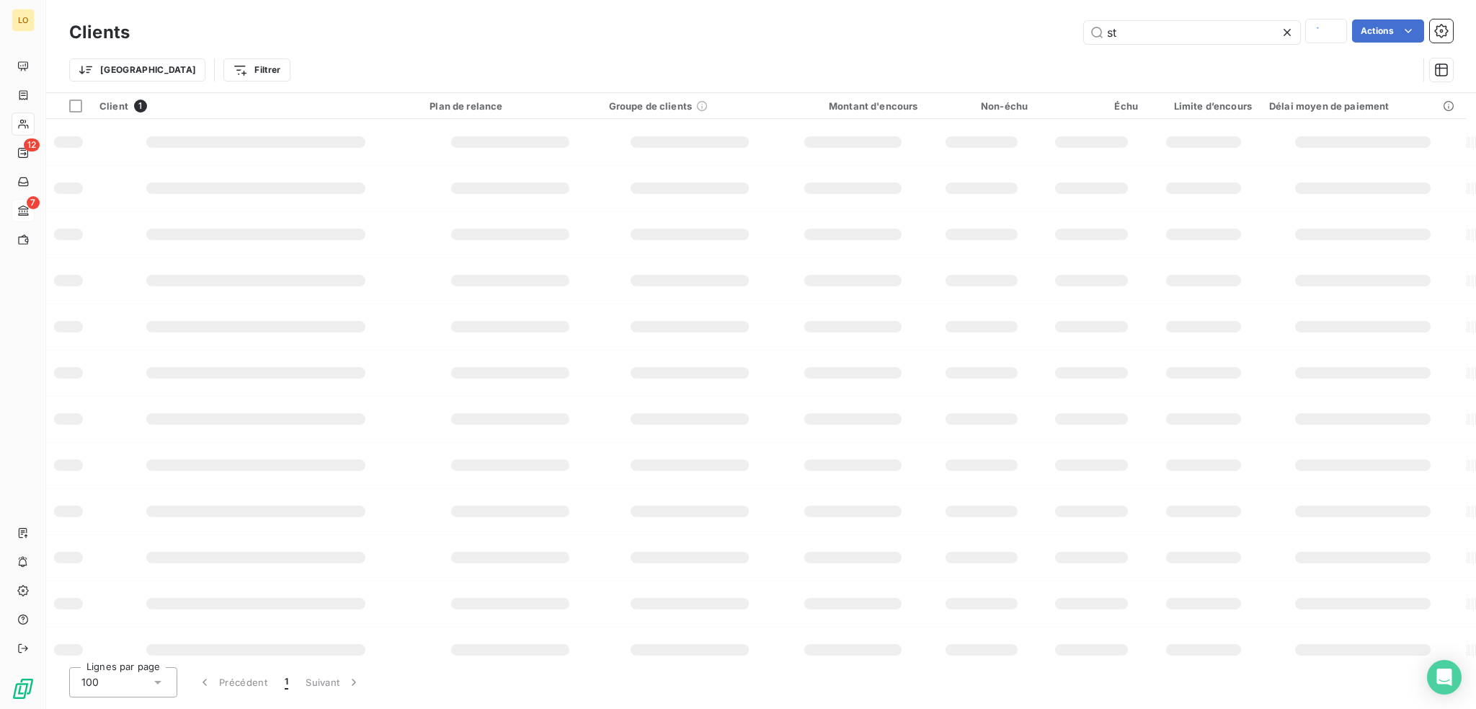
type input "s"
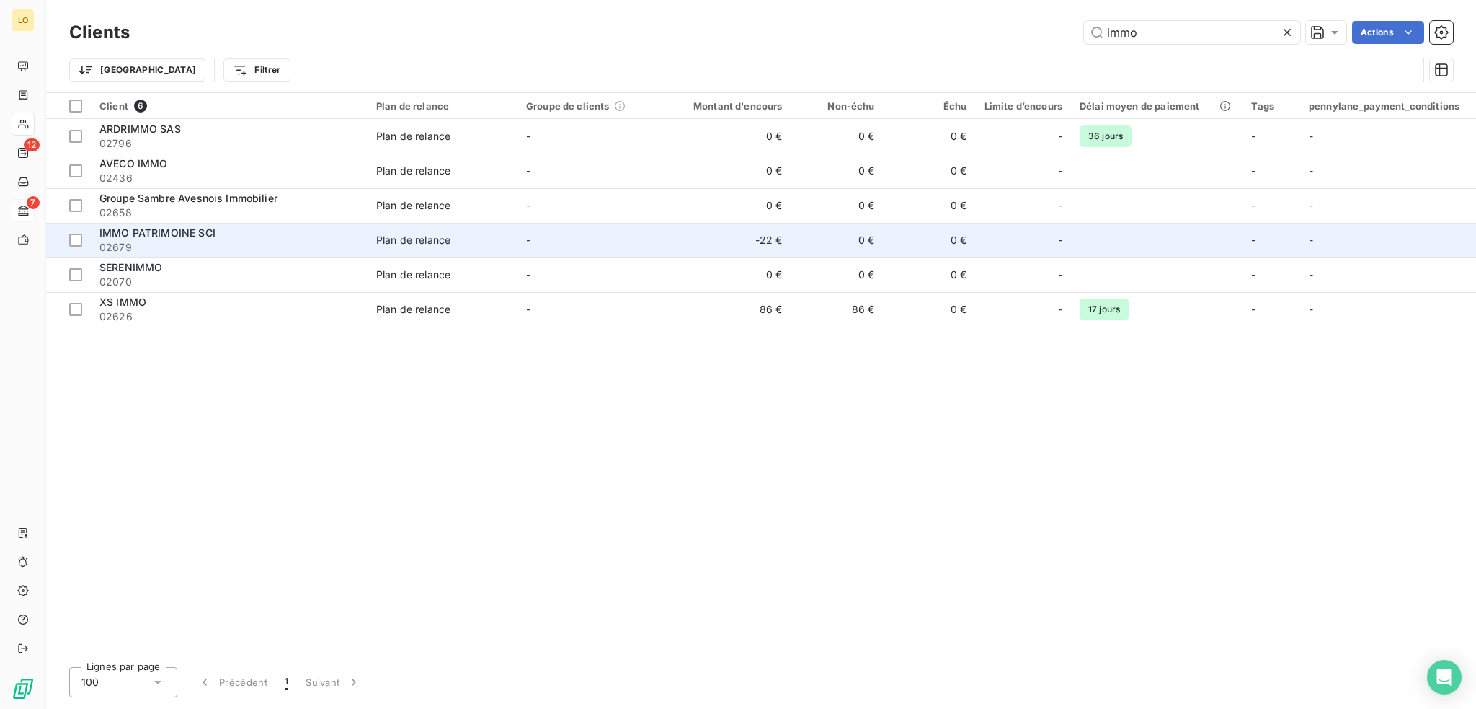
type input "immo"
click at [203, 237] on span "IMMO PATRIMOINE SCI" at bounding box center [157, 232] width 116 height 12
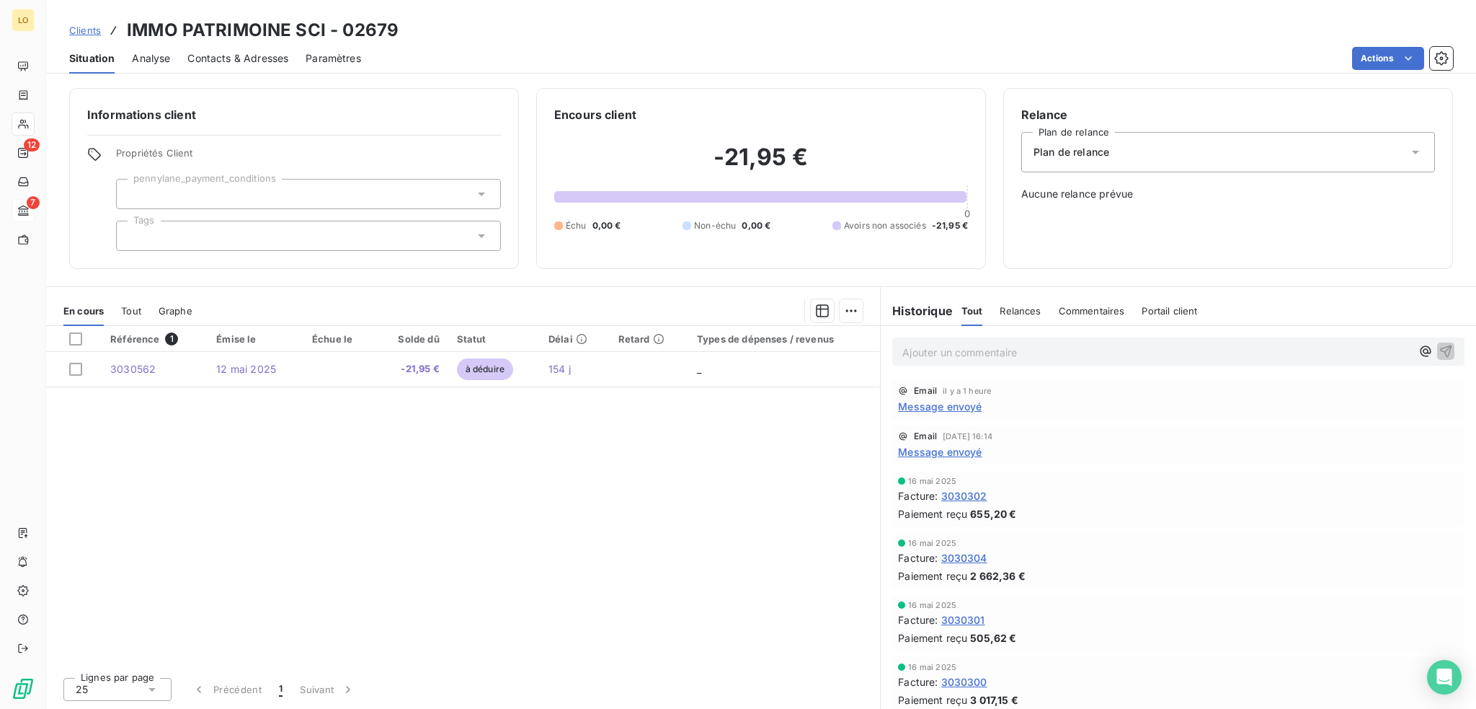
click at [944, 404] on span "Message envoyé" at bounding box center [940, 406] width 84 height 15
